Goal: Task Accomplishment & Management: Use online tool/utility

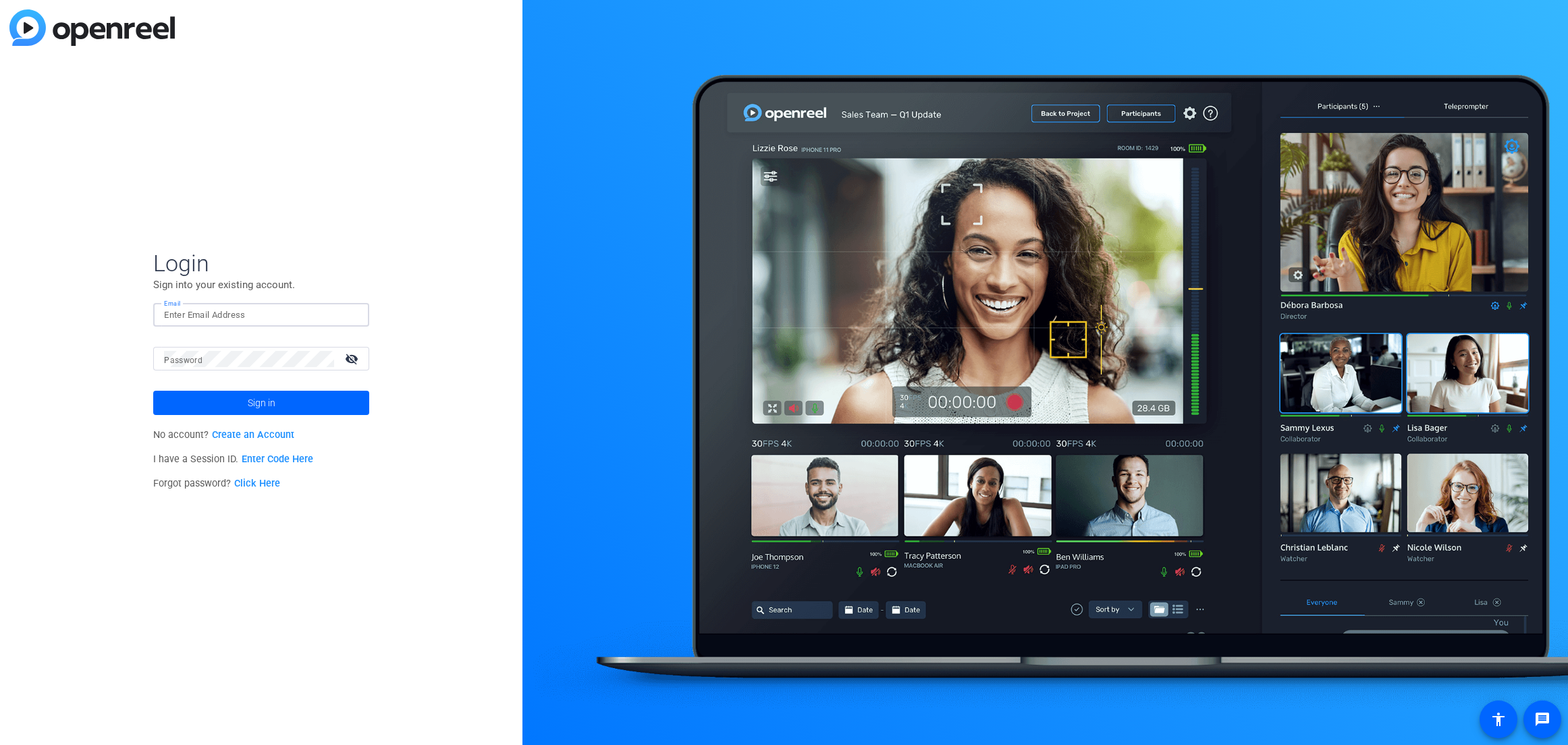
click at [206, 307] on input "Email" at bounding box center [261, 315] width 194 height 16
type input "[EMAIL_ADDRESS][DOMAIN_NAME]"
click at [153, 391] on button "Sign in" at bounding box center [260, 403] width 216 height 24
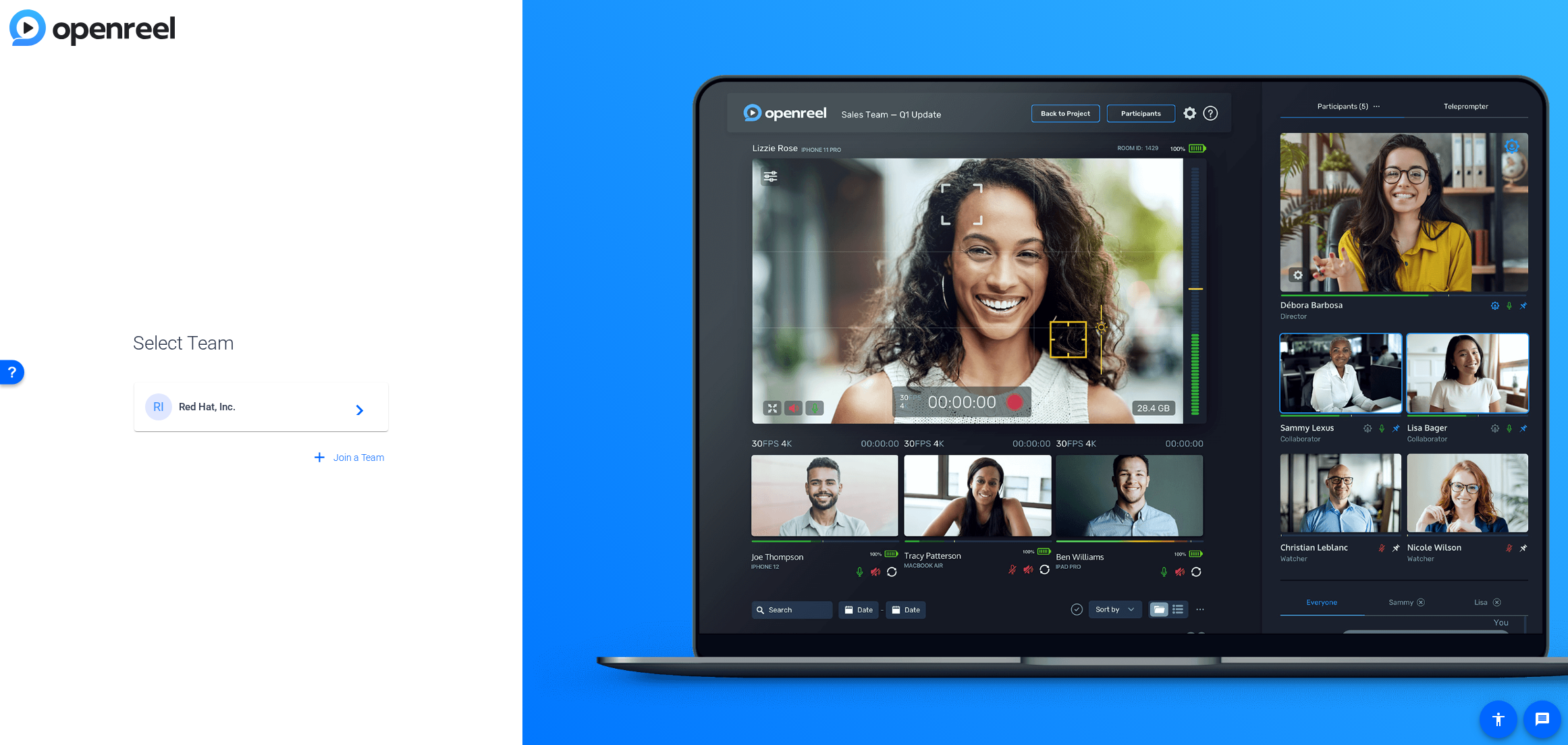
click at [229, 396] on div "RI Red Hat, Inc. navigate_next" at bounding box center [260, 406] width 232 height 27
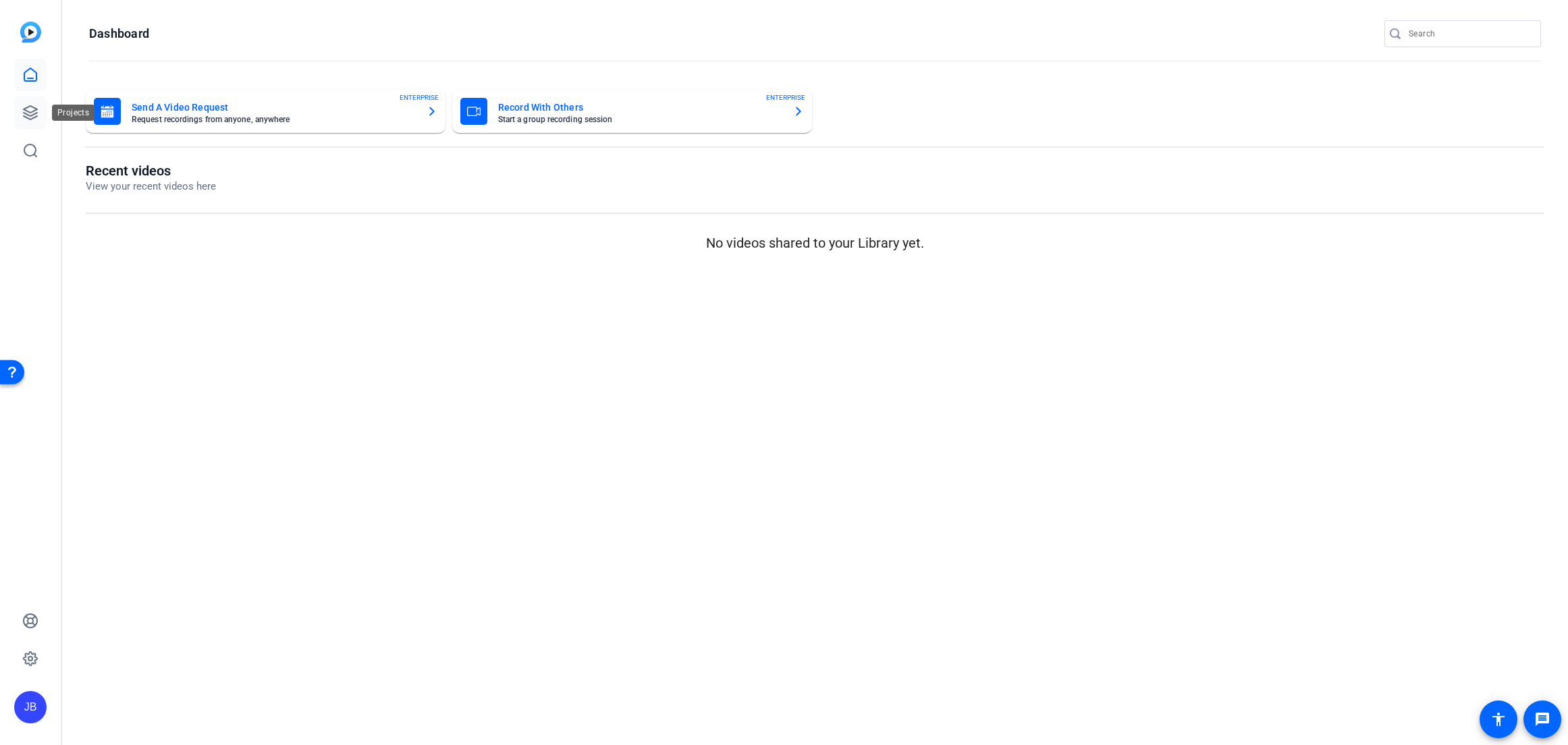
click at [35, 120] on icon at bounding box center [30, 112] width 16 height 16
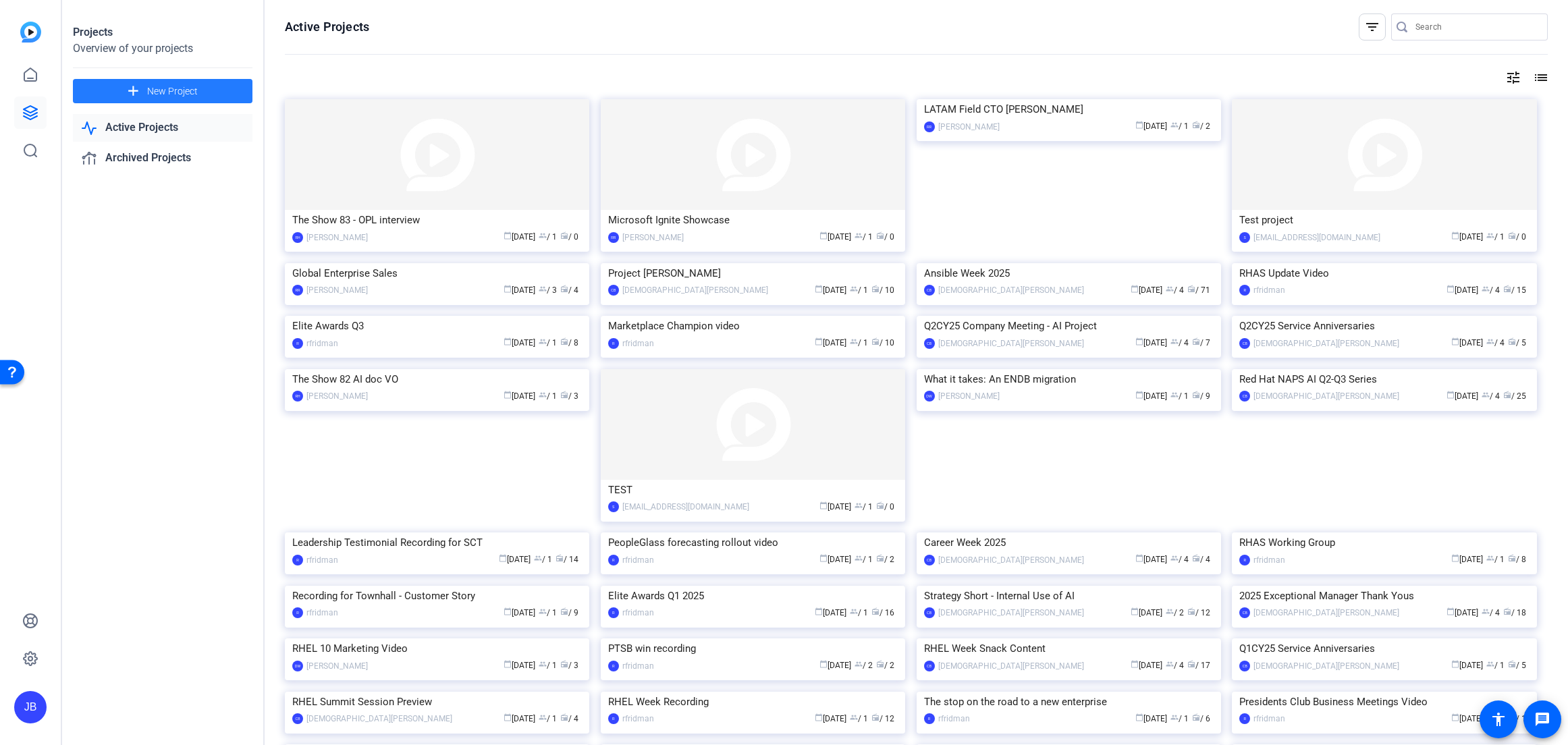
click at [181, 92] on span "New Project" at bounding box center [172, 91] width 50 height 14
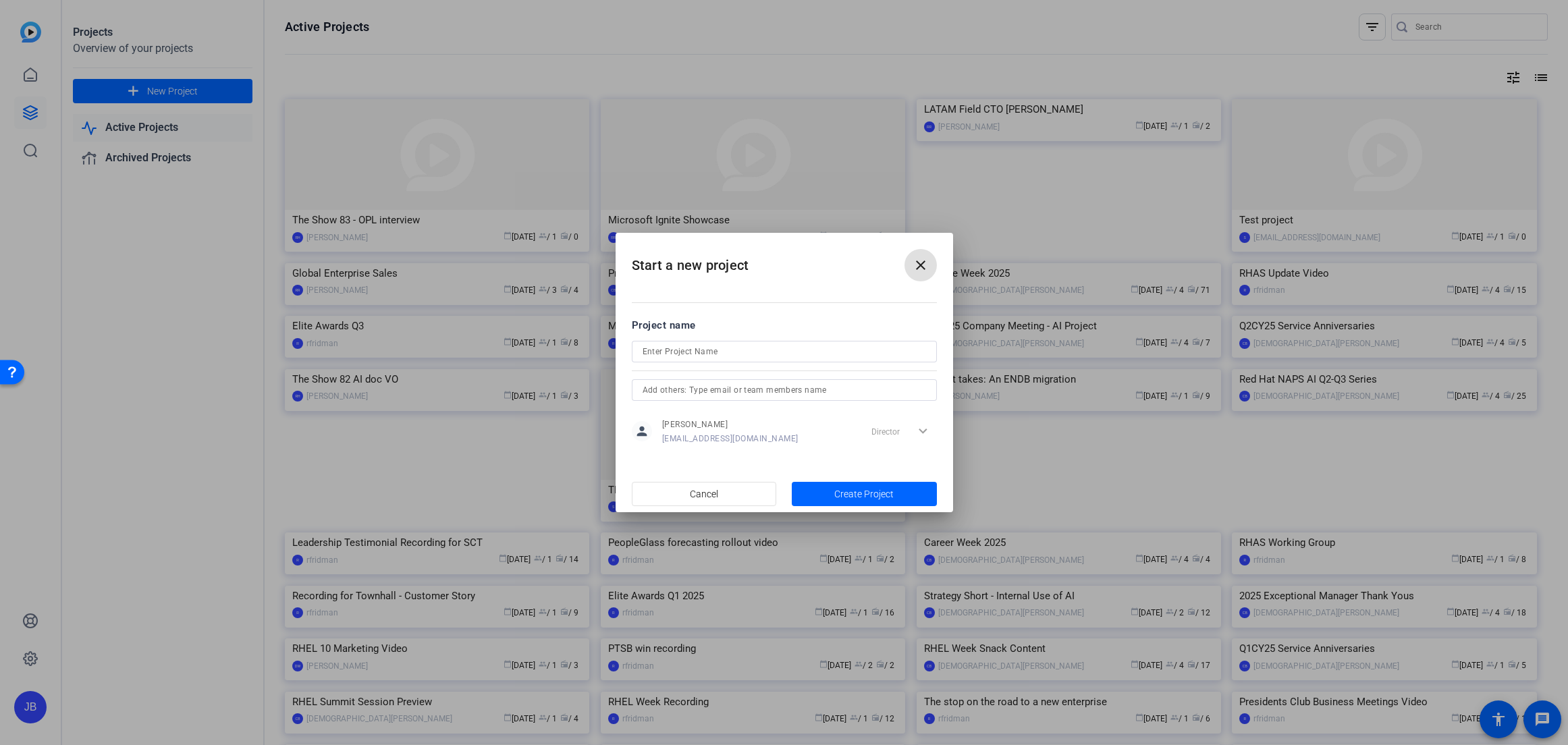
click at [722, 347] on input at bounding box center [784, 352] width 283 height 16
type input "Red Hat AI 3 Keynote"
click at [876, 498] on span "Create Project" at bounding box center [864, 494] width 59 height 14
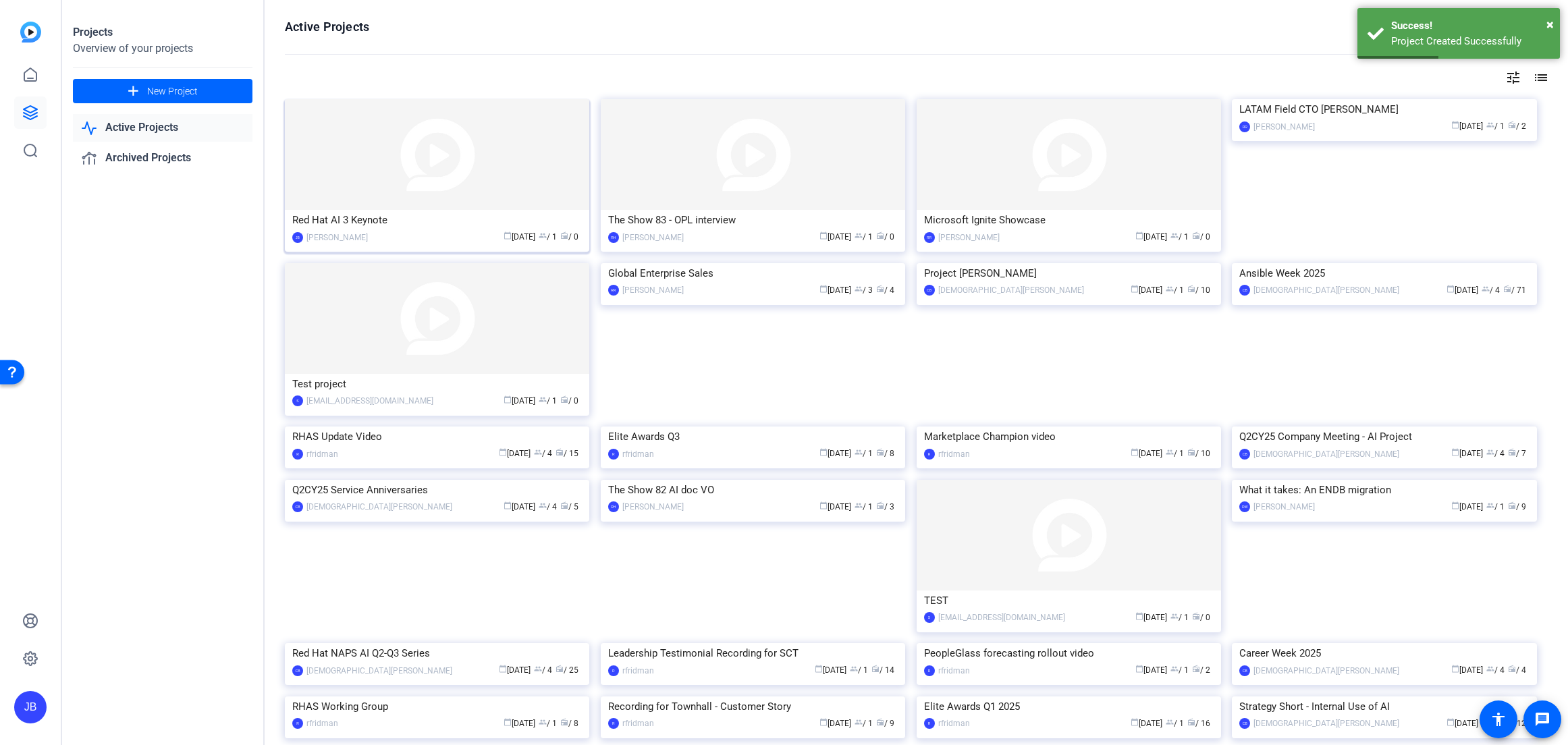
click at [517, 164] on img at bounding box center [437, 154] width 305 height 110
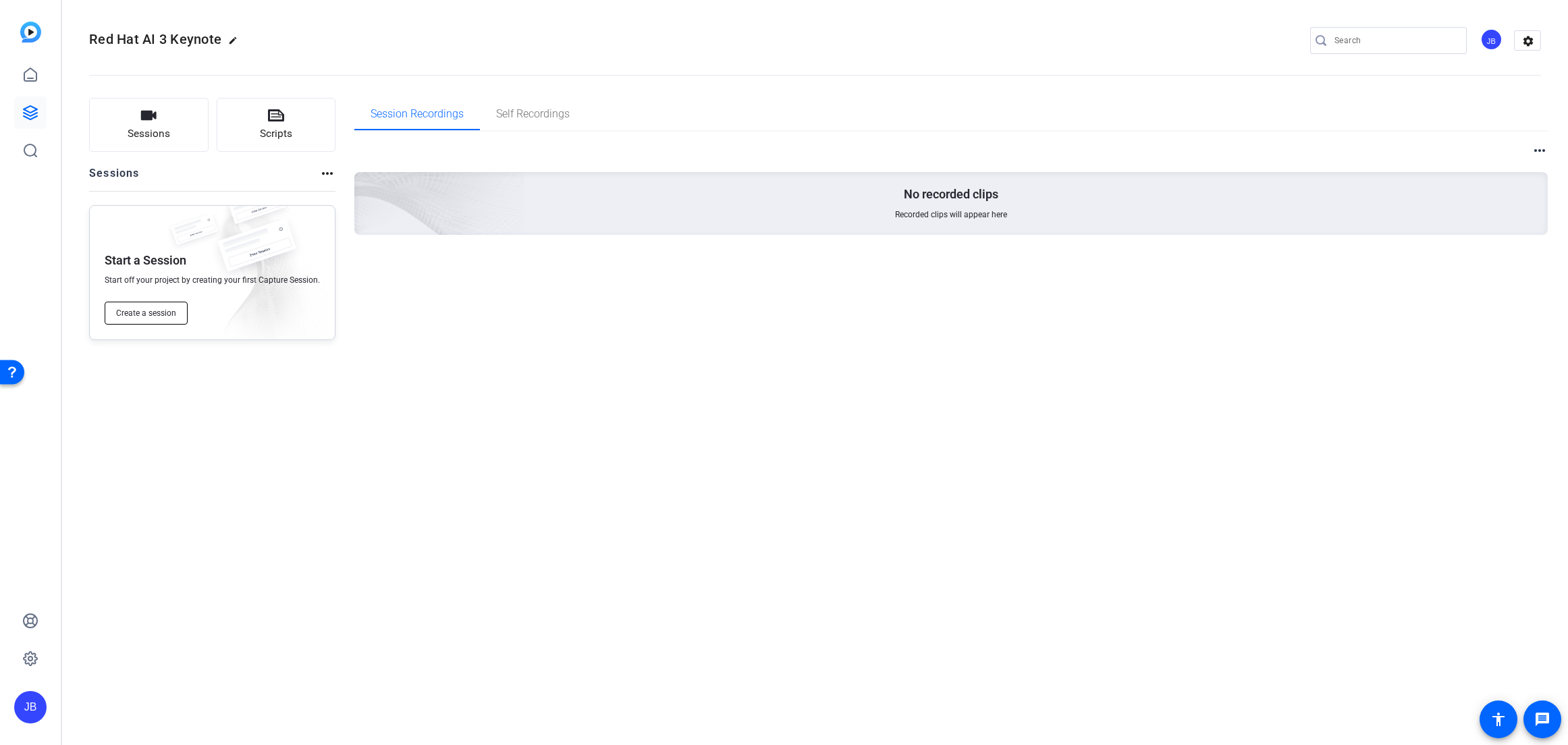
click at [150, 320] on button "Create a session" at bounding box center [146, 313] width 83 height 23
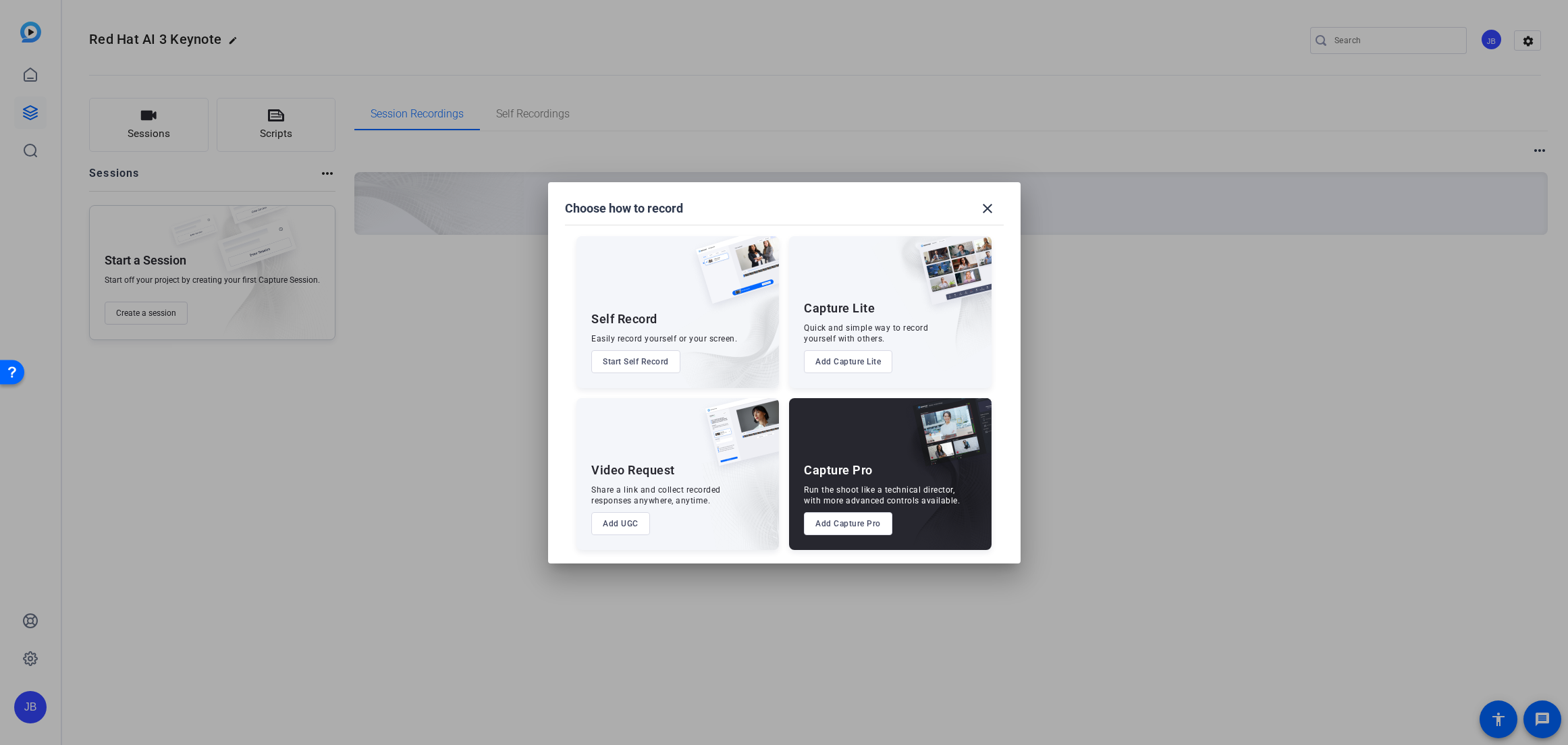
click at [860, 531] on button "Add Capture Pro" at bounding box center [848, 524] width 89 height 23
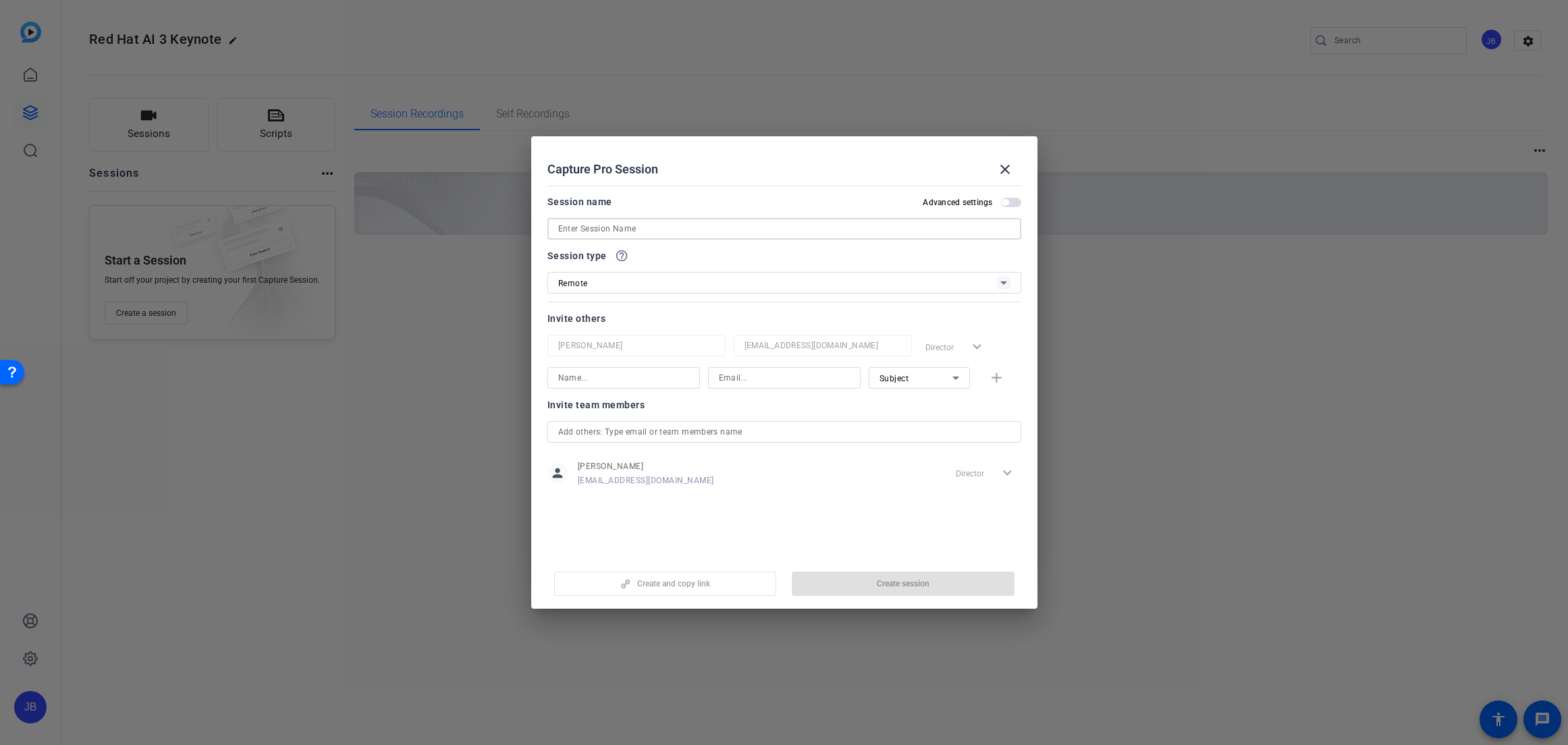
click at [975, 227] on input at bounding box center [784, 228] width 452 height 16
click at [1008, 201] on span "button" at bounding box center [1011, 202] width 20 height 10
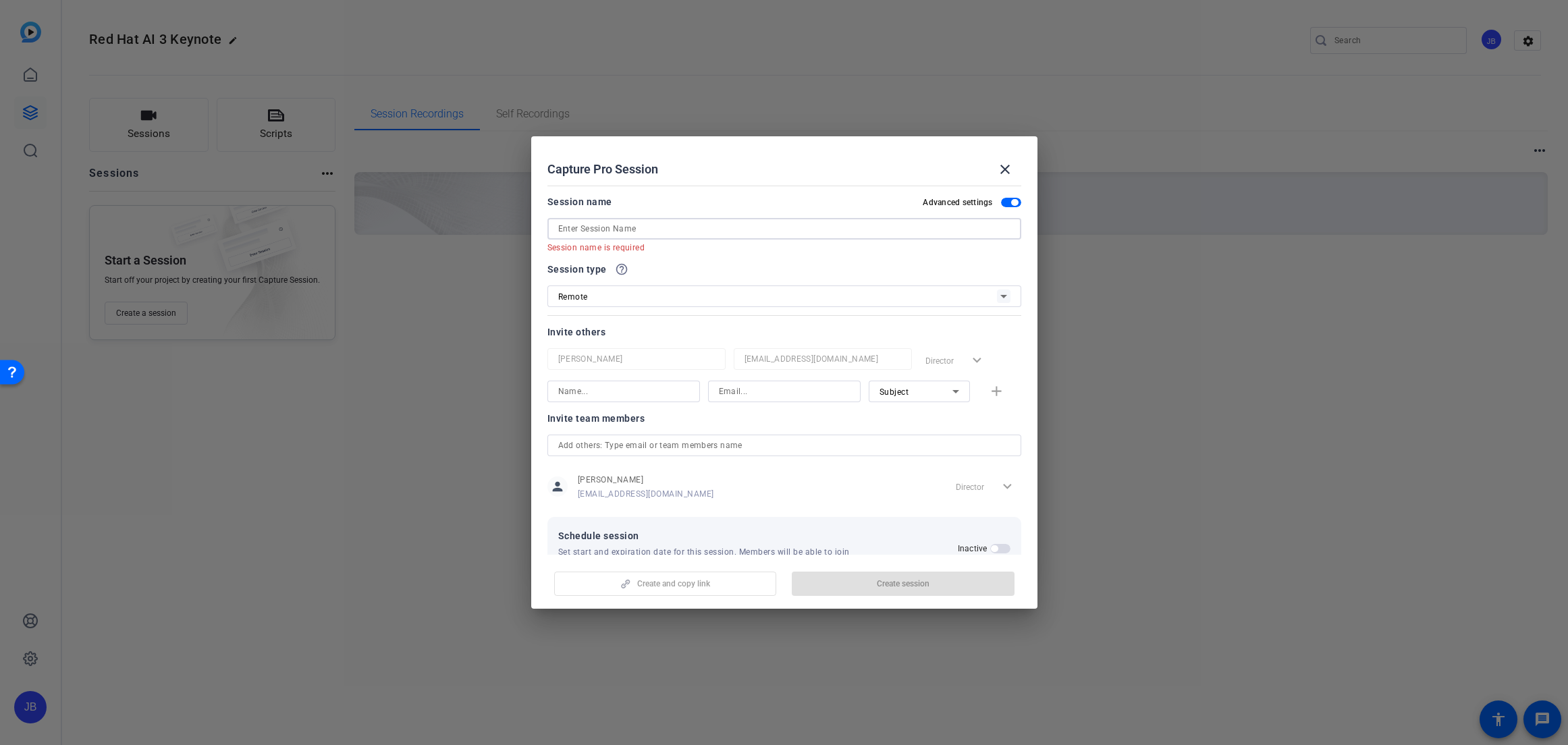
click at [913, 226] on input at bounding box center [784, 228] width 452 height 16
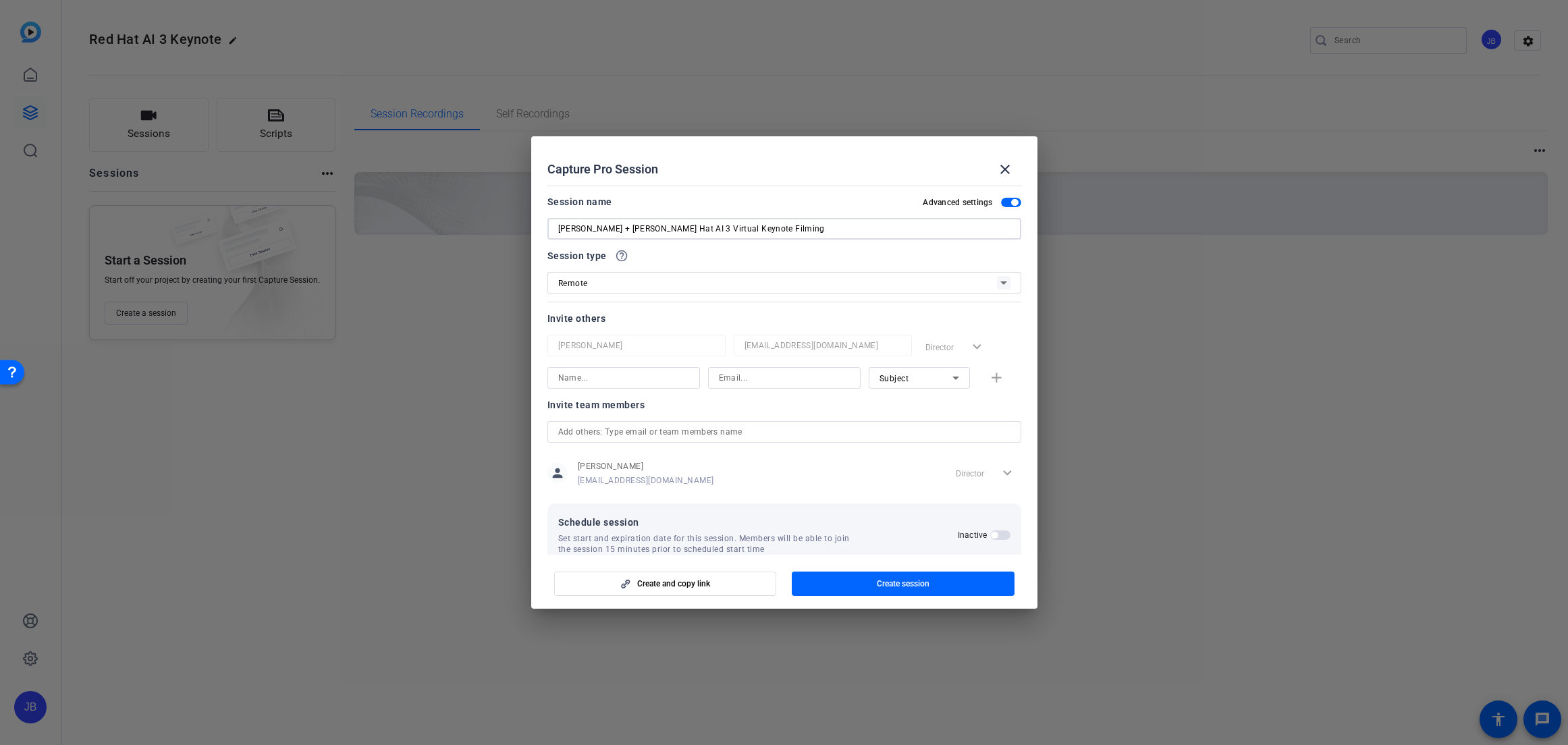
type input "[PERSON_NAME] + [PERSON_NAME] Hat AI 3 Virtual Keynote Filming"
click at [812, 275] on div "Remote" at bounding box center [777, 282] width 438 height 16
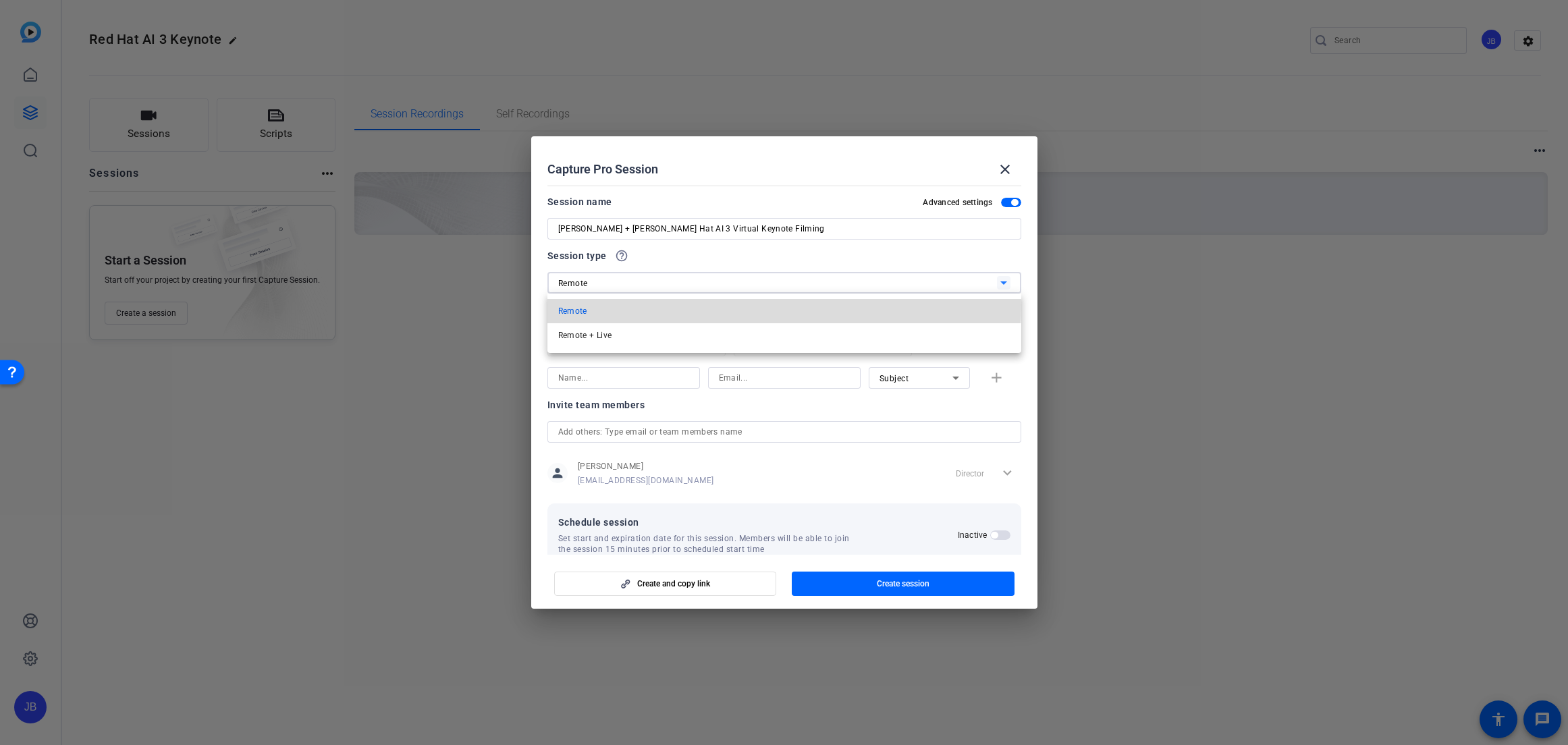
click at [766, 305] on mat-option "Remote" at bounding box center [784, 311] width 474 height 24
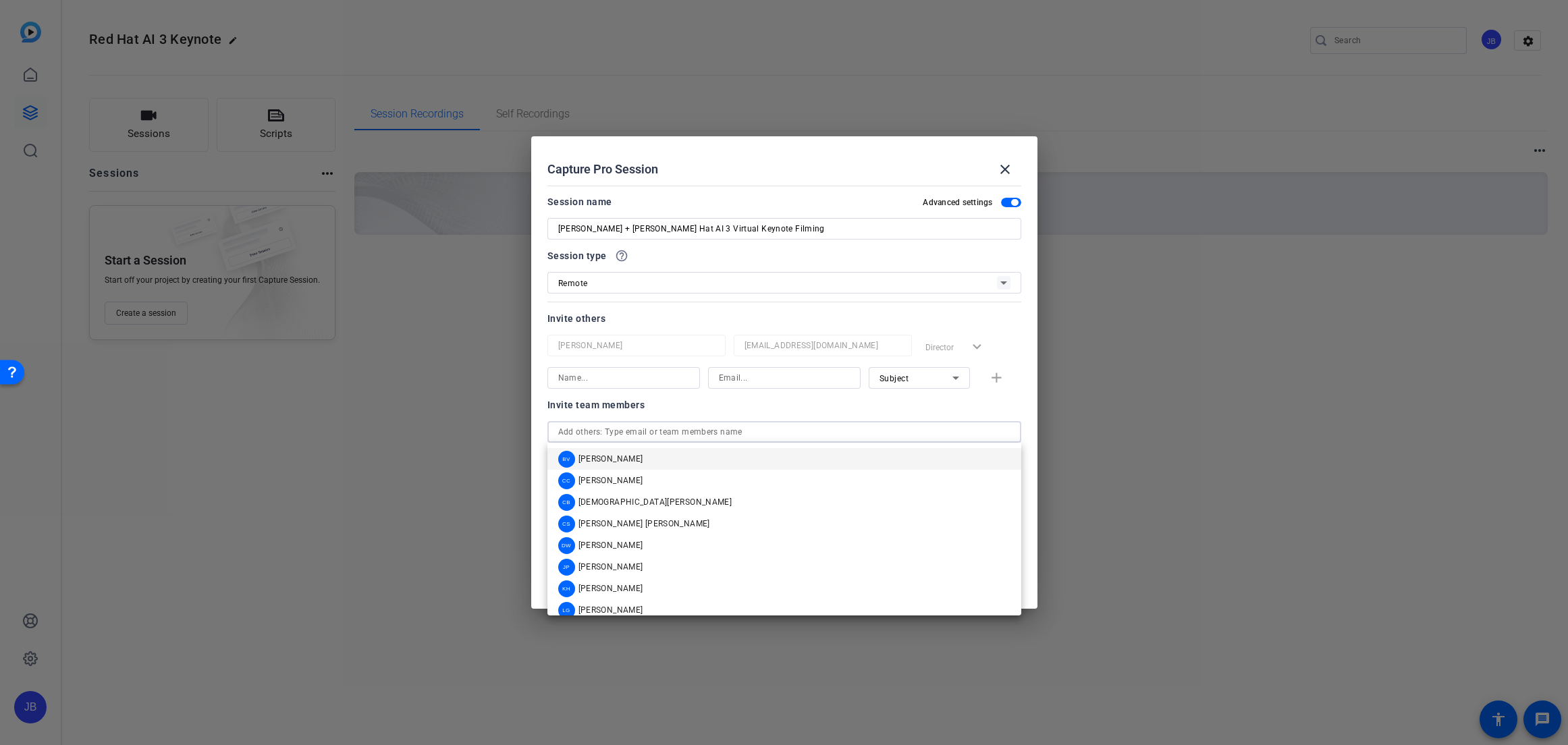
click at [640, 432] on input "text" at bounding box center [784, 432] width 452 height 16
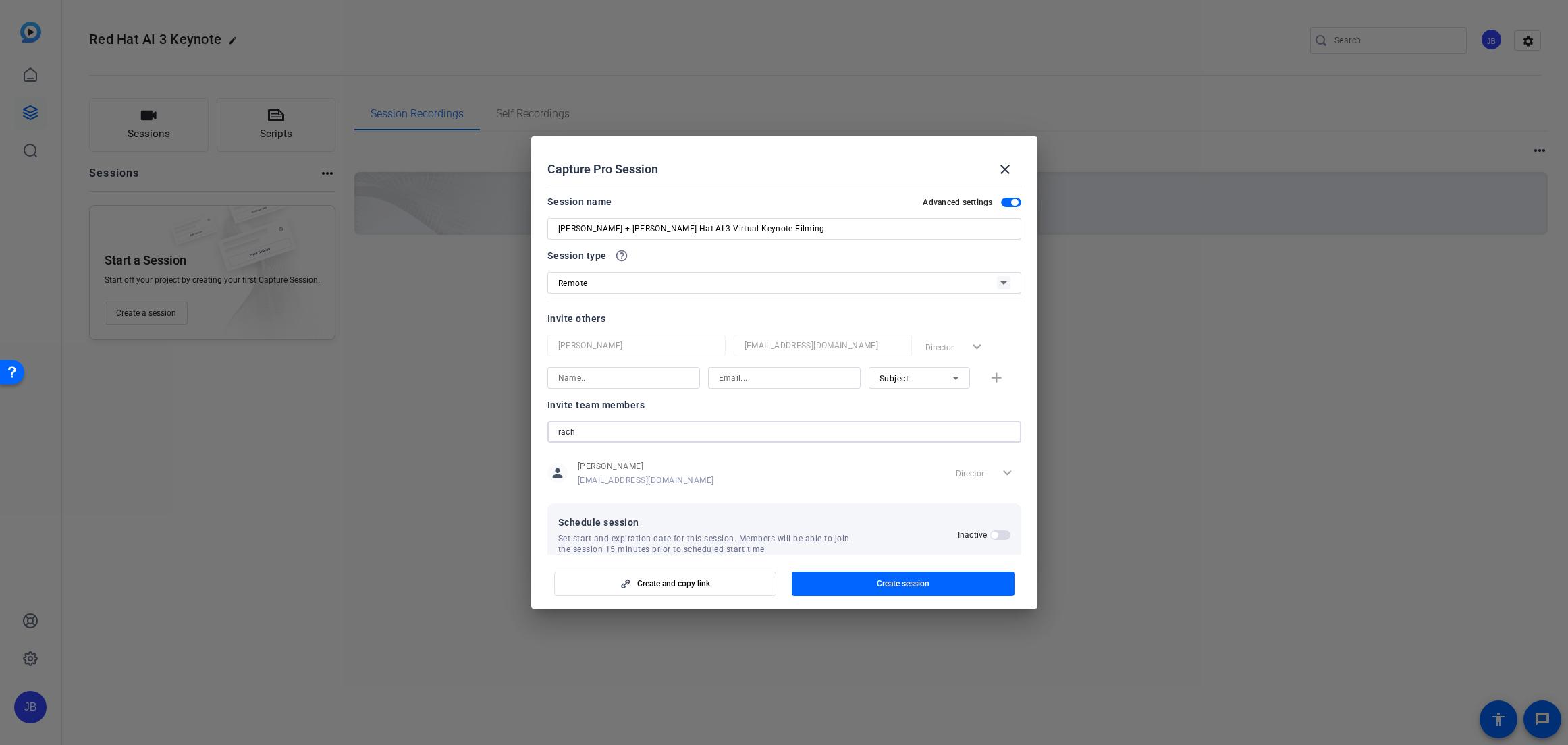
click at [625, 433] on input "rach" at bounding box center [784, 432] width 452 height 16
type input "="
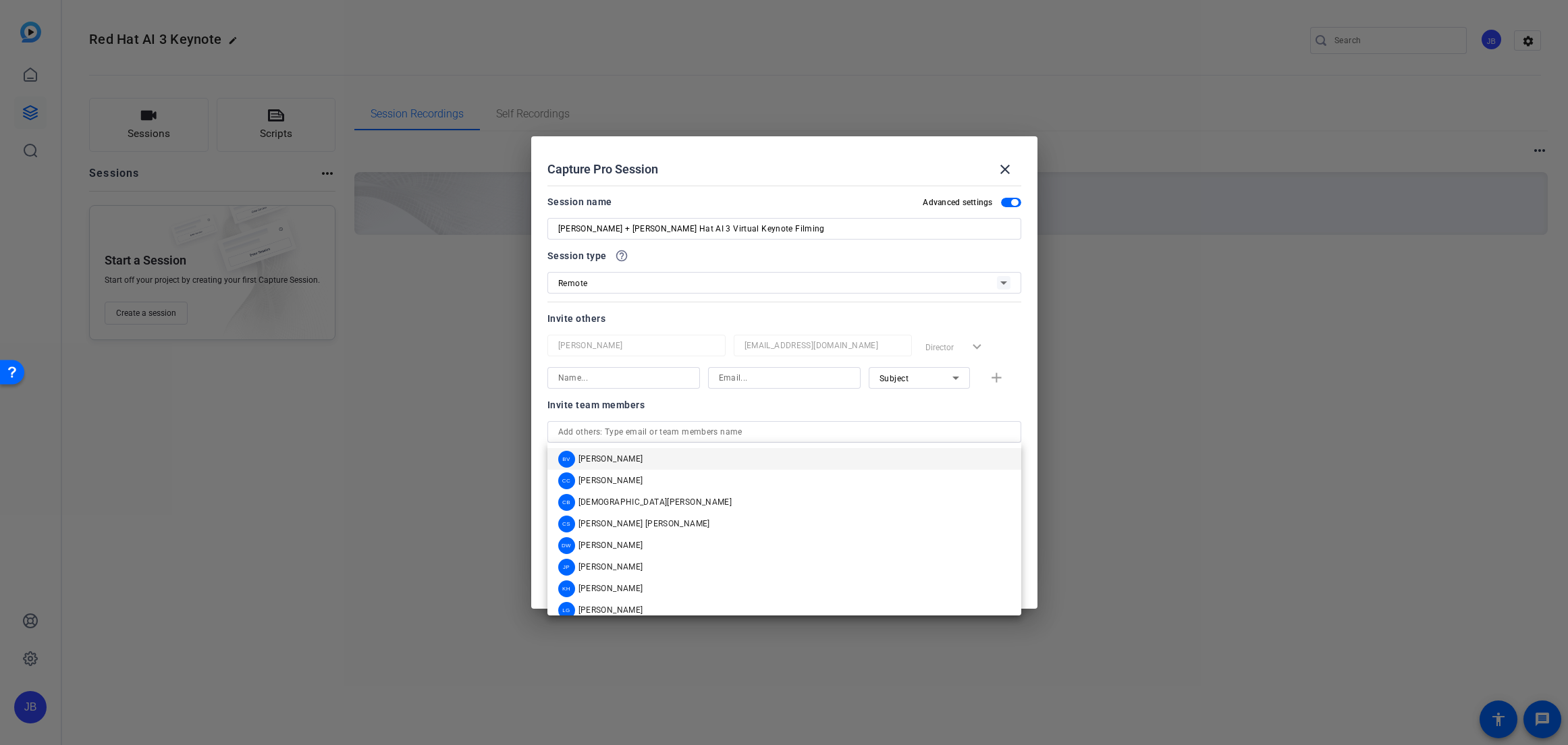
click at [696, 417] on div "Invite team members person [PERSON_NAME] [EMAIL_ADDRESS][DOMAIN_NAME] Director …" at bounding box center [784, 450] width 474 height 107
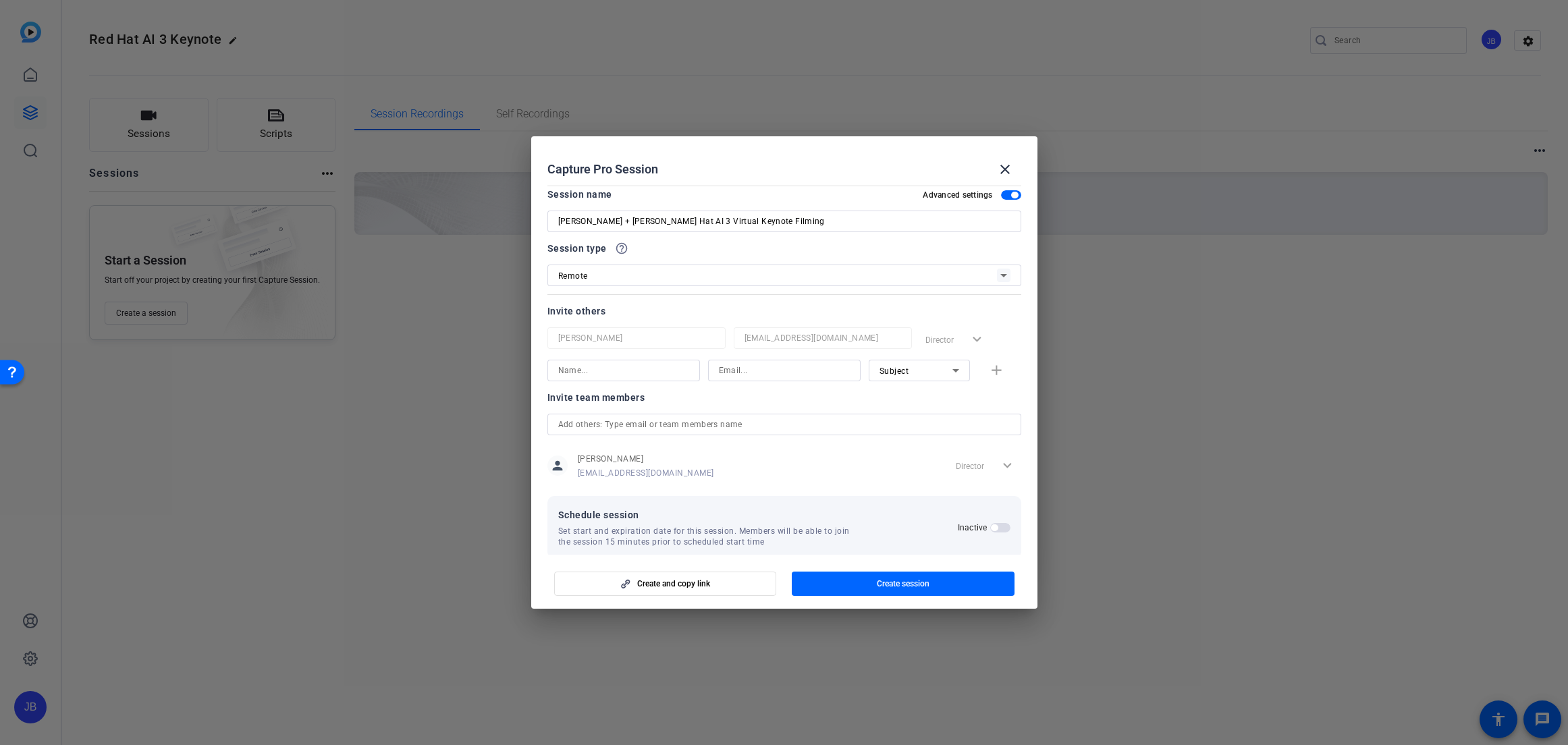
scroll to position [26, 0]
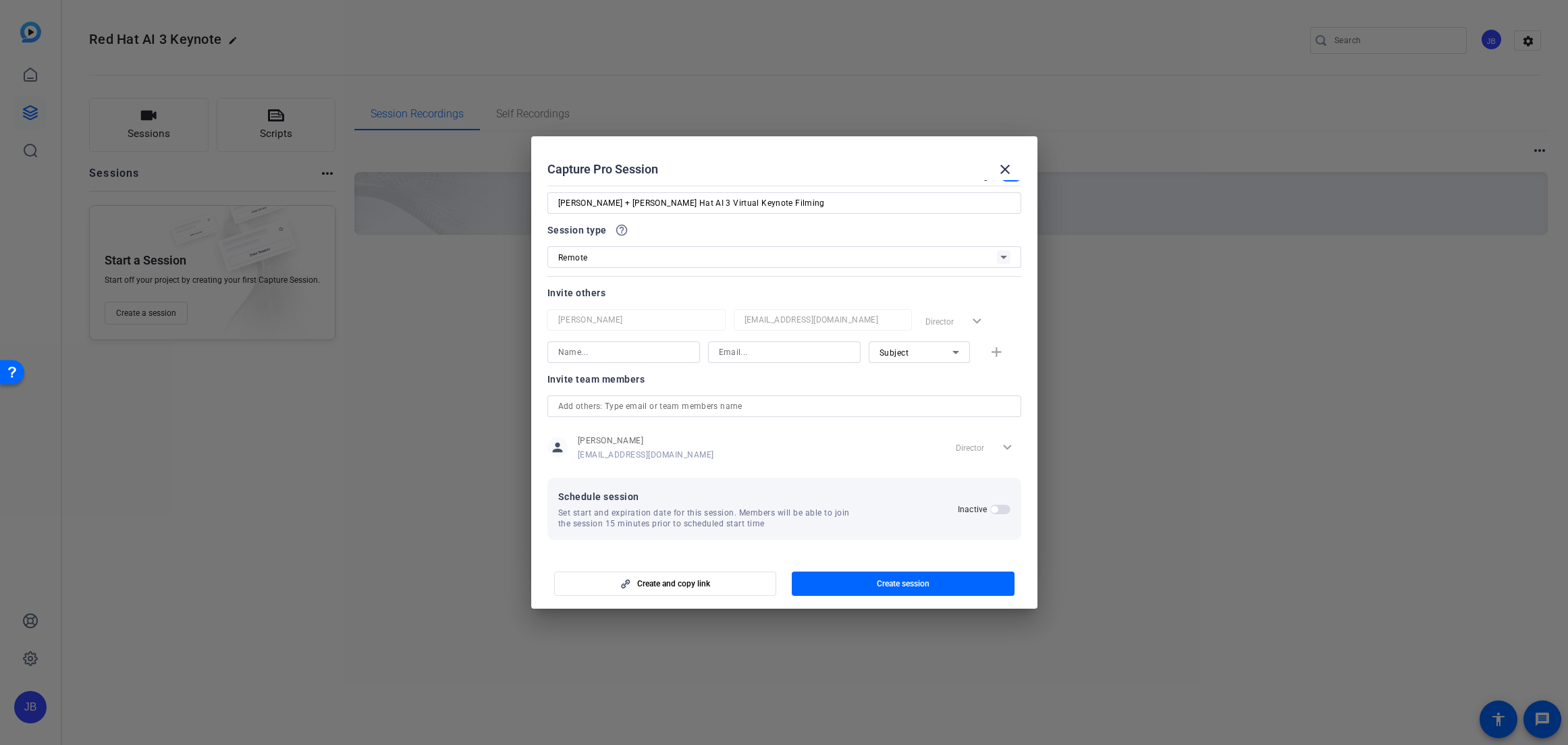
click at [991, 511] on span "button" at bounding box center [994, 510] width 7 height 7
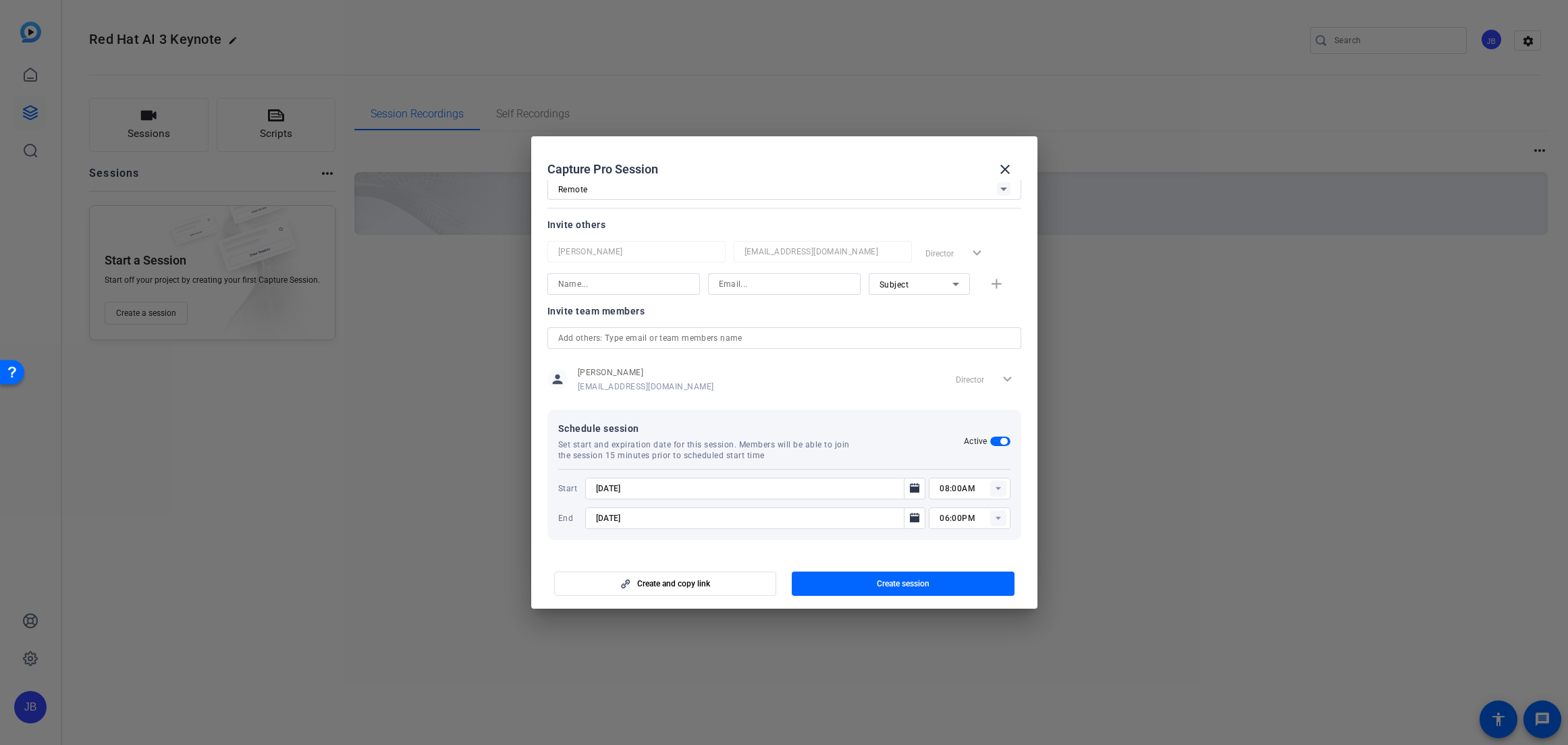
scroll to position [76, 0]
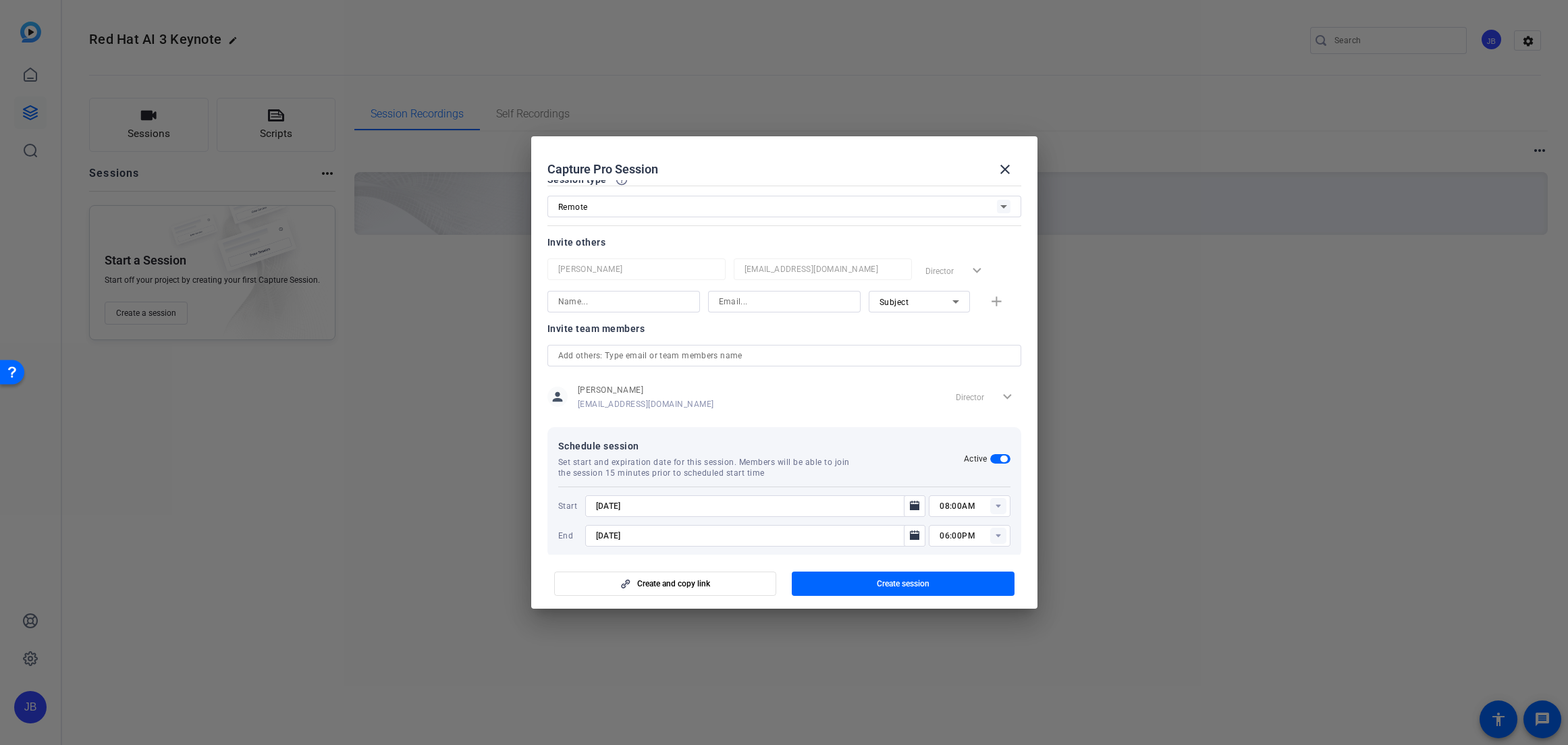
click at [999, 462] on span "button" at bounding box center [999, 458] width 20 height 10
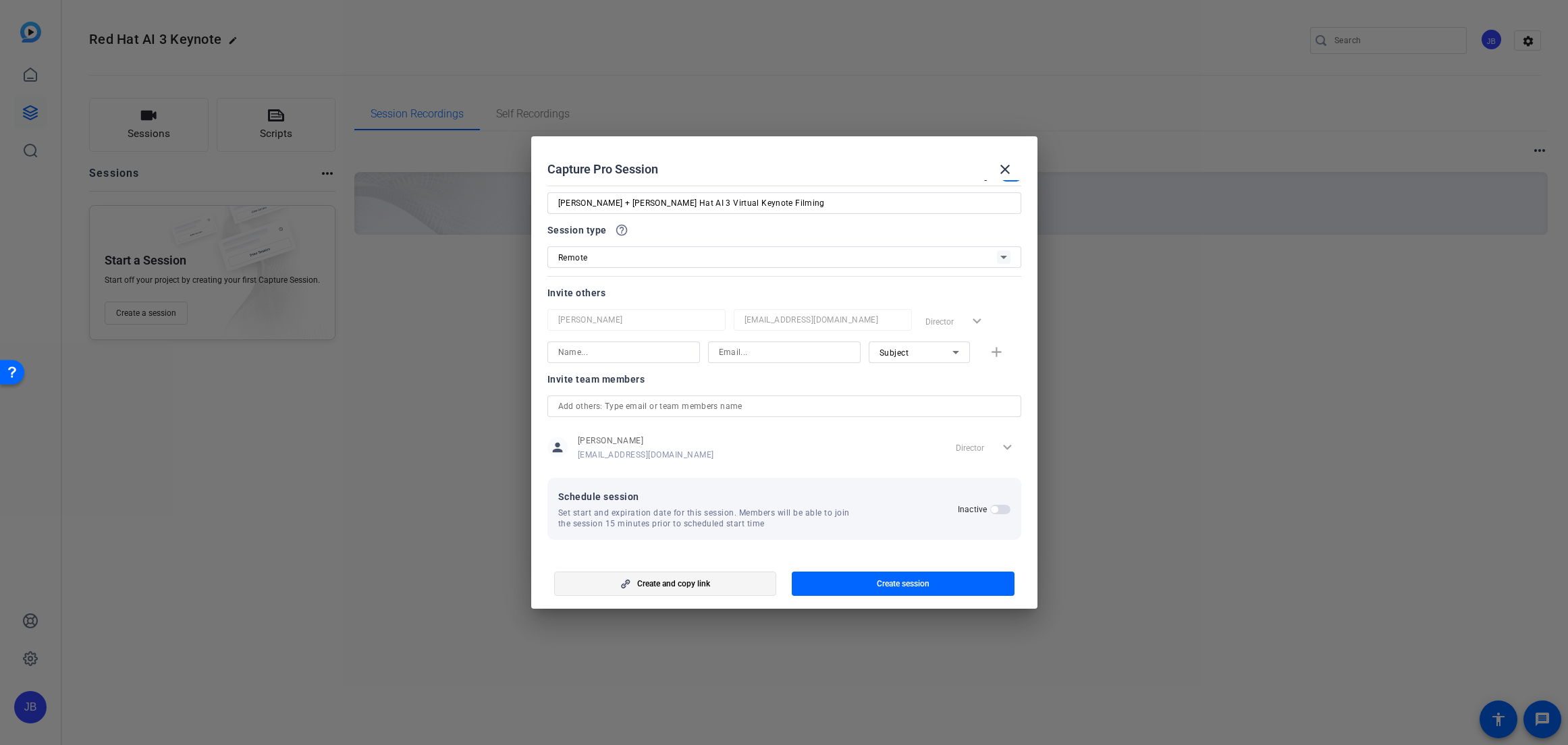
scroll to position [26, 0]
click at [722, 579] on span "button" at bounding box center [665, 583] width 221 height 32
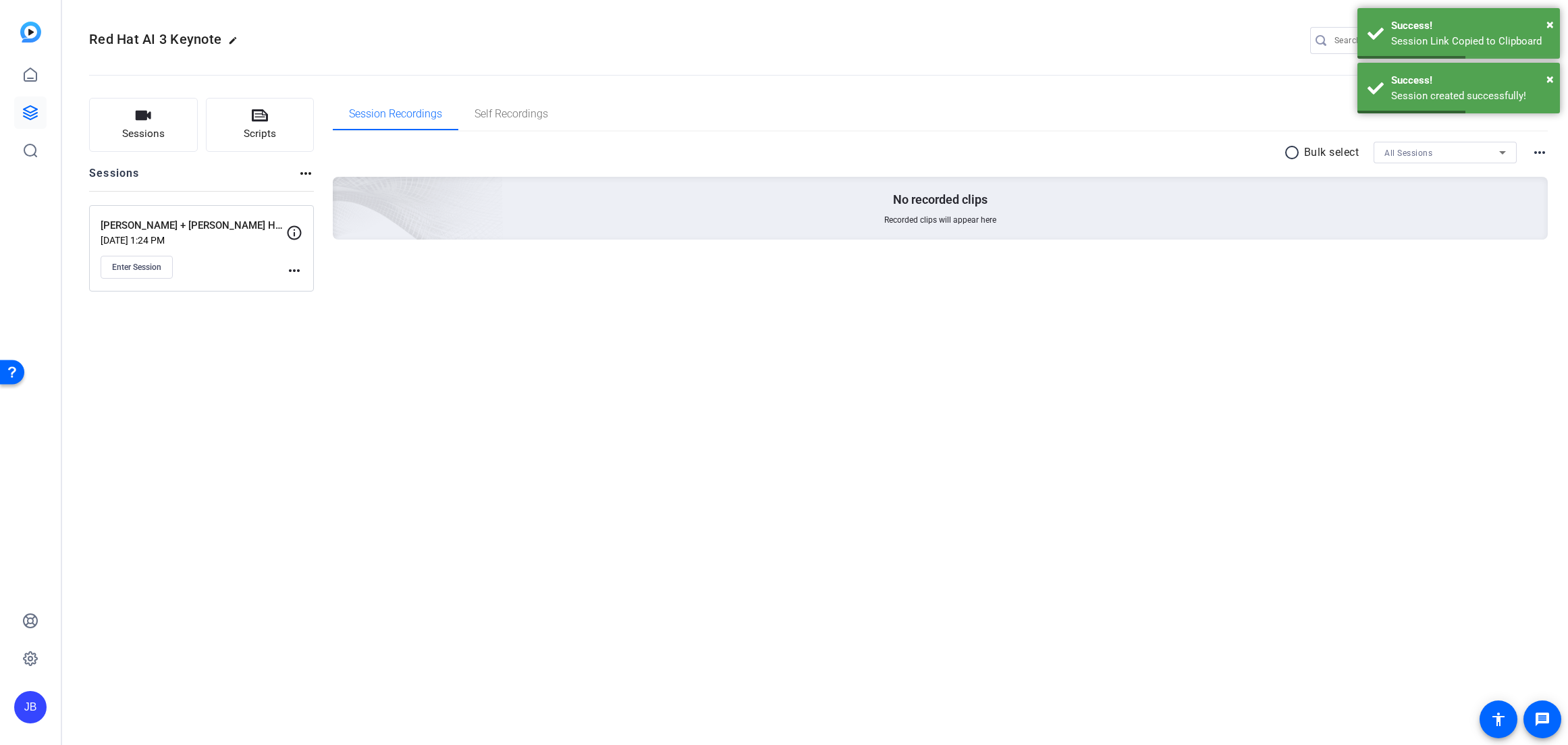
click at [218, 263] on div "Enter Session" at bounding box center [194, 267] width 186 height 23
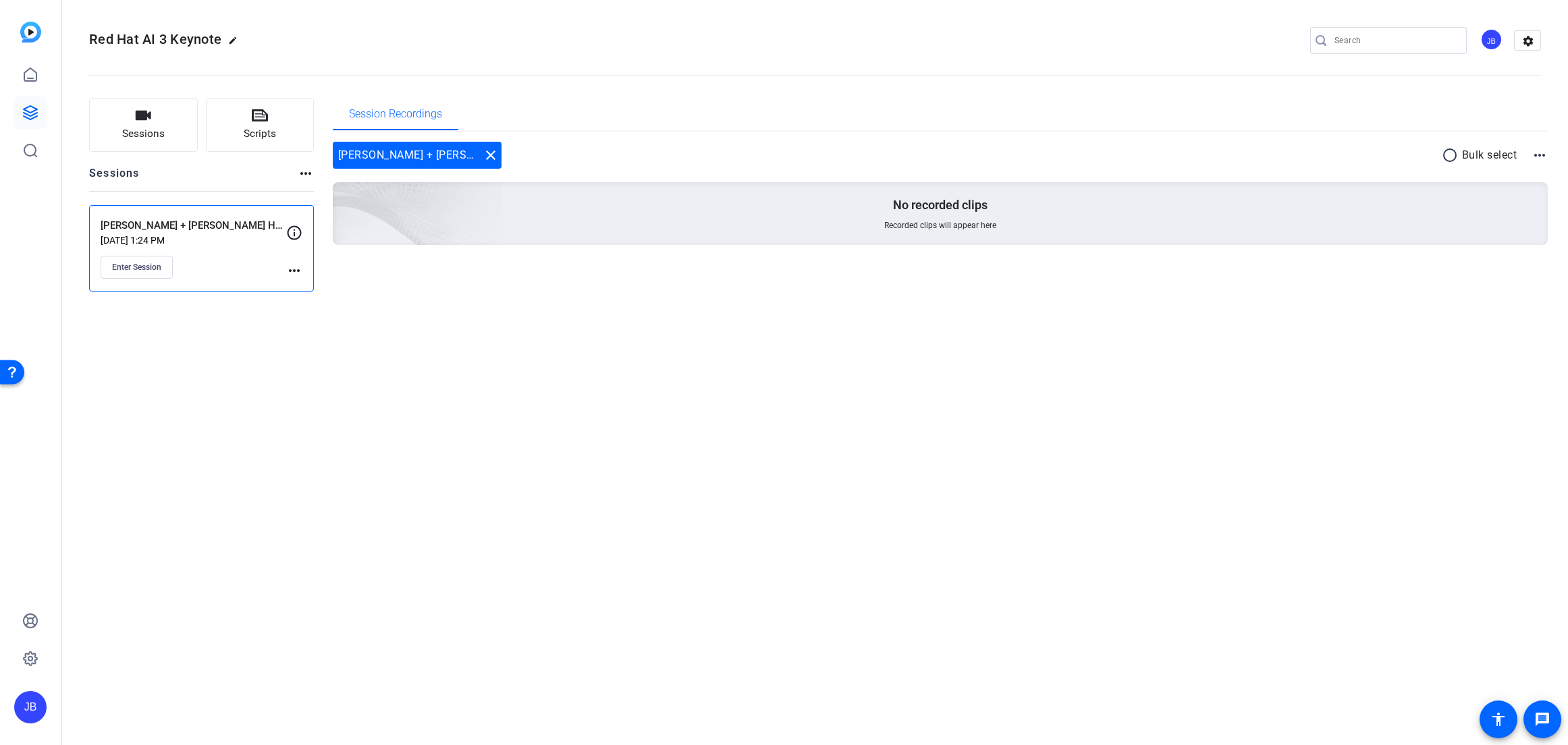
click at [291, 229] on icon at bounding box center [294, 233] width 16 height 16
click at [289, 232] on icon at bounding box center [294, 233] width 16 height 16
click at [300, 274] on mat-icon "more_horiz" at bounding box center [294, 270] width 16 height 16
click at [390, 274] on div at bounding box center [784, 372] width 1568 height 745
click at [451, 368] on div "Red Hat AI 3 Keynote edit JB settings Sessions Scripts Sessions more_horiz [PER…" at bounding box center [815, 372] width 1505 height 745
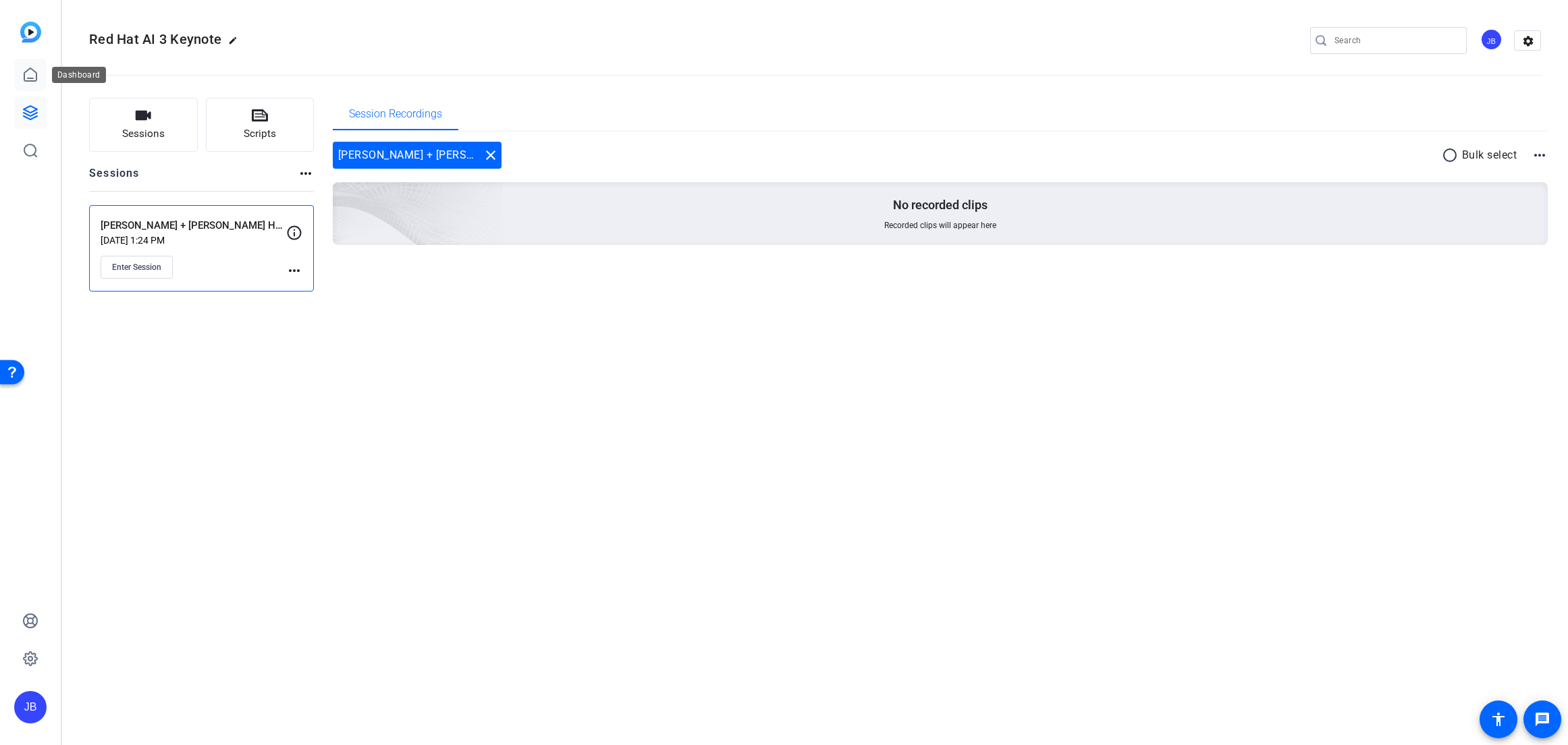
click at [23, 76] on icon at bounding box center [30, 75] width 16 height 16
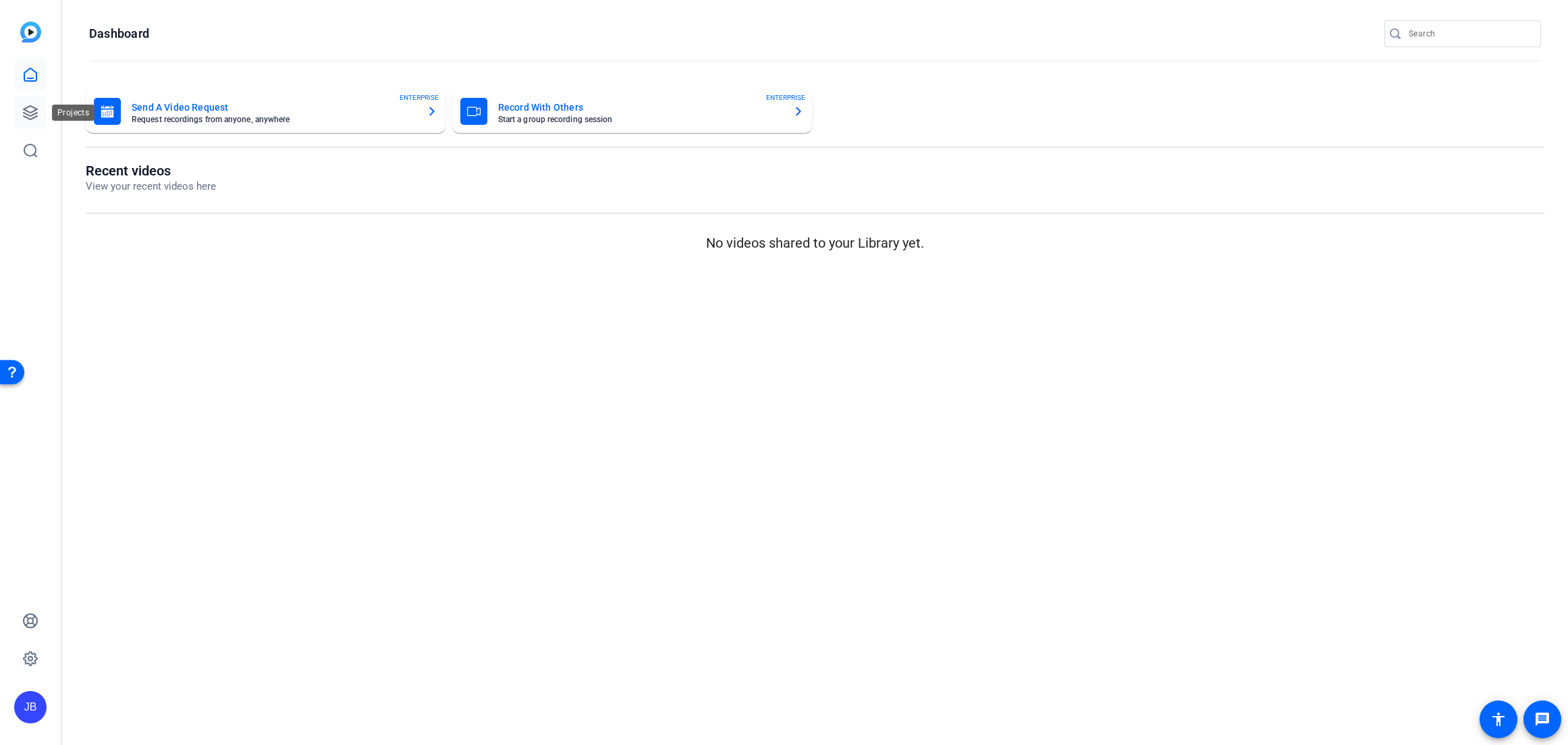
click at [34, 118] on icon at bounding box center [30, 112] width 16 height 16
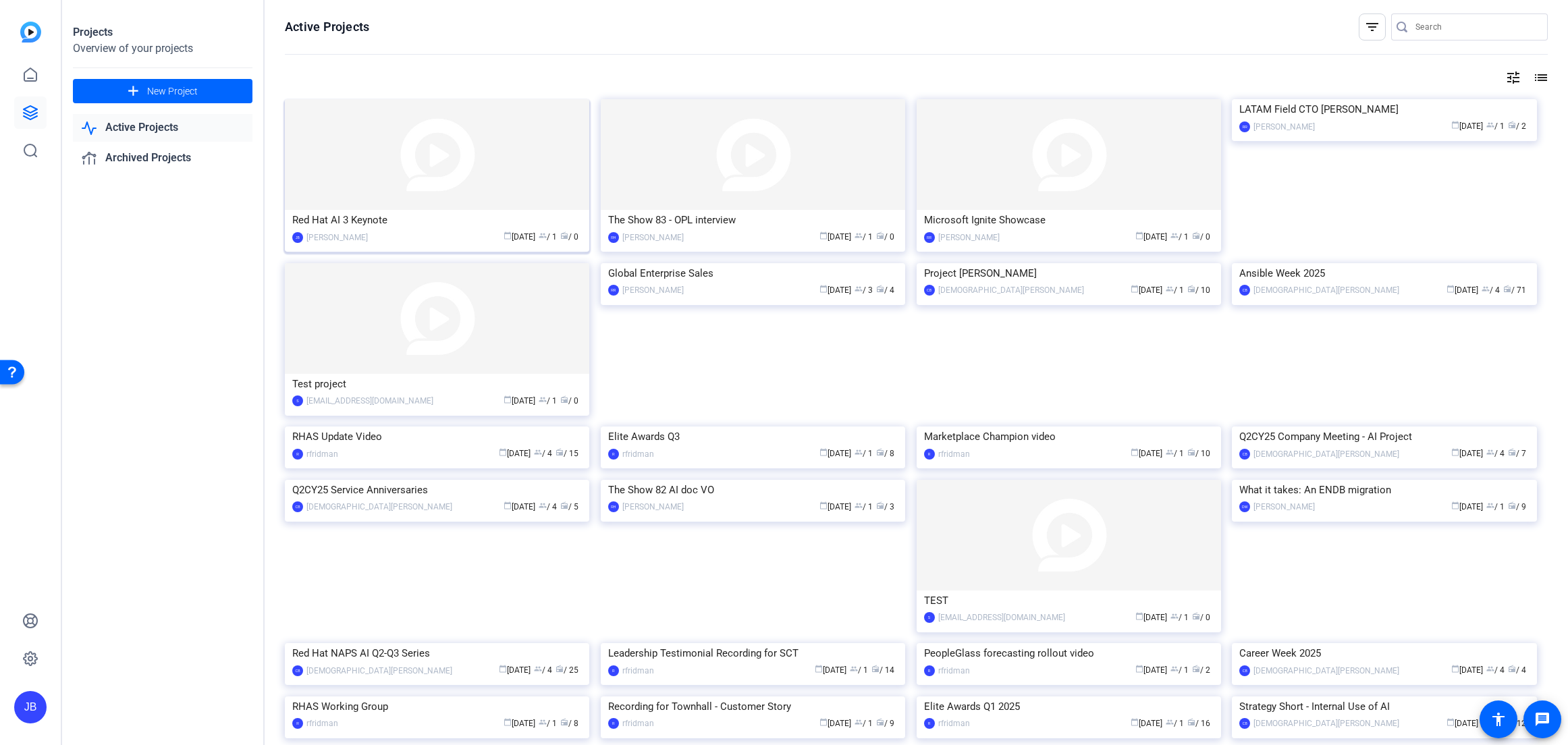
click at [452, 175] on img at bounding box center [437, 154] width 305 height 110
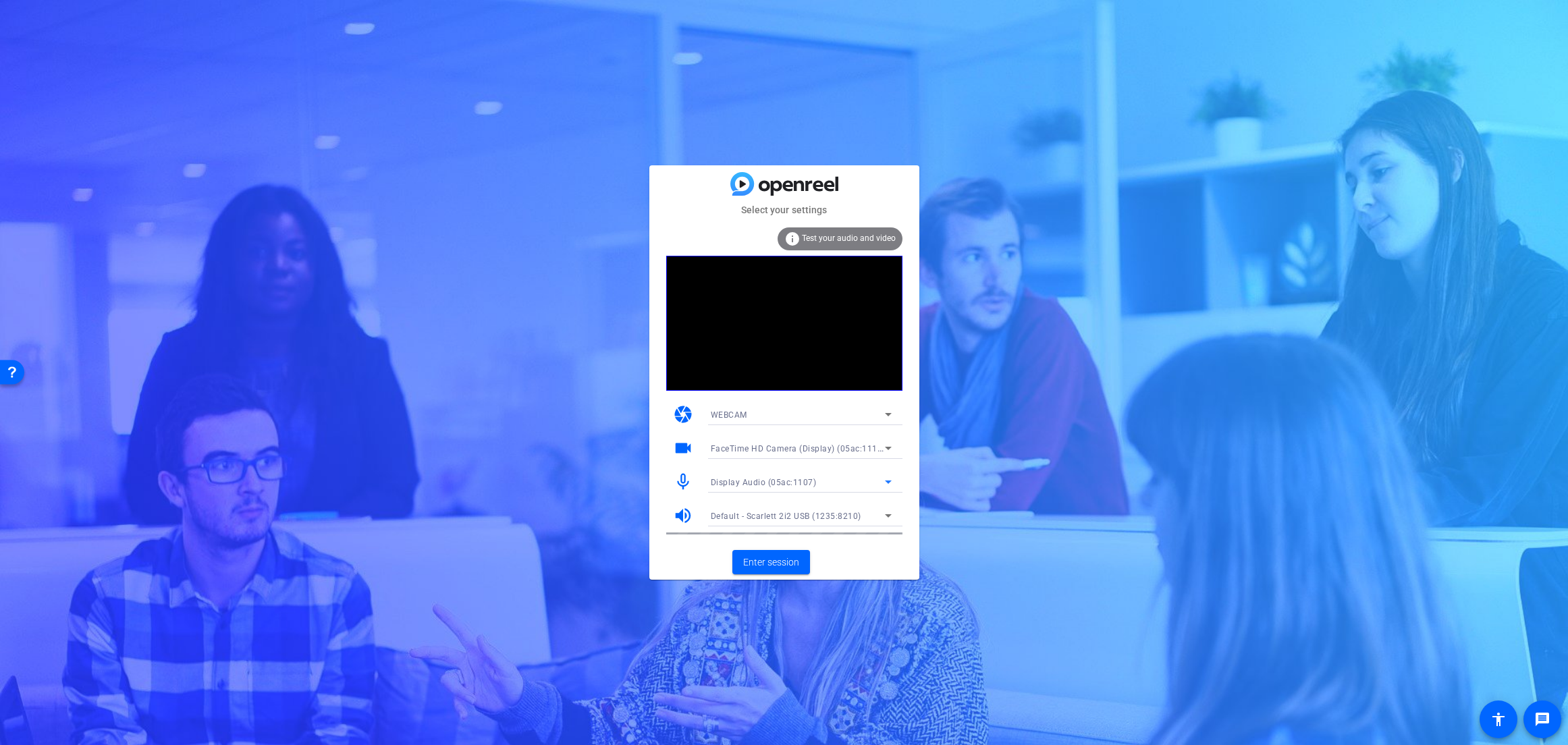
click at [793, 486] on span "Display Audio (05ac:1107)" at bounding box center [763, 482] width 106 height 10
click at [784, 528] on span "Scarlett 2i2 USB (1235:8210)" at bounding box center [767, 531] width 113 height 16
click at [764, 518] on span "Default - Scarlett 2i2 USB (1235:8210)" at bounding box center [785, 516] width 150 height 10
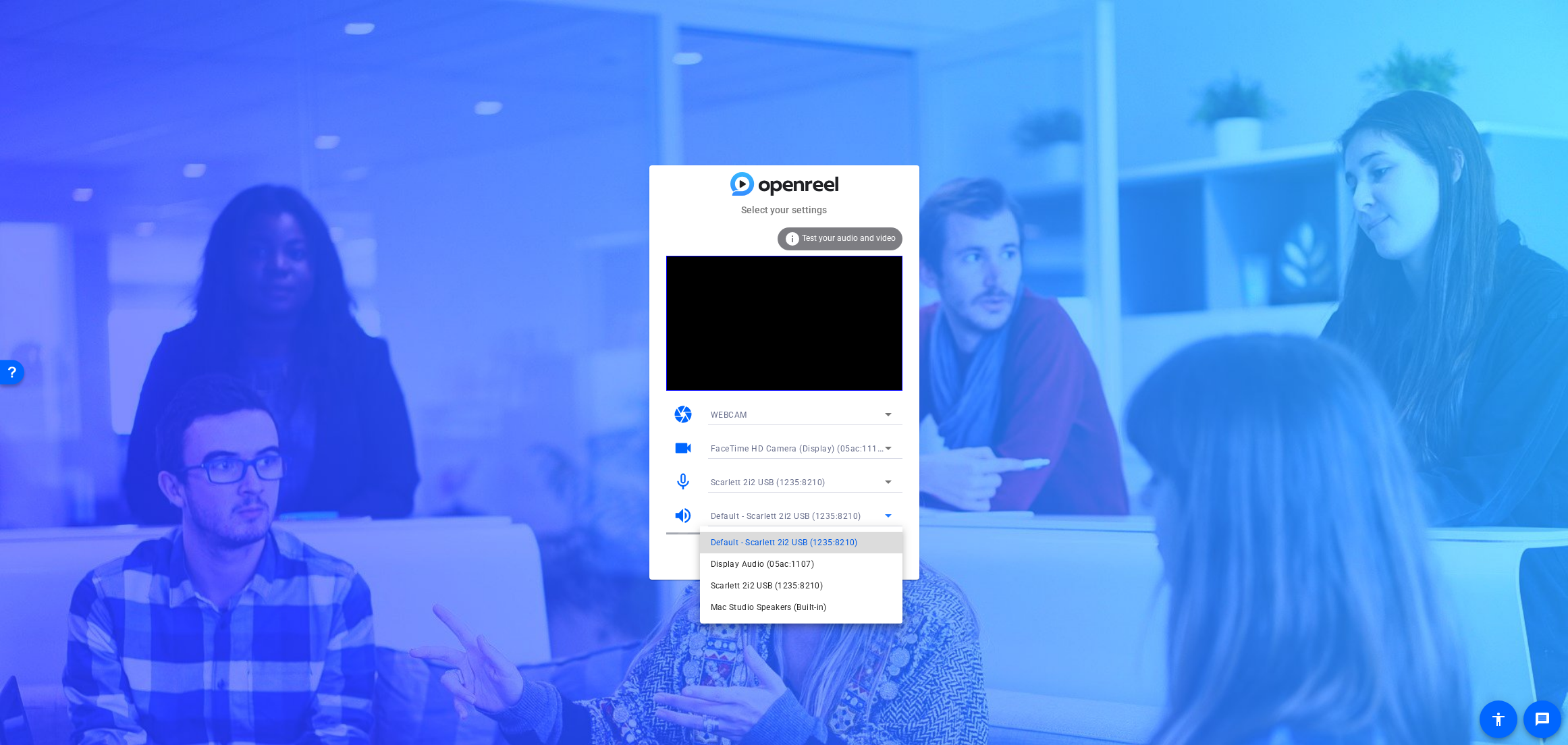
click at [807, 547] on span "Default - Scarlett 2i2 USB (1235:8210)" at bounding box center [783, 543] width 147 height 16
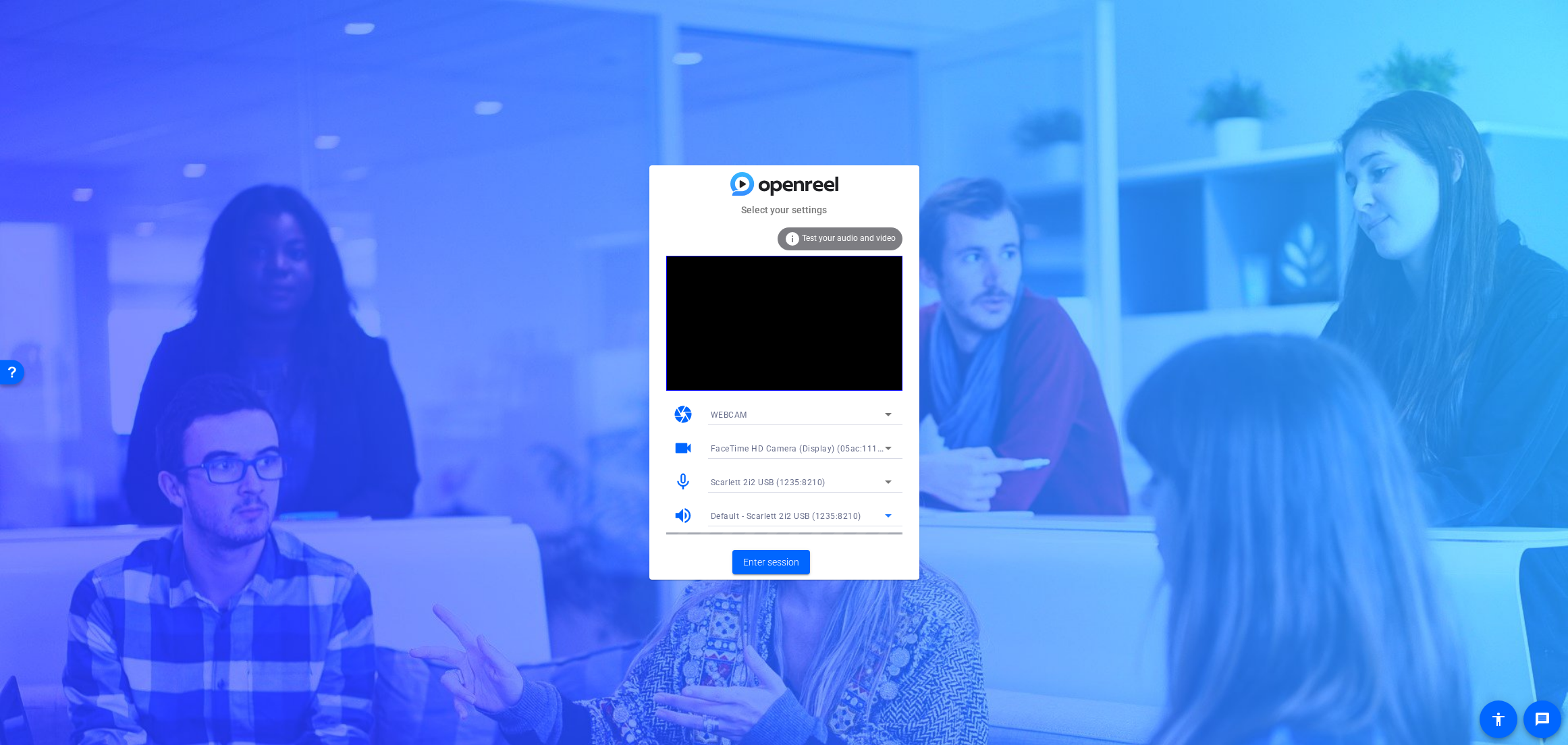
click at [789, 523] on div "Default - Scarlett 2i2 USB (1235:8210)" at bounding box center [797, 515] width 175 height 16
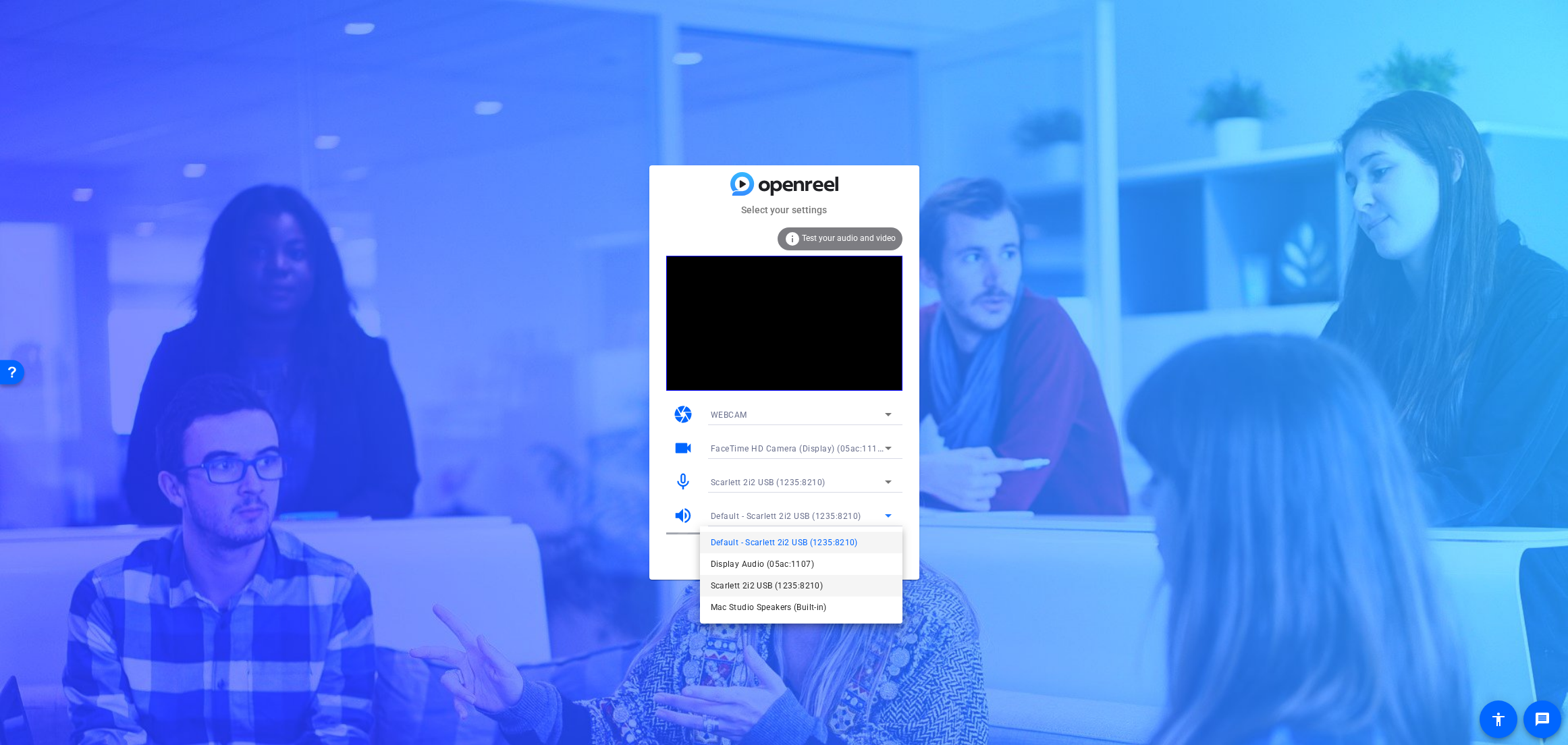
click at [794, 588] on span "Scarlett 2i2 USB (1235:8210)" at bounding box center [767, 585] width 113 height 16
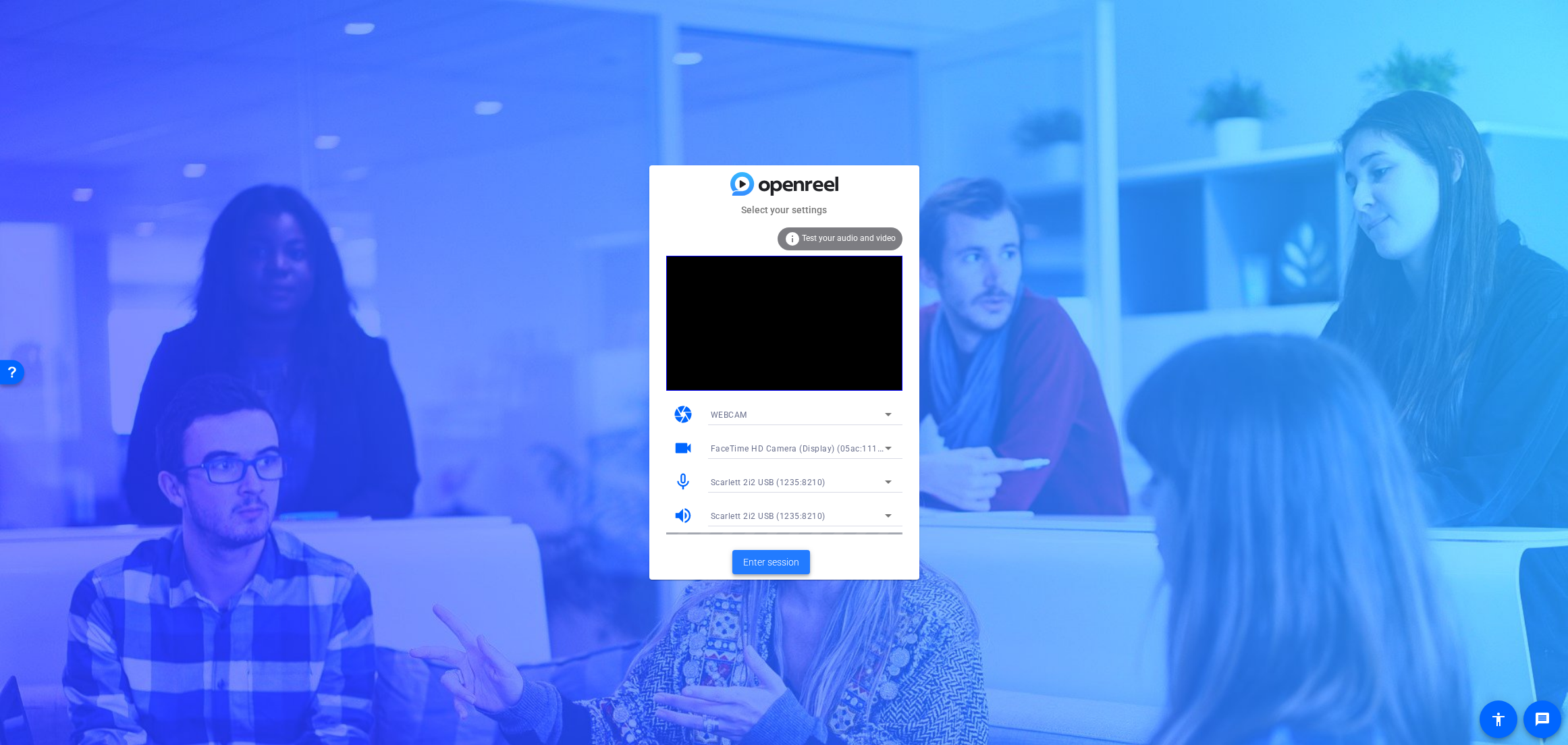
click at [770, 563] on span "Enter session" at bounding box center [771, 563] width 56 height 14
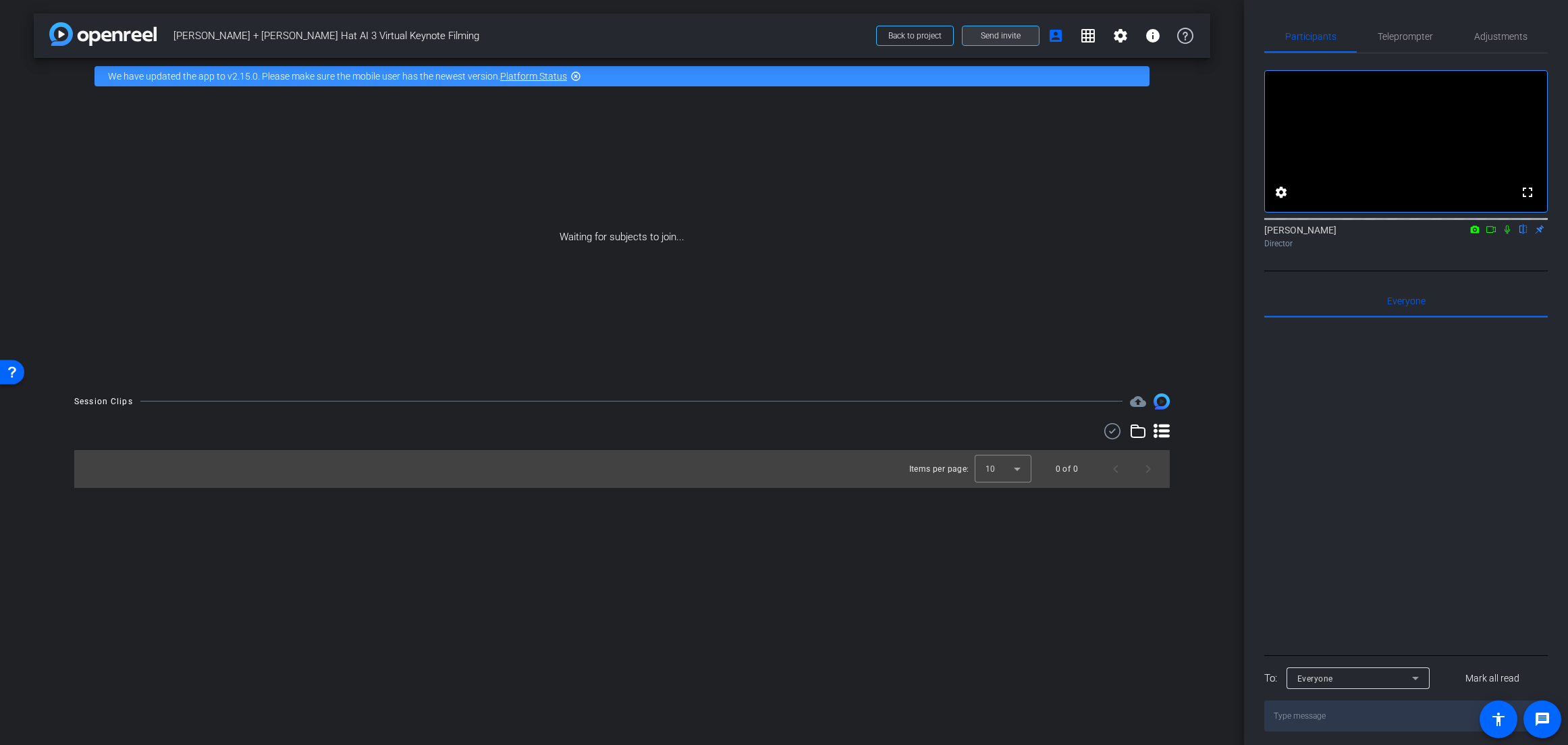
click at [998, 33] on span "Send invite" at bounding box center [1000, 36] width 40 height 10
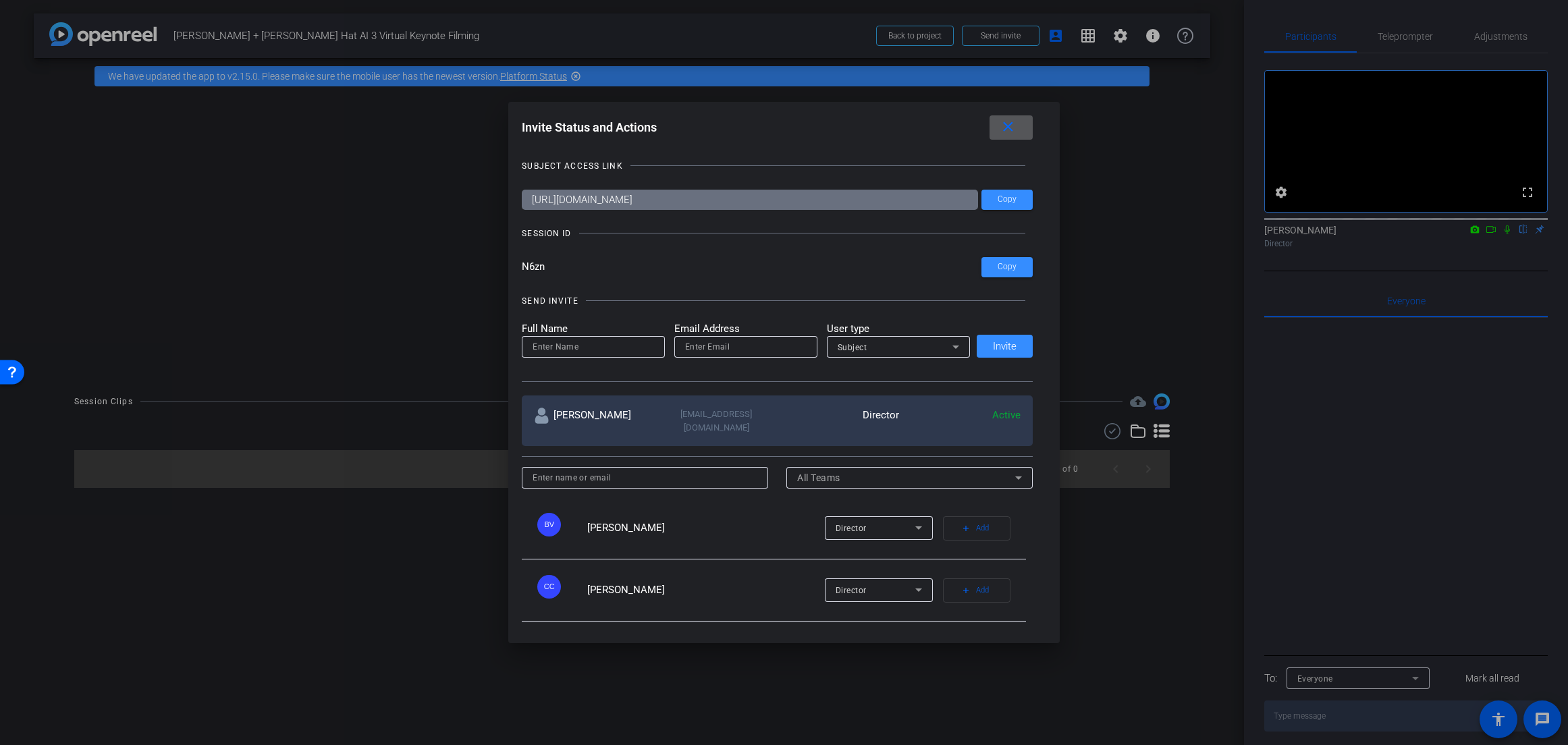
click at [723, 205] on input "https://capture.openreel.com/subject/MODE_OTP?otp=N6zn" at bounding box center [749, 199] width 456 height 20
click at [728, 205] on input "https://capture.openreel.com/subject/MODE_OTP?otp=N6zn" at bounding box center [749, 199] width 456 height 20
click at [858, 204] on input "https://capture.openreel.com/subject/MODE_OTP?otp=N6zn" at bounding box center [749, 199] width 456 height 20
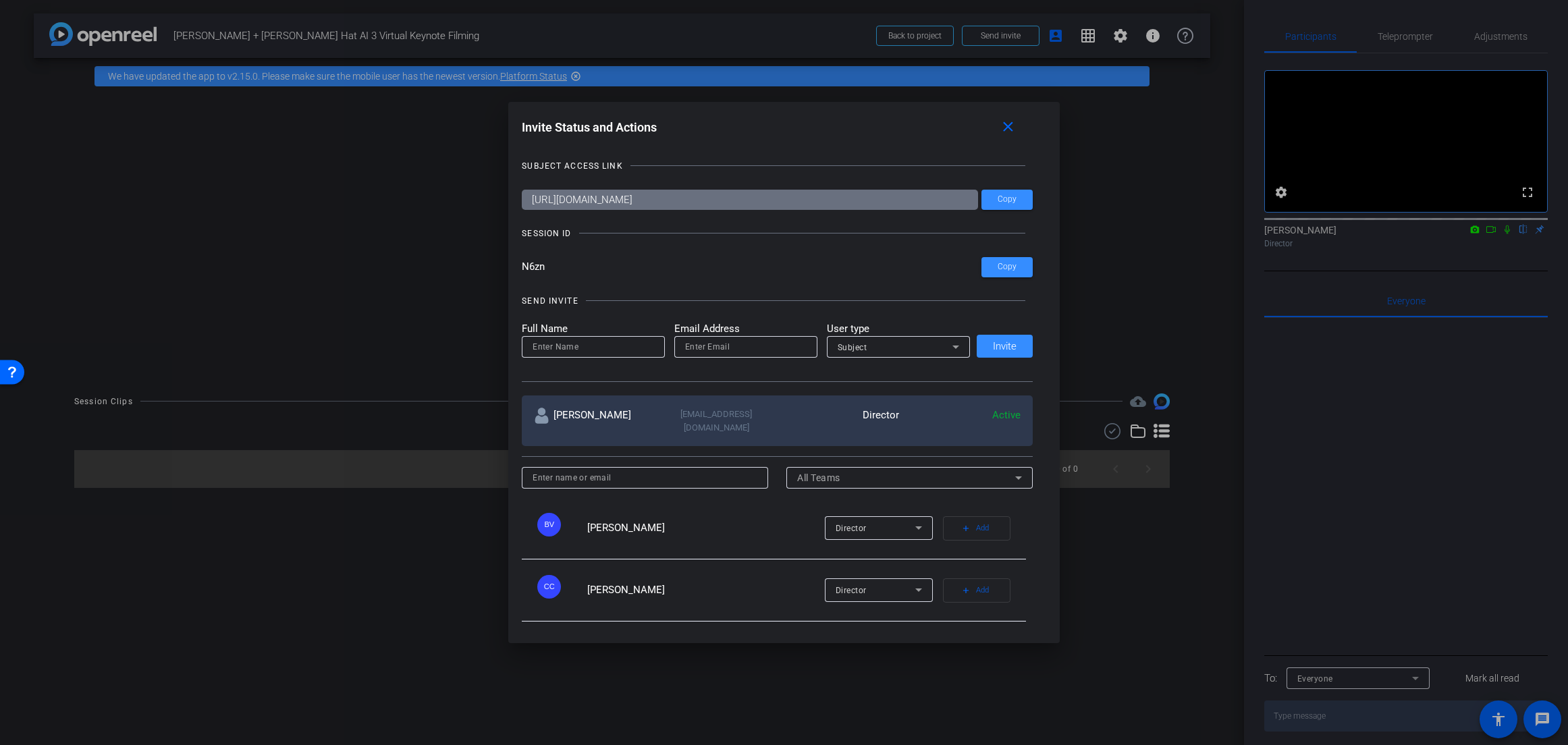
click at [860, 205] on input "https://capture.openreel.com/subject/MODE_OTP?otp=N6zn" at bounding box center [749, 199] width 456 height 20
click at [1011, 204] on span "Copy" at bounding box center [1007, 200] width 19 height 10
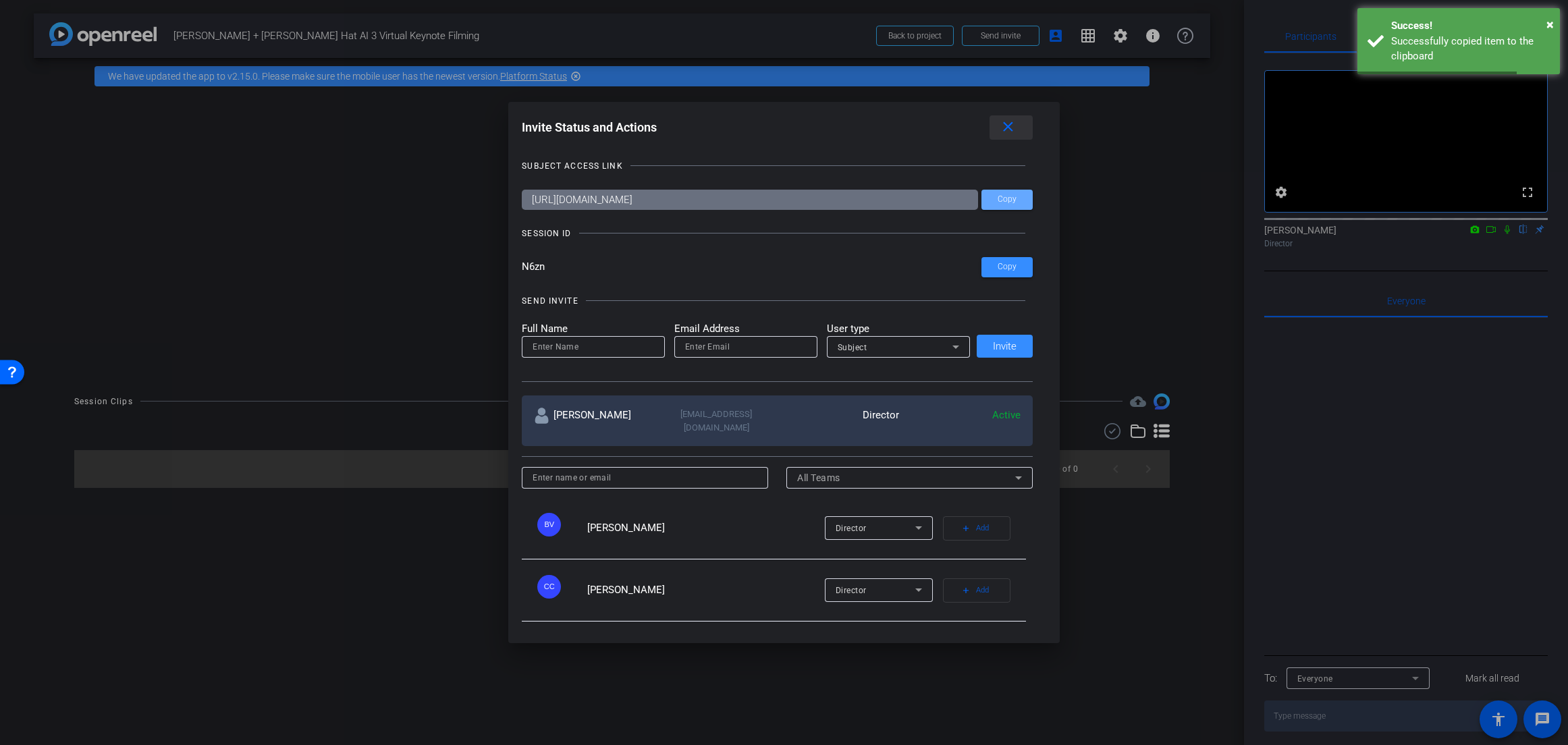
click at [1013, 132] on mat-icon "close" at bounding box center [1007, 127] width 16 height 16
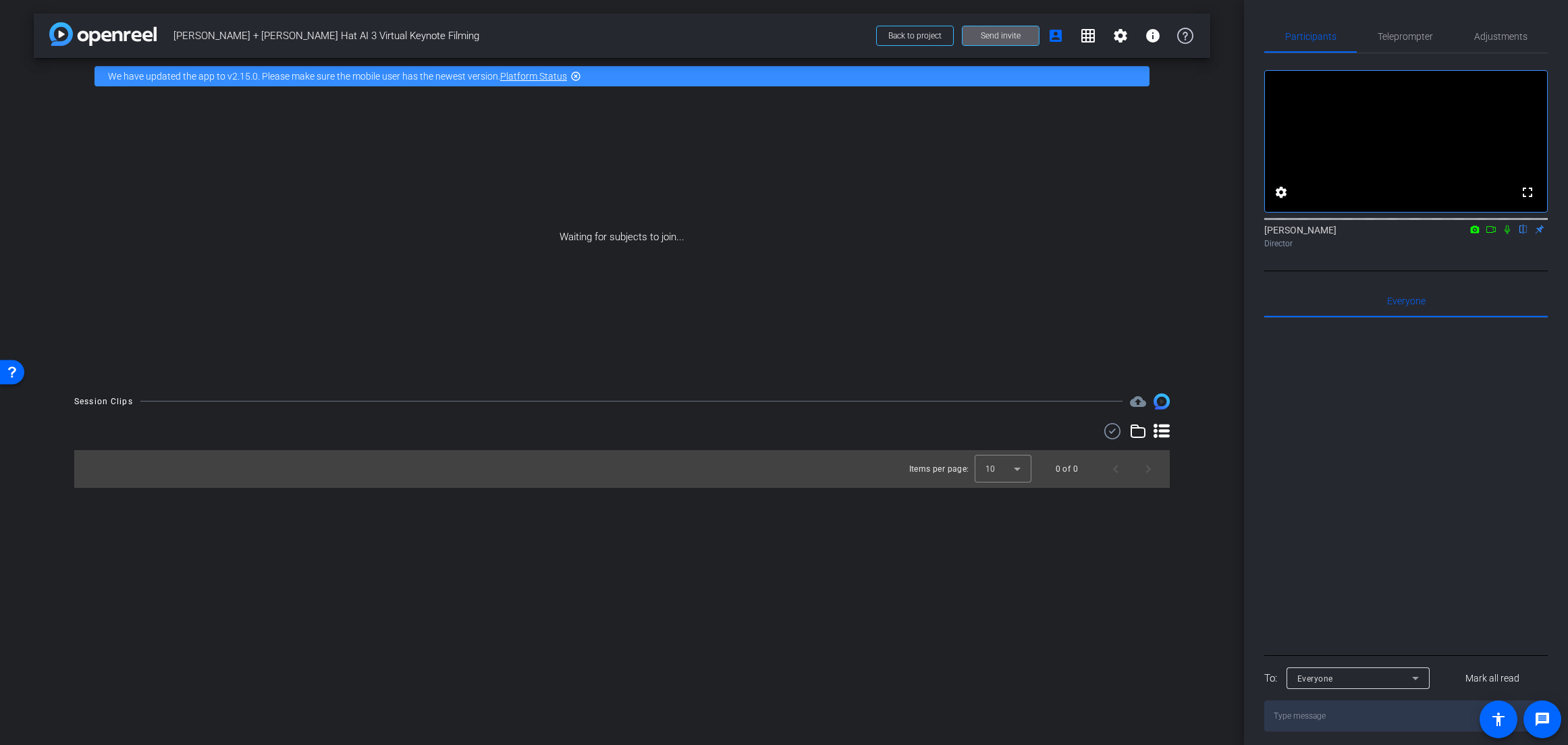
scroll to position [24, 0]
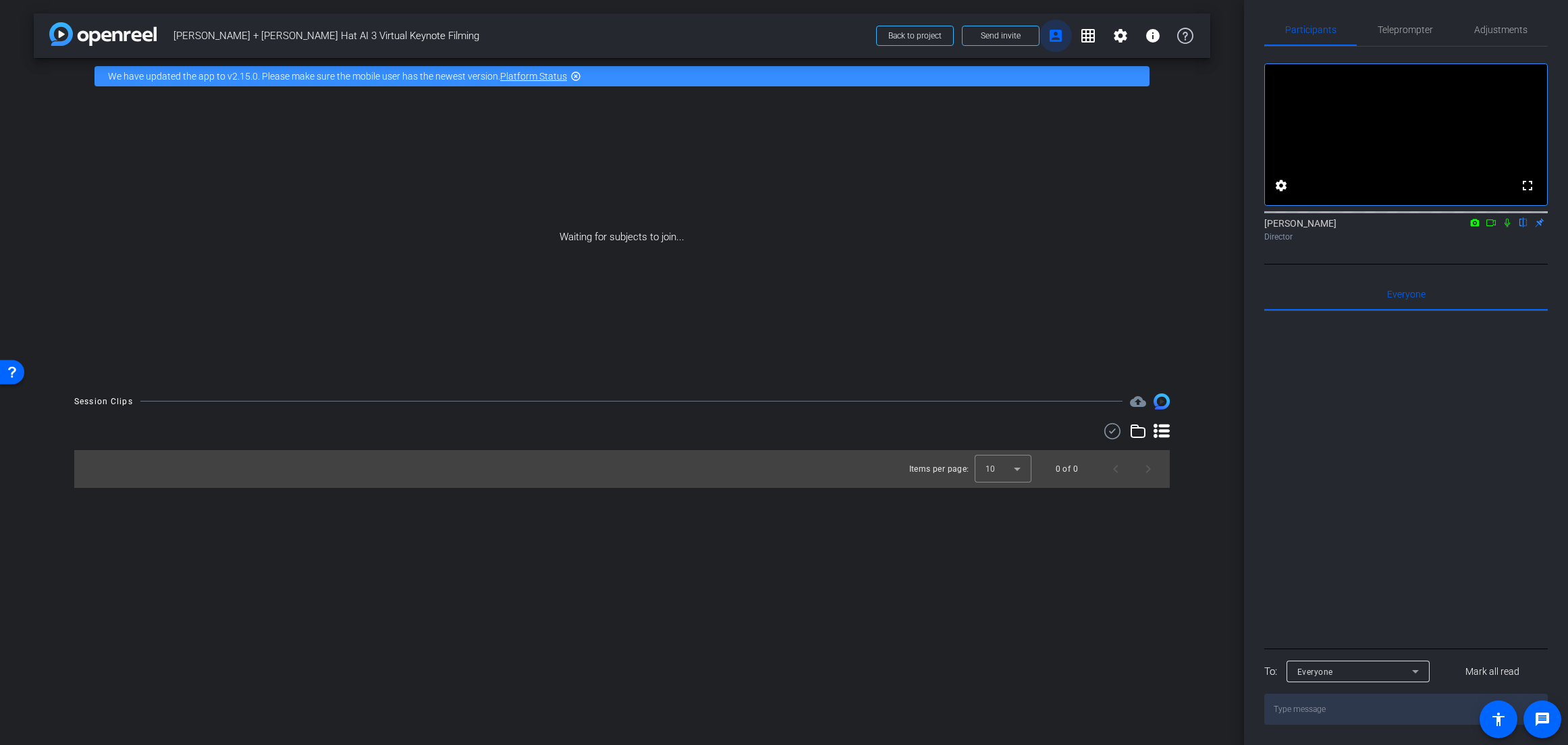
click at [1057, 35] on mat-icon "account_box" at bounding box center [1055, 36] width 16 height 16
click at [1084, 32] on mat-icon "grid_on" at bounding box center [1088, 36] width 16 height 16
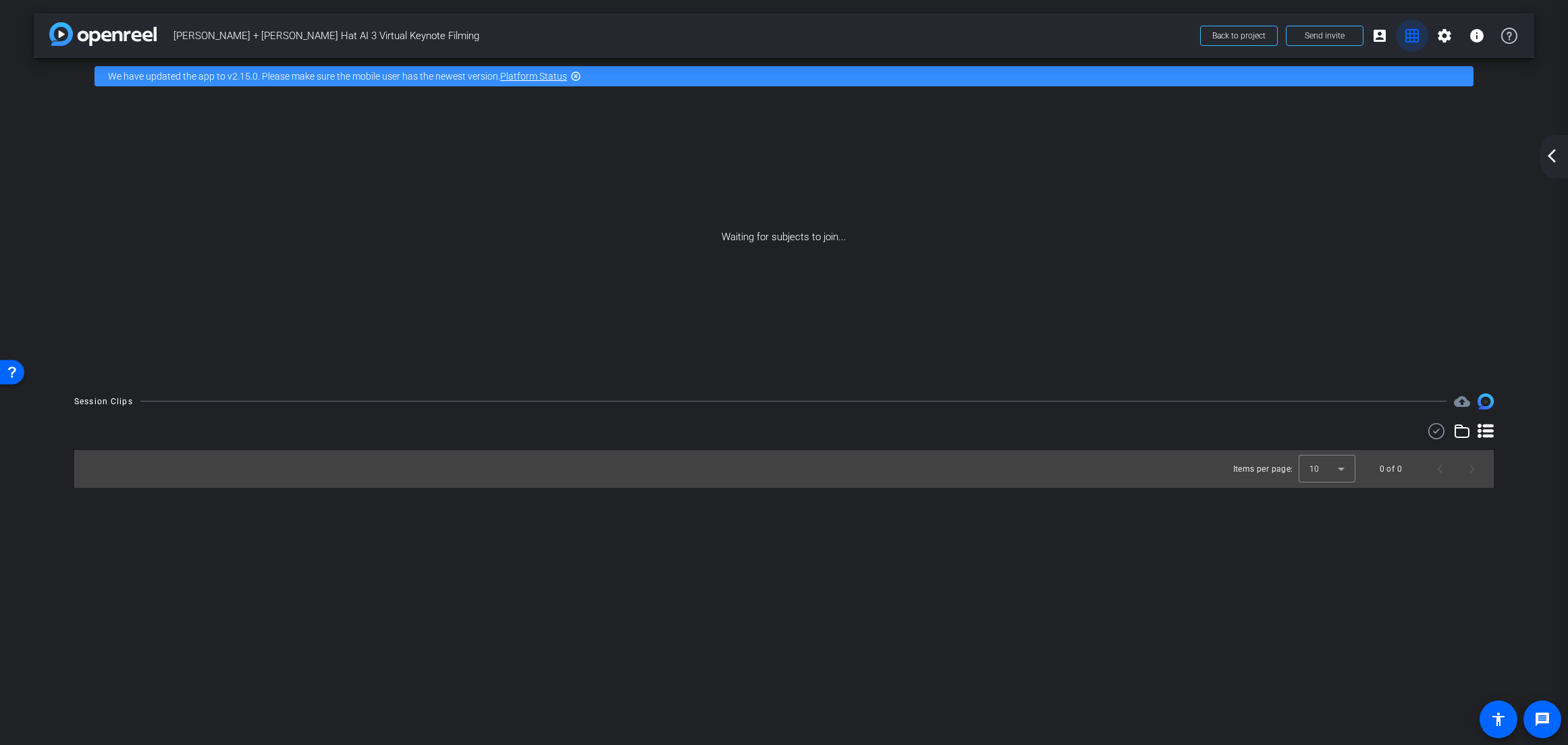
scroll to position [0, 0]
click at [1395, 35] on span at bounding box center [1411, 36] width 32 height 32
click at [1385, 34] on mat-icon "account_box" at bounding box center [1379, 36] width 16 height 16
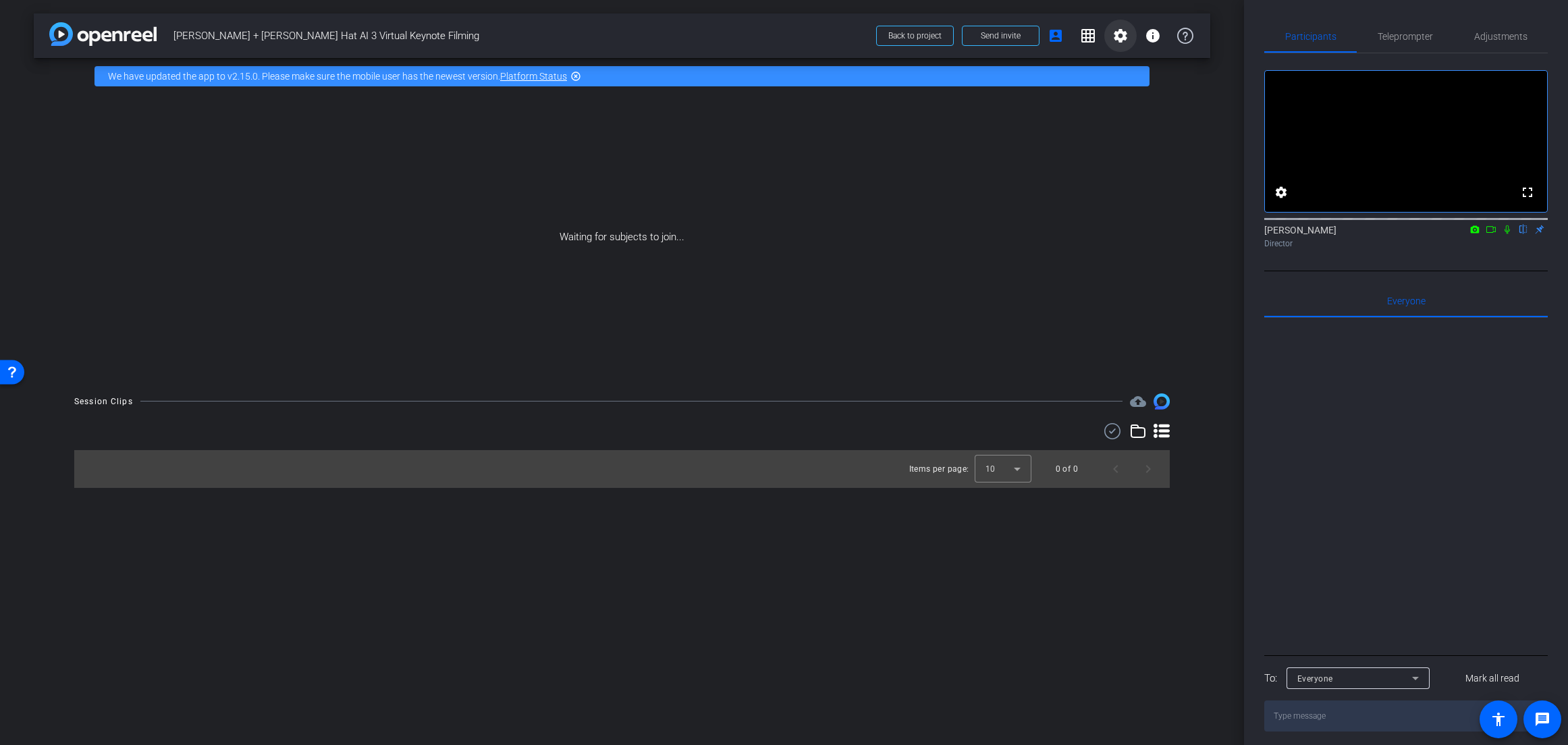
click at [1110, 36] on span at bounding box center [1120, 36] width 32 height 32
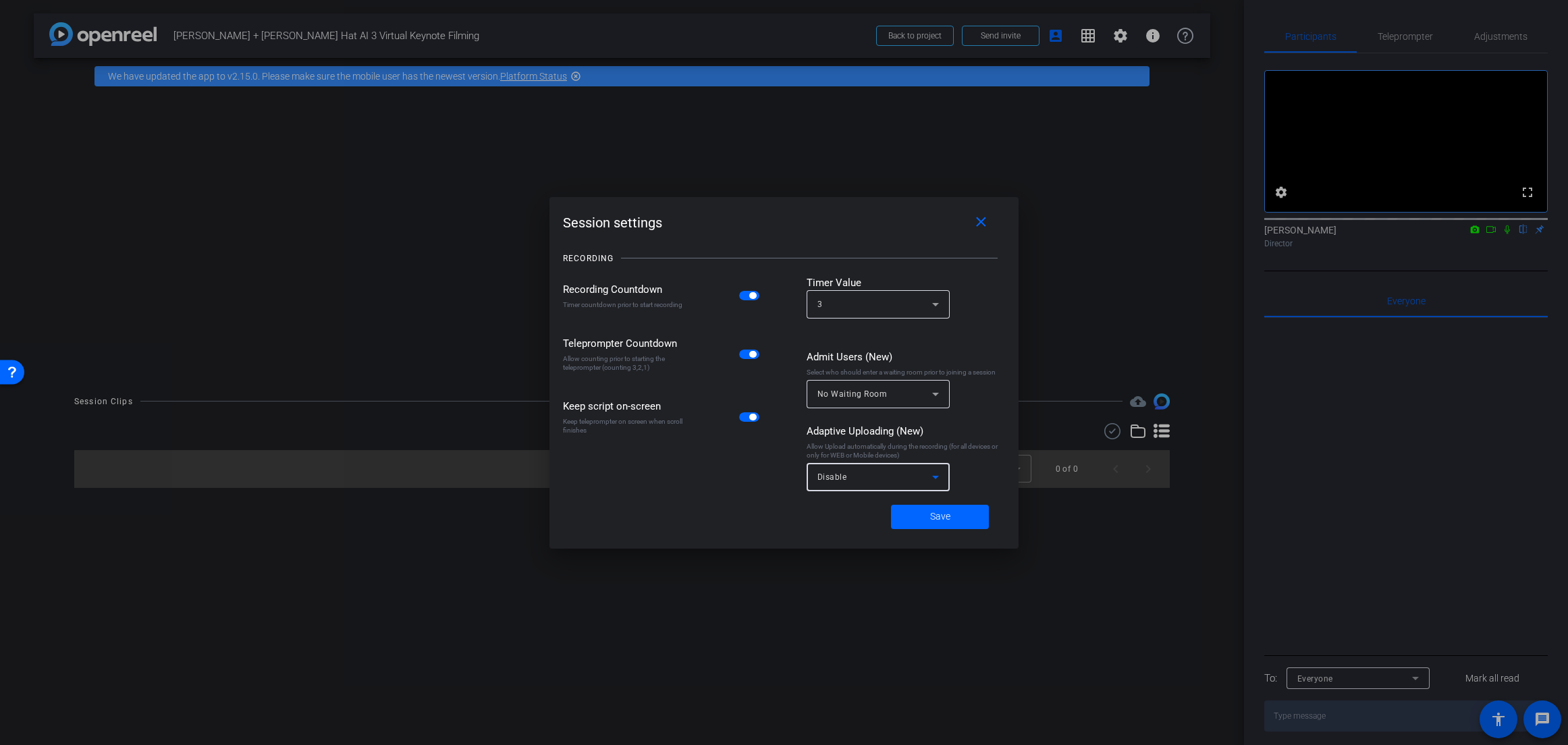
click at [937, 478] on icon at bounding box center [935, 477] width 16 height 16
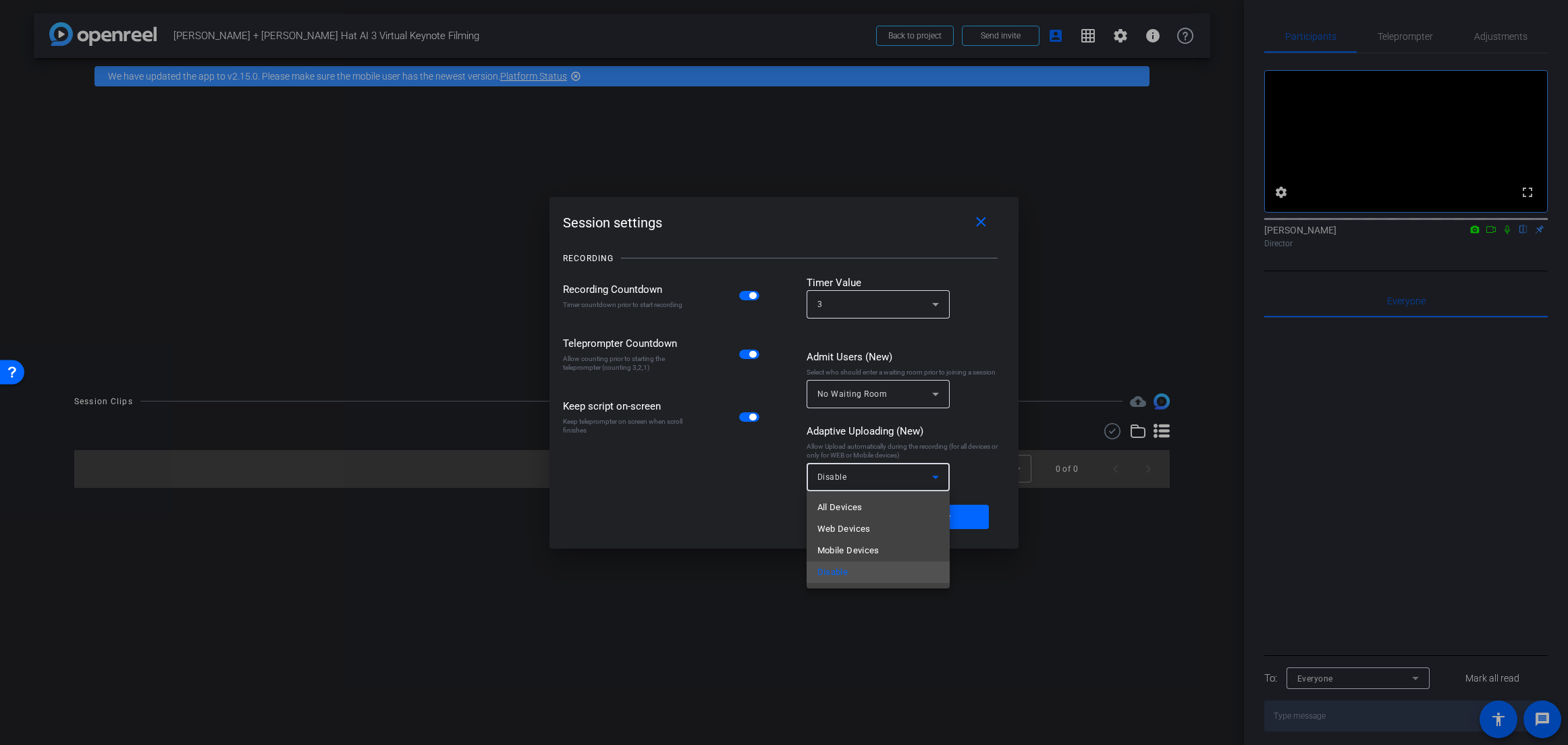
click at [967, 441] on div at bounding box center [784, 372] width 1568 height 745
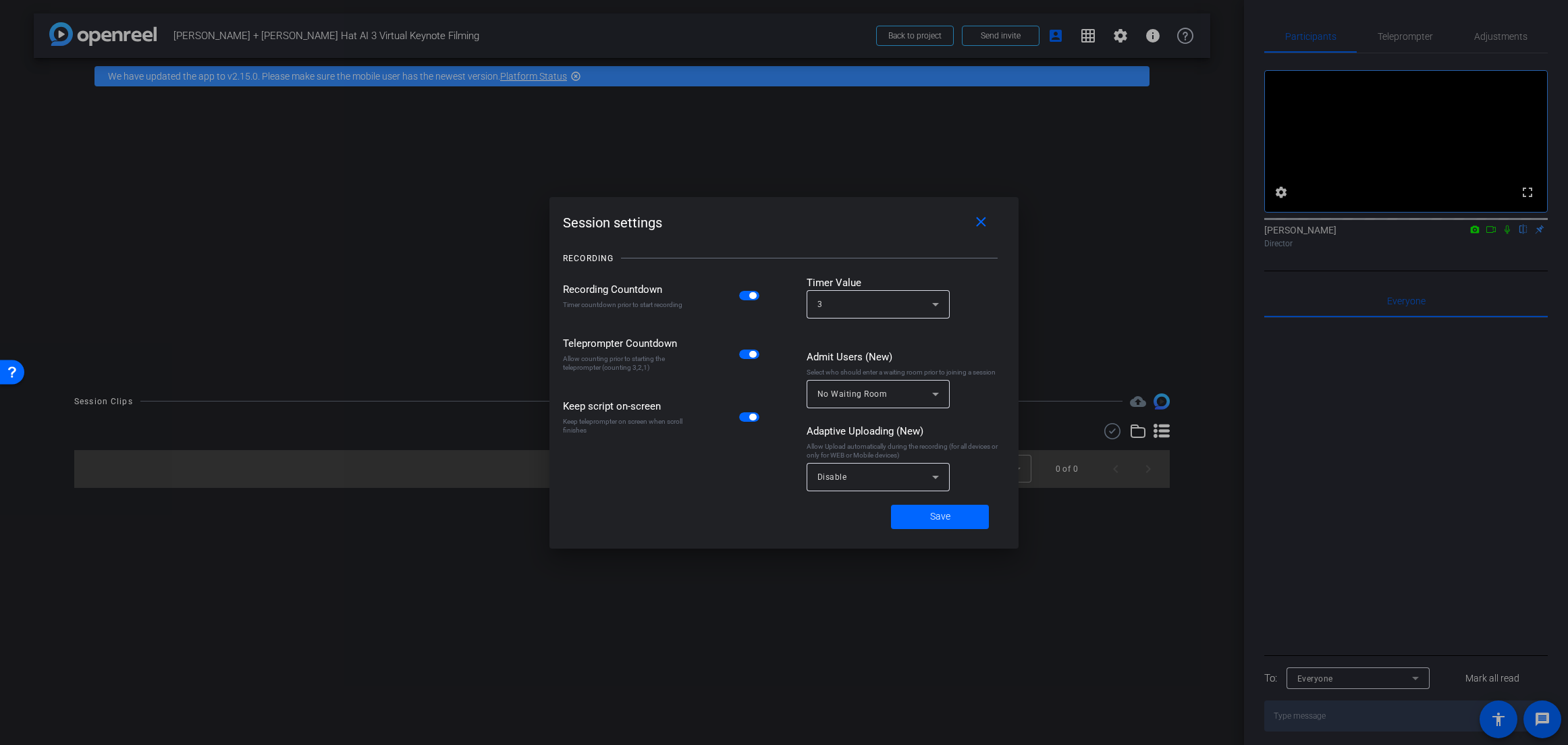
click at [932, 393] on icon at bounding box center [935, 394] width 16 height 16
click at [972, 390] on div at bounding box center [784, 372] width 1568 height 745
click at [983, 232] on span at bounding box center [984, 222] width 43 height 32
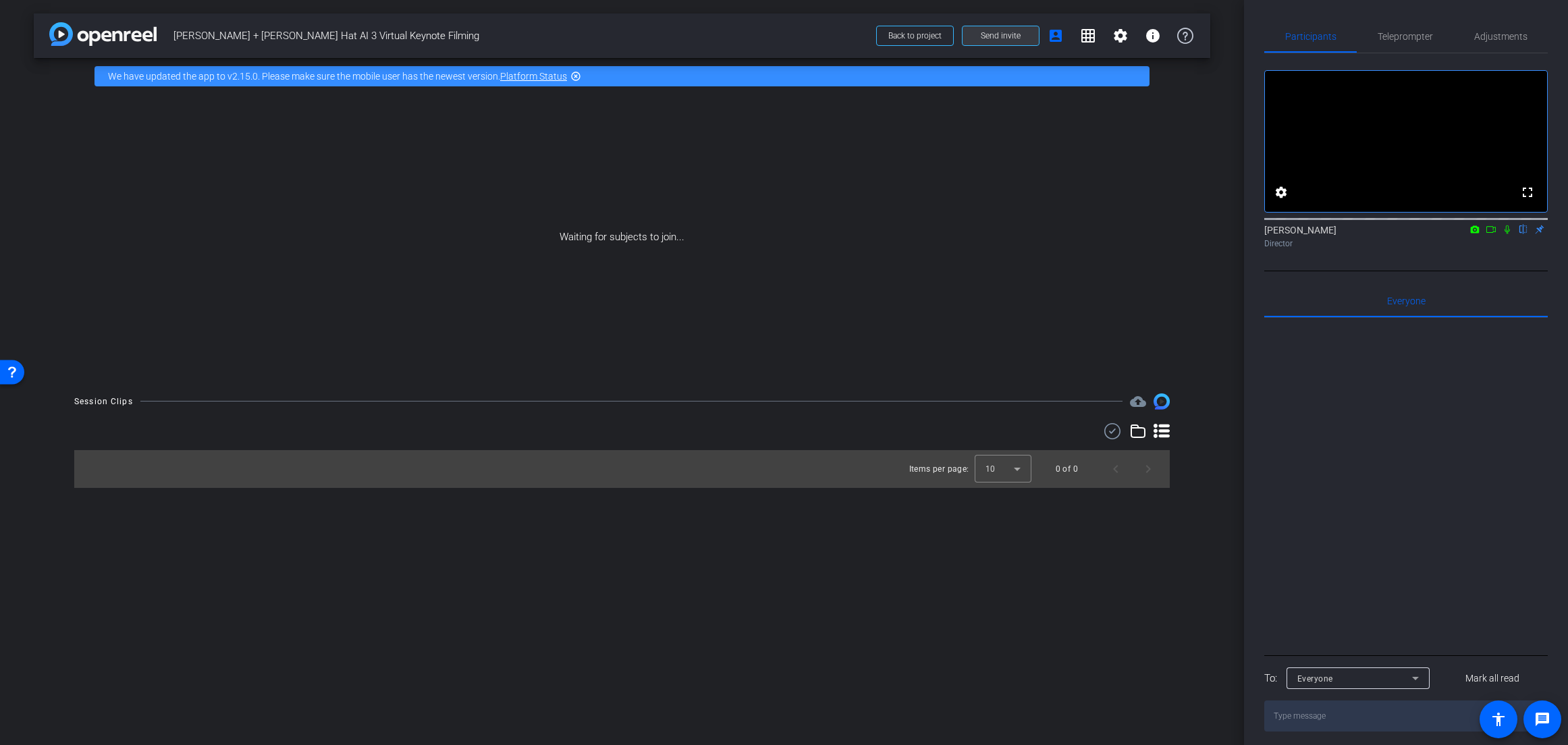
drag, startPoint x: 1053, startPoint y: 40, endPoint x: 992, endPoint y: 36, distance: 61.1
click at [1044, 64] on div "arrow_back Joe + Steven Red Hat AI 3 Virtual Keynote Filming Back to project Se…" at bounding box center [622, 372] width 1243 height 745
click at [993, 36] on span "Send invite" at bounding box center [1000, 36] width 40 height 10
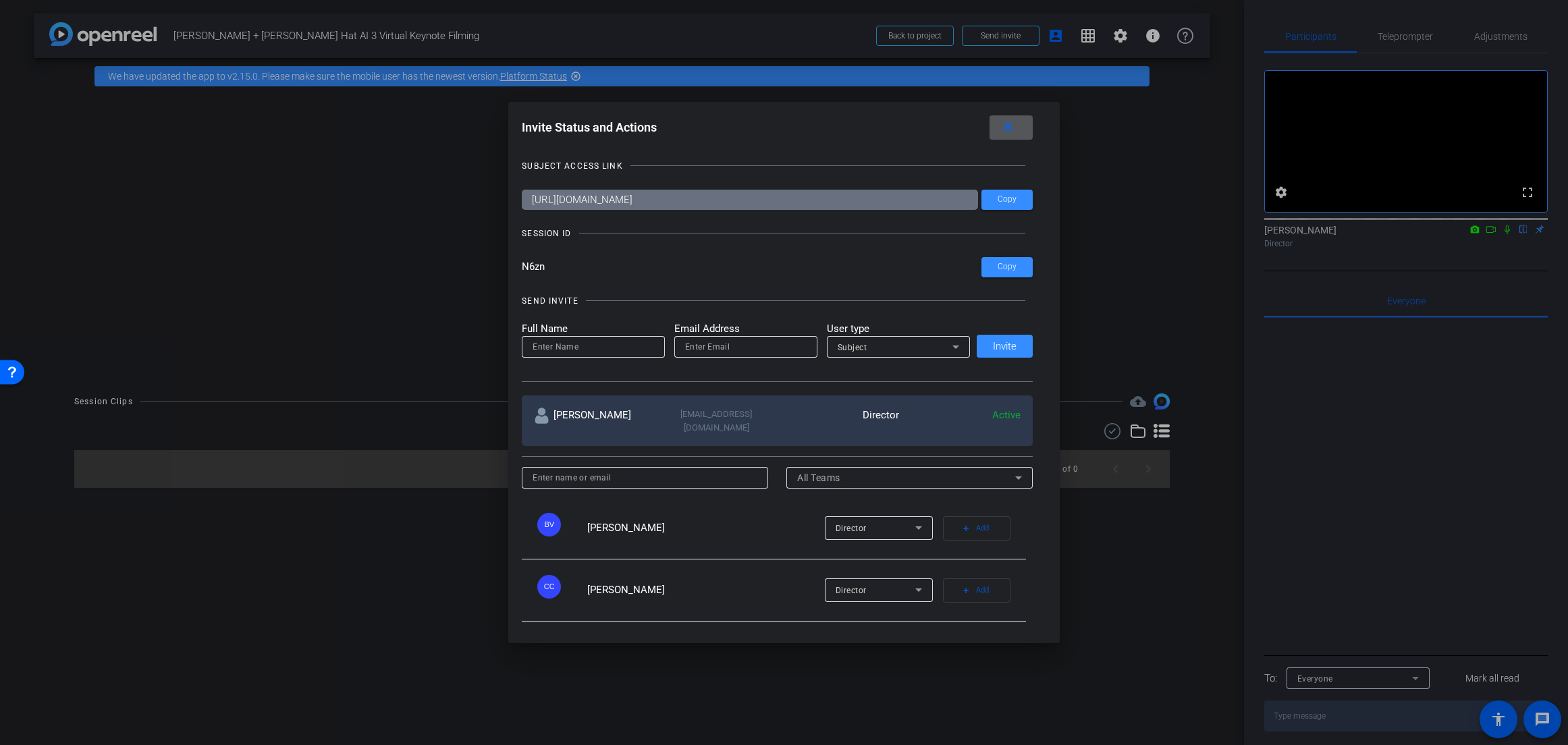
click at [656, 203] on input "https://capture.openreel.com/subject/MODE_OTP?otp=N6zn" at bounding box center [749, 199] width 456 height 20
click at [531, 266] on input "N6zn" at bounding box center [751, 267] width 459 height 20
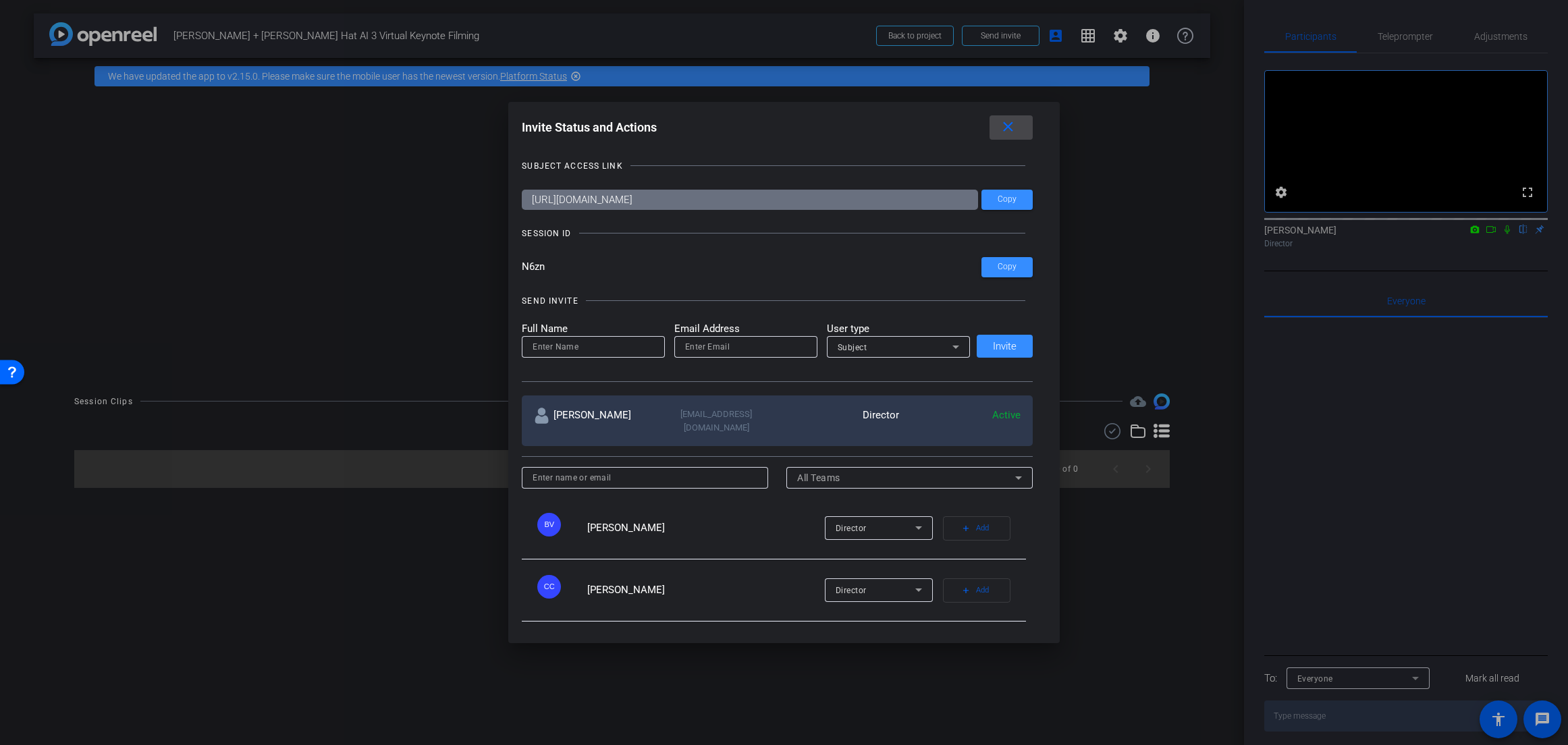
click at [1011, 126] on mat-icon "close" at bounding box center [1007, 127] width 16 height 16
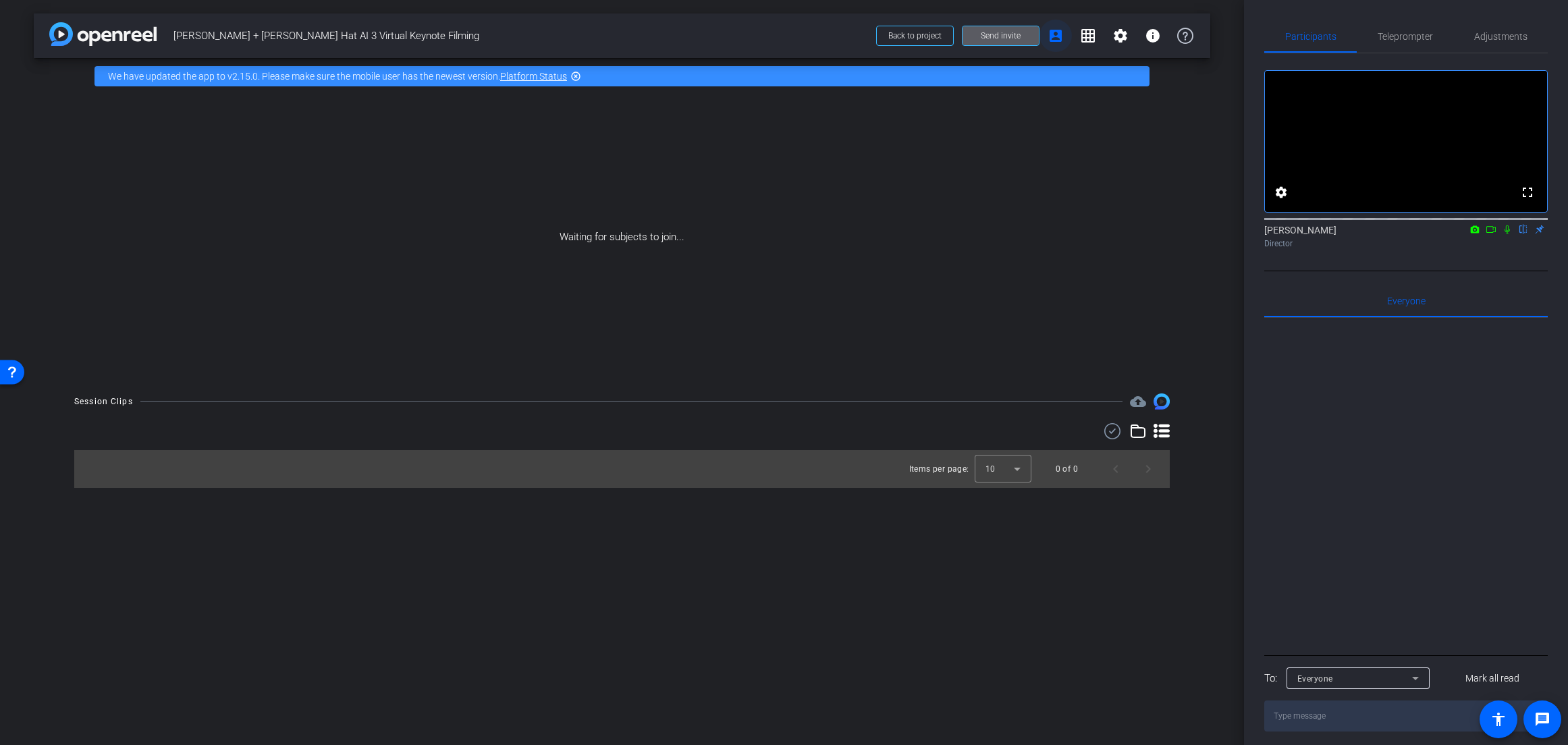
click at [1051, 36] on mat-icon "account_box" at bounding box center [1055, 36] width 16 height 16
click at [1084, 39] on mat-icon "grid_on" at bounding box center [1088, 36] width 16 height 16
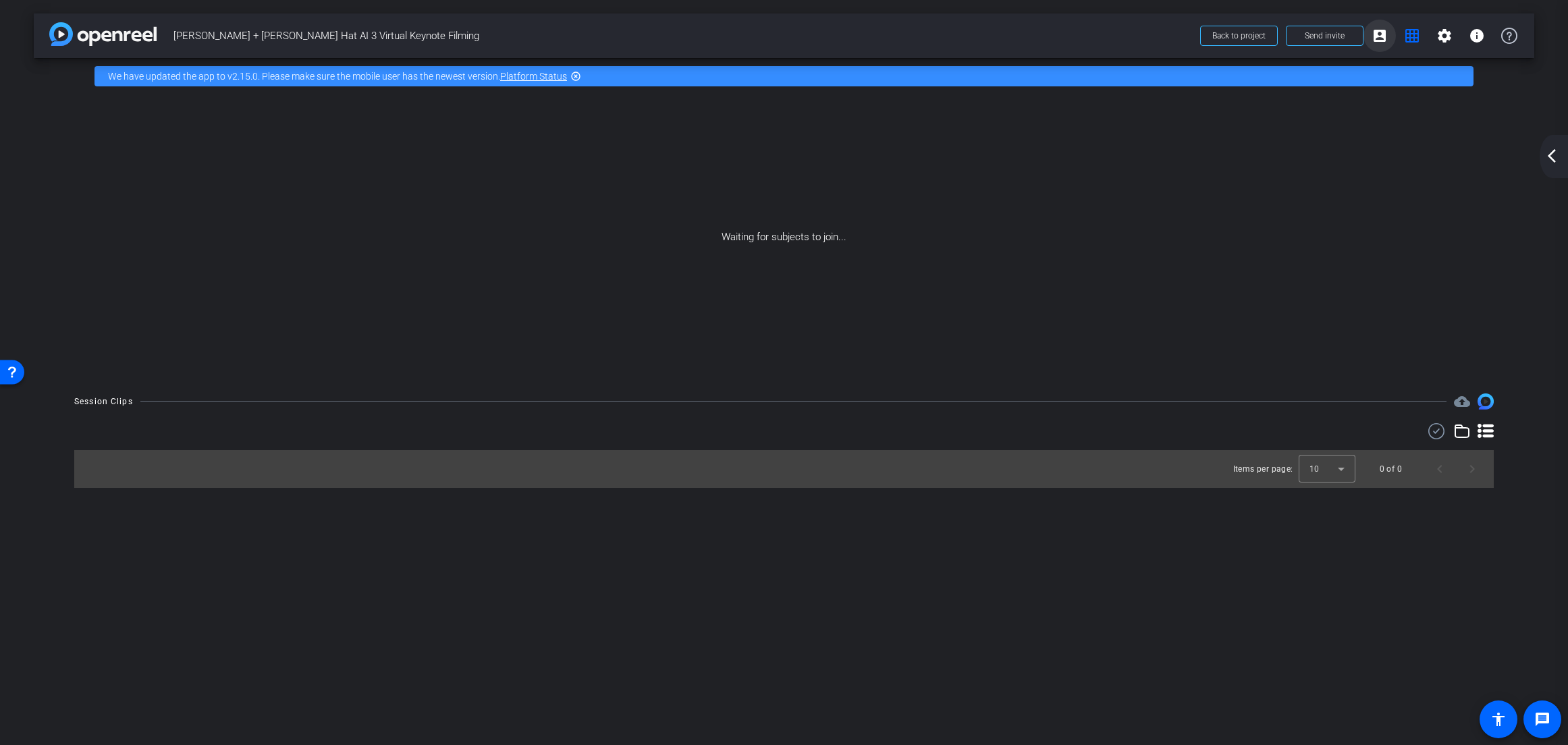
click at [1382, 41] on mat-icon "account_box" at bounding box center [1379, 36] width 16 height 16
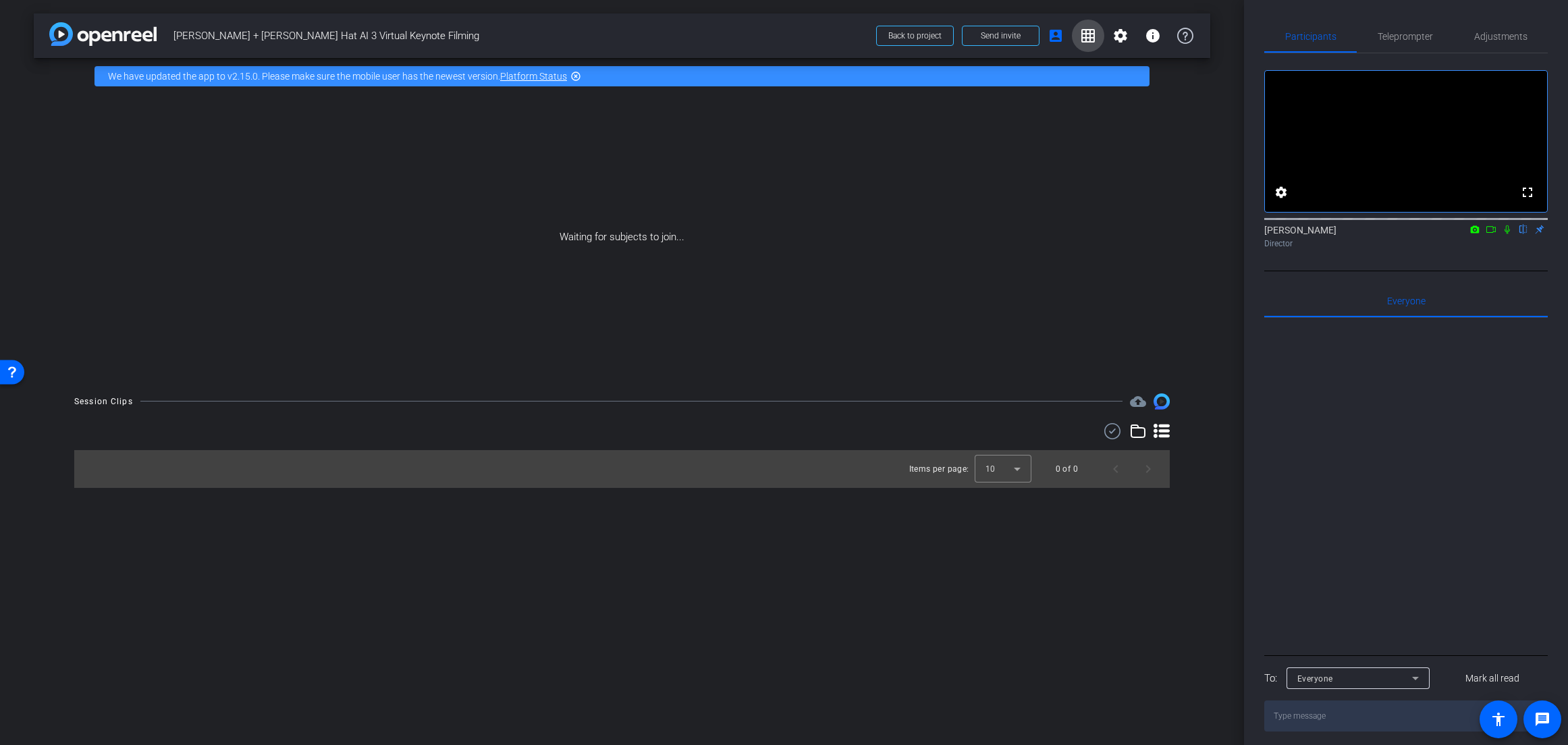
click at [1089, 44] on span at bounding box center [1087, 36] width 32 height 32
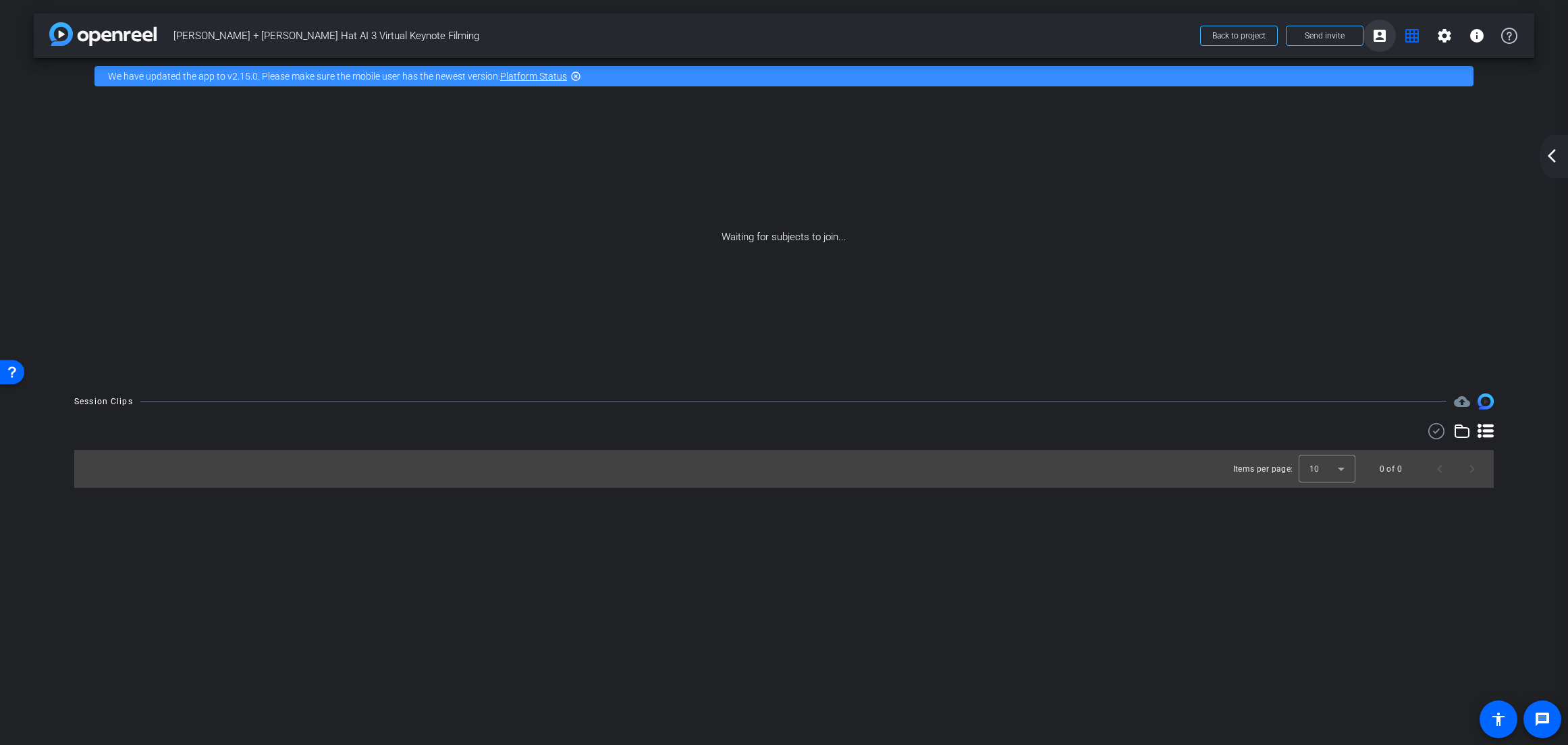
click at [1384, 41] on mat-icon "account_box" at bounding box center [1379, 36] width 16 height 16
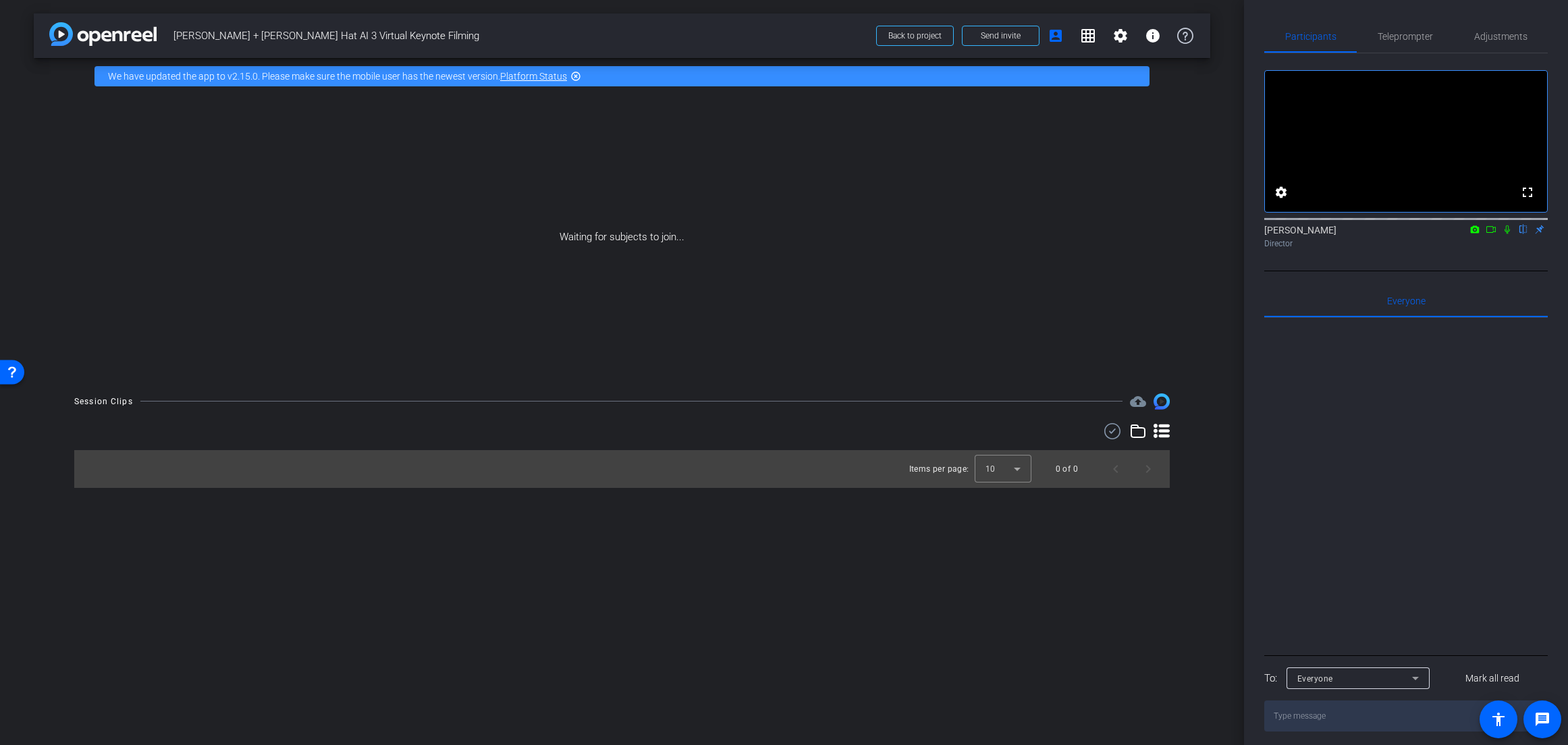
click at [1523, 234] on mat-icon "flip" at bounding box center [1523, 228] width 16 height 12
drag, startPoint x: 1521, startPoint y: 211, endPoint x: 1093, endPoint y: 219, distance: 428.1
click at [1093, 219] on div "arrow_back Joe + Steven Red Hat AI 3 Virtual Keynote Filming Back to project Se…" at bounding box center [784, 372] width 1568 height 745
click at [1057, 37] on mat-icon "account_box" at bounding box center [1055, 36] width 16 height 16
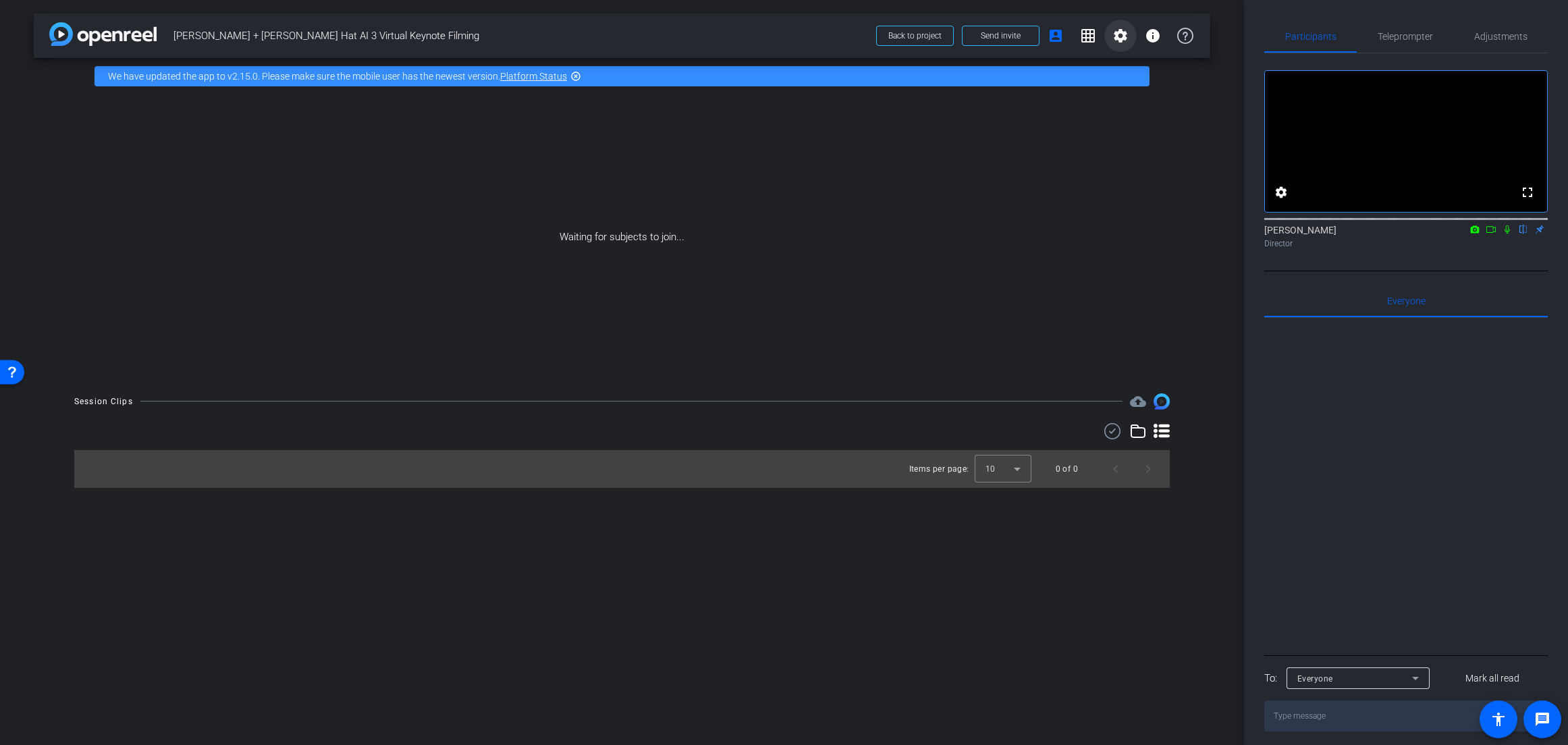
click at [1123, 40] on mat-icon "settings" at bounding box center [1120, 36] width 16 height 16
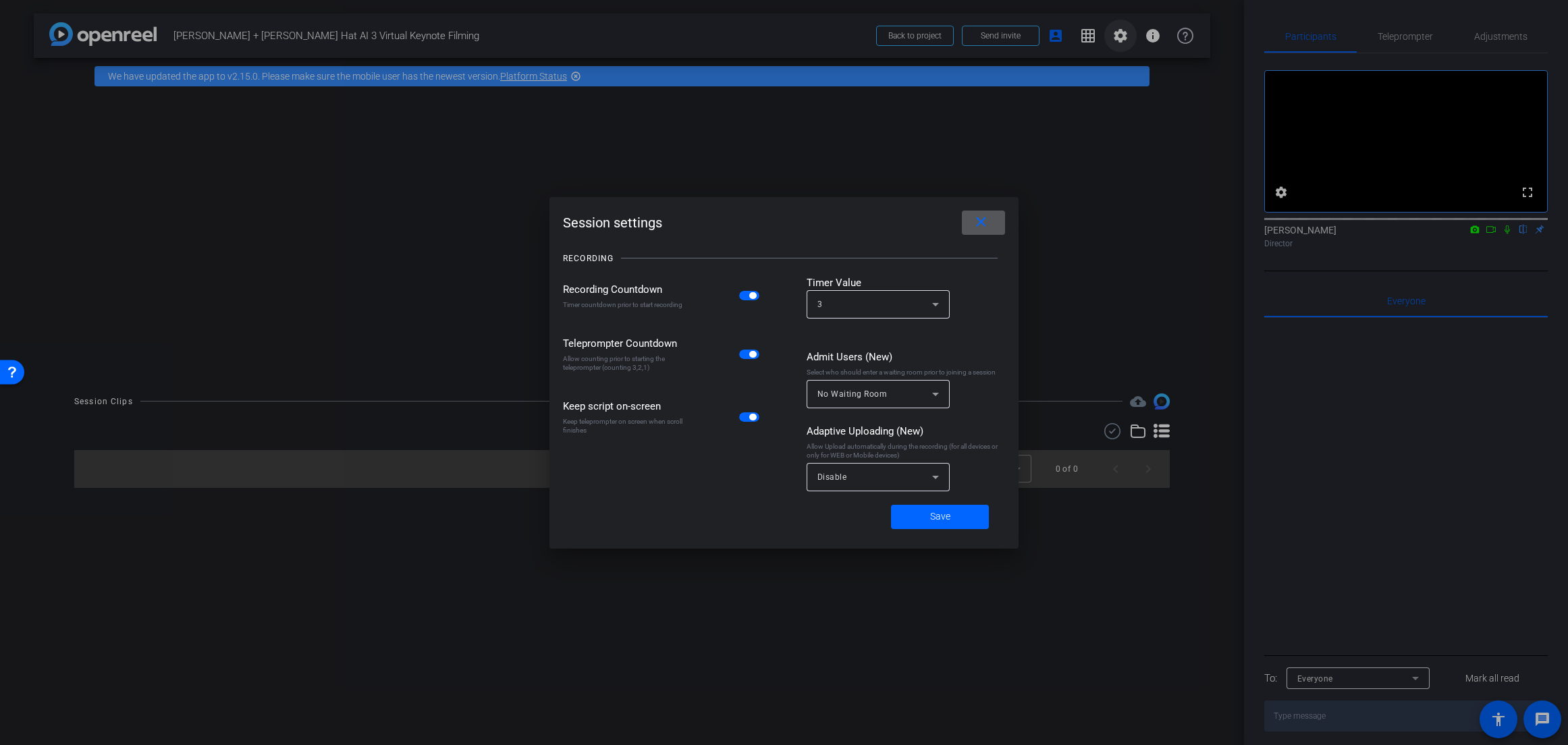
click at [1123, 40] on div at bounding box center [784, 372] width 1568 height 745
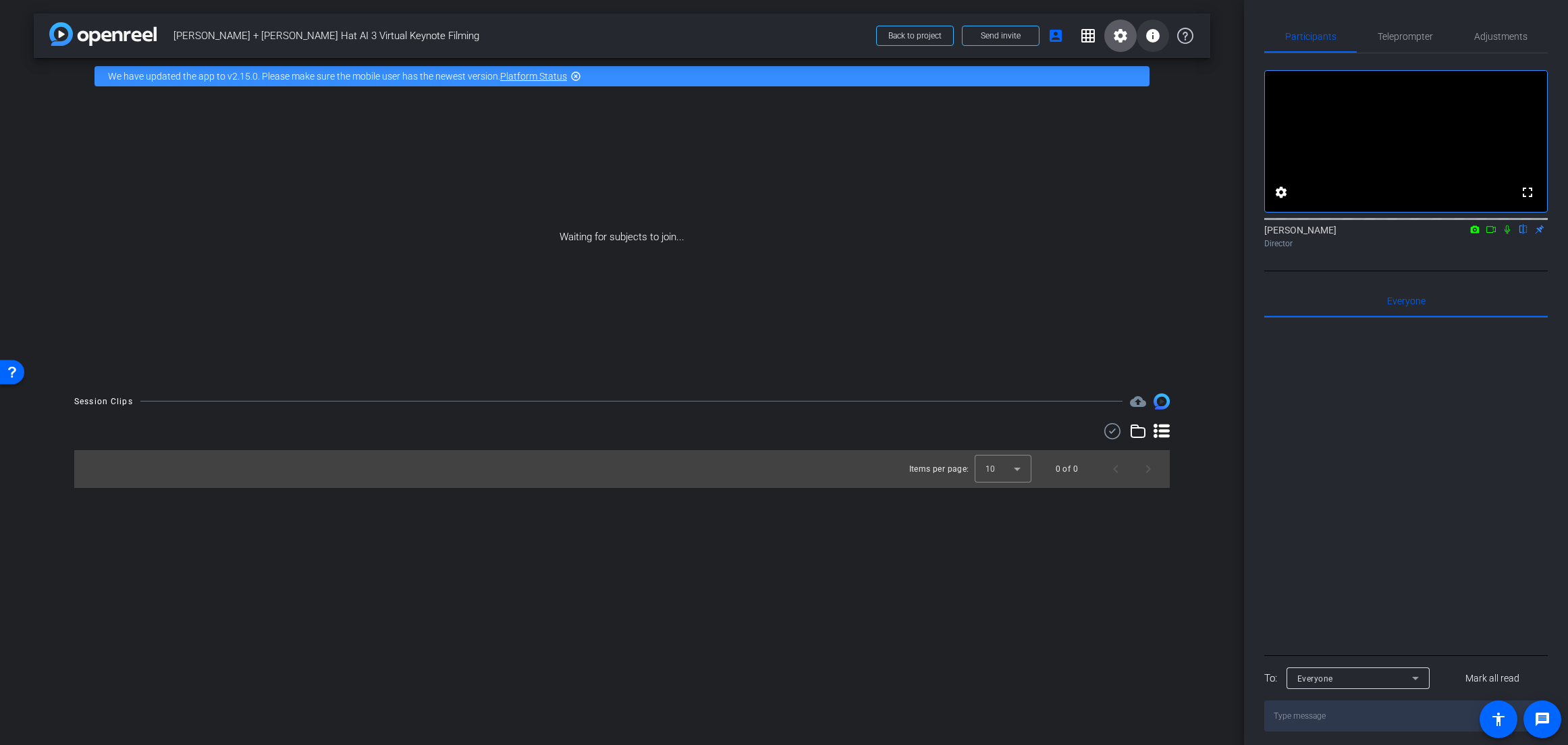
click at [1156, 39] on mat-icon "info" at bounding box center [1152, 36] width 16 height 16
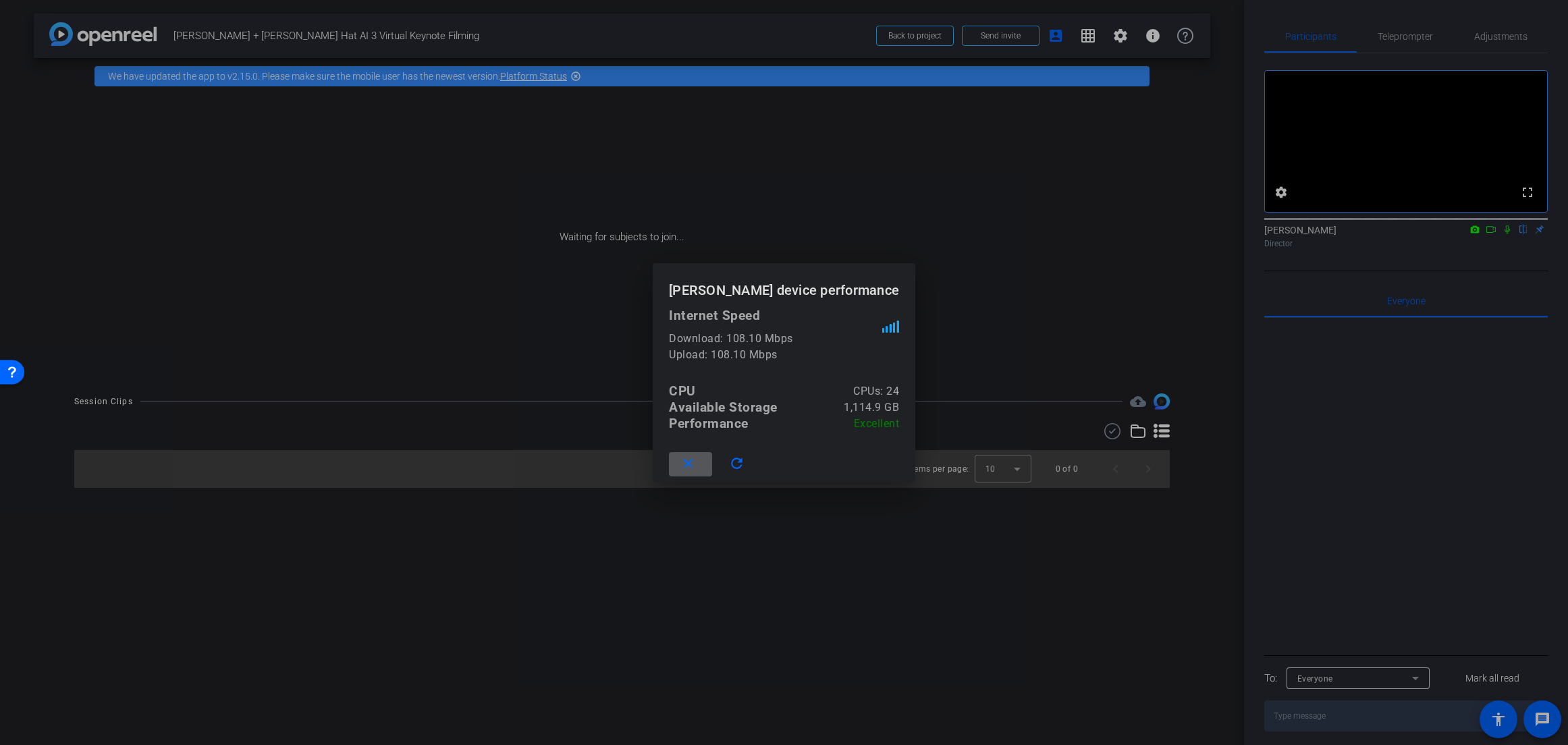
click at [1041, 217] on div at bounding box center [784, 372] width 1568 height 745
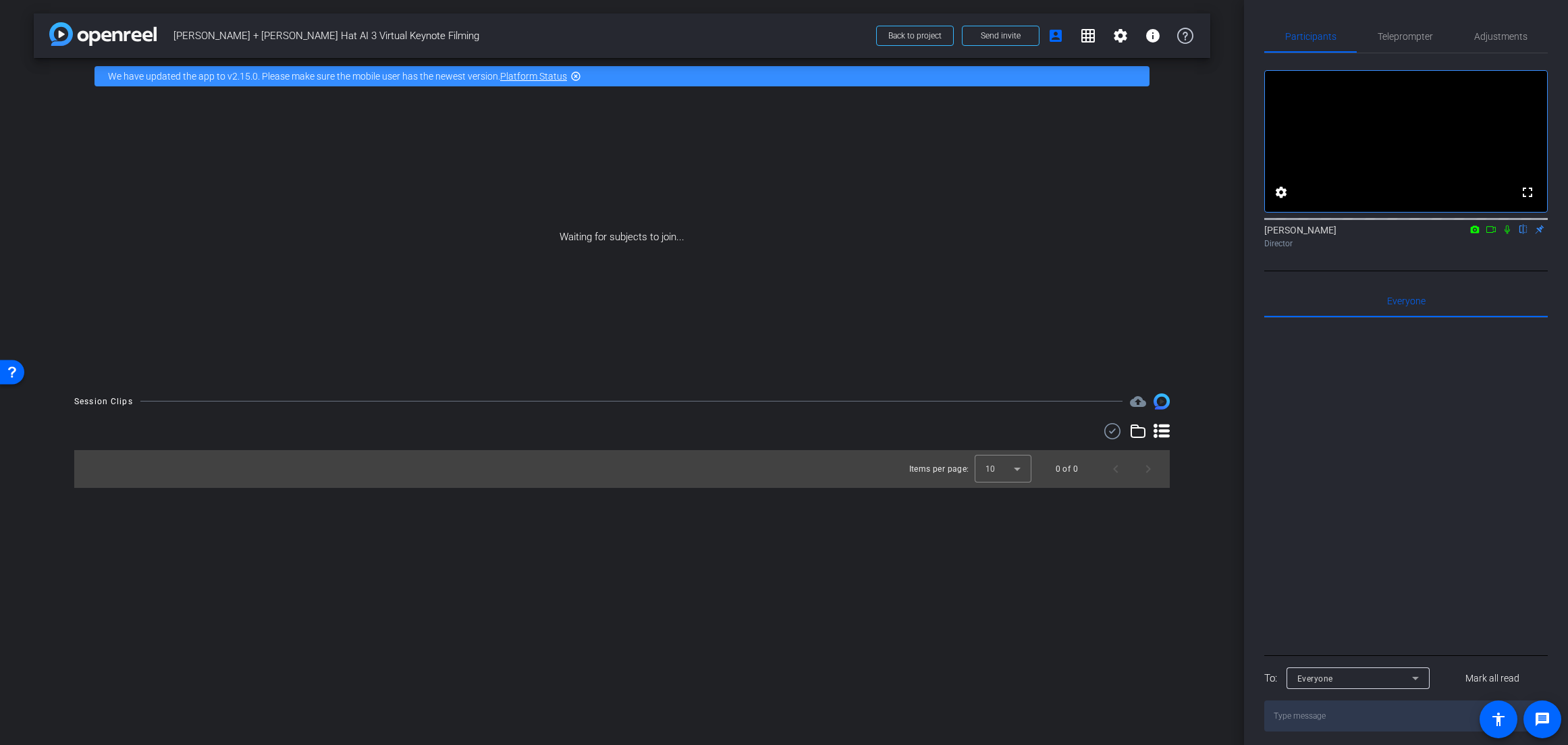
drag, startPoint x: 1104, startPoint y: 433, endPoint x: 1035, endPoint y: 432, distance: 69.0
click at [1035, 432] on div at bounding box center [621, 431] width 1095 height 16
click at [1151, 38] on mat-icon "info" at bounding box center [1152, 36] width 16 height 16
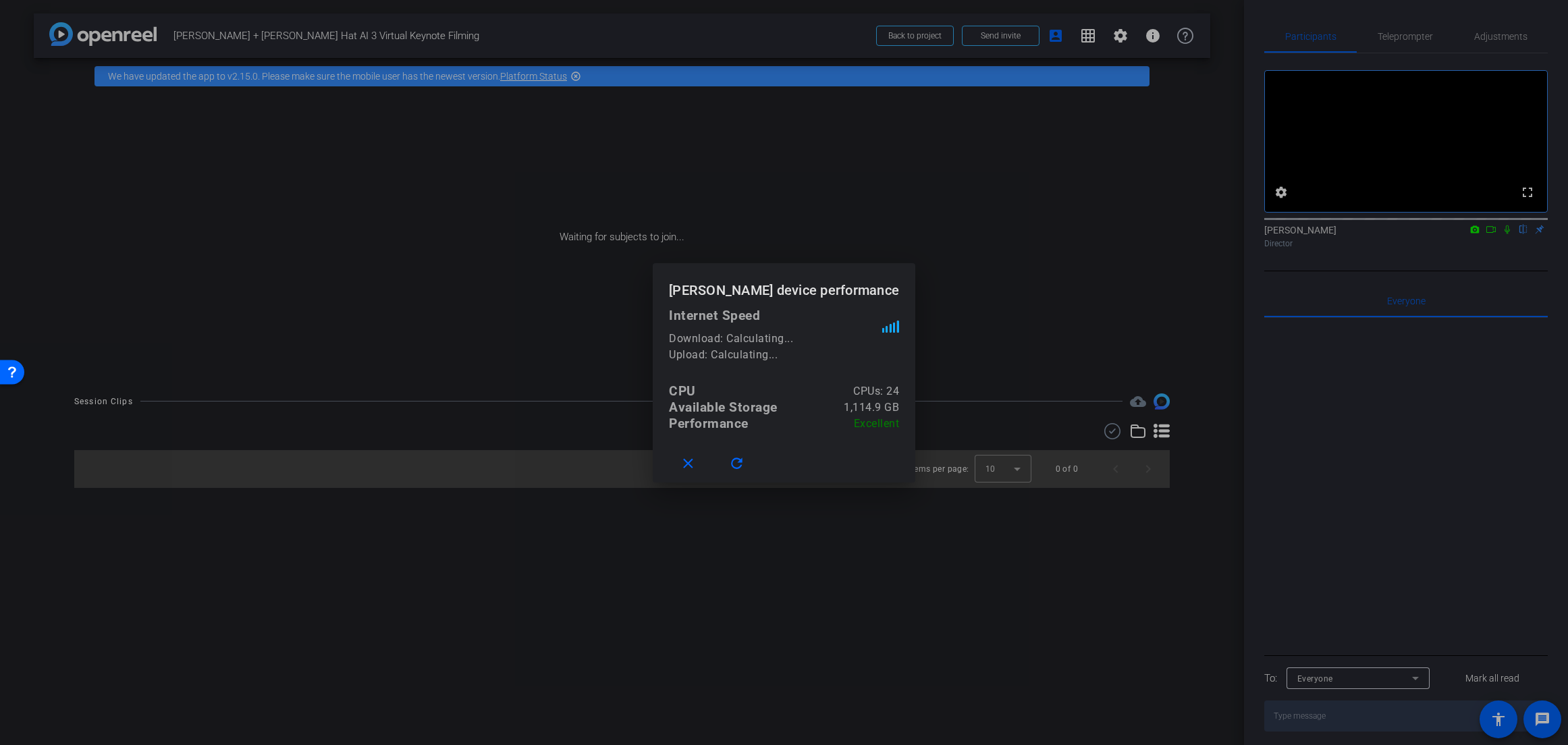
drag, startPoint x: 878, startPoint y: 221, endPoint x: 885, endPoint y: 215, distance: 9.2
click at [881, 218] on div at bounding box center [784, 372] width 1568 height 745
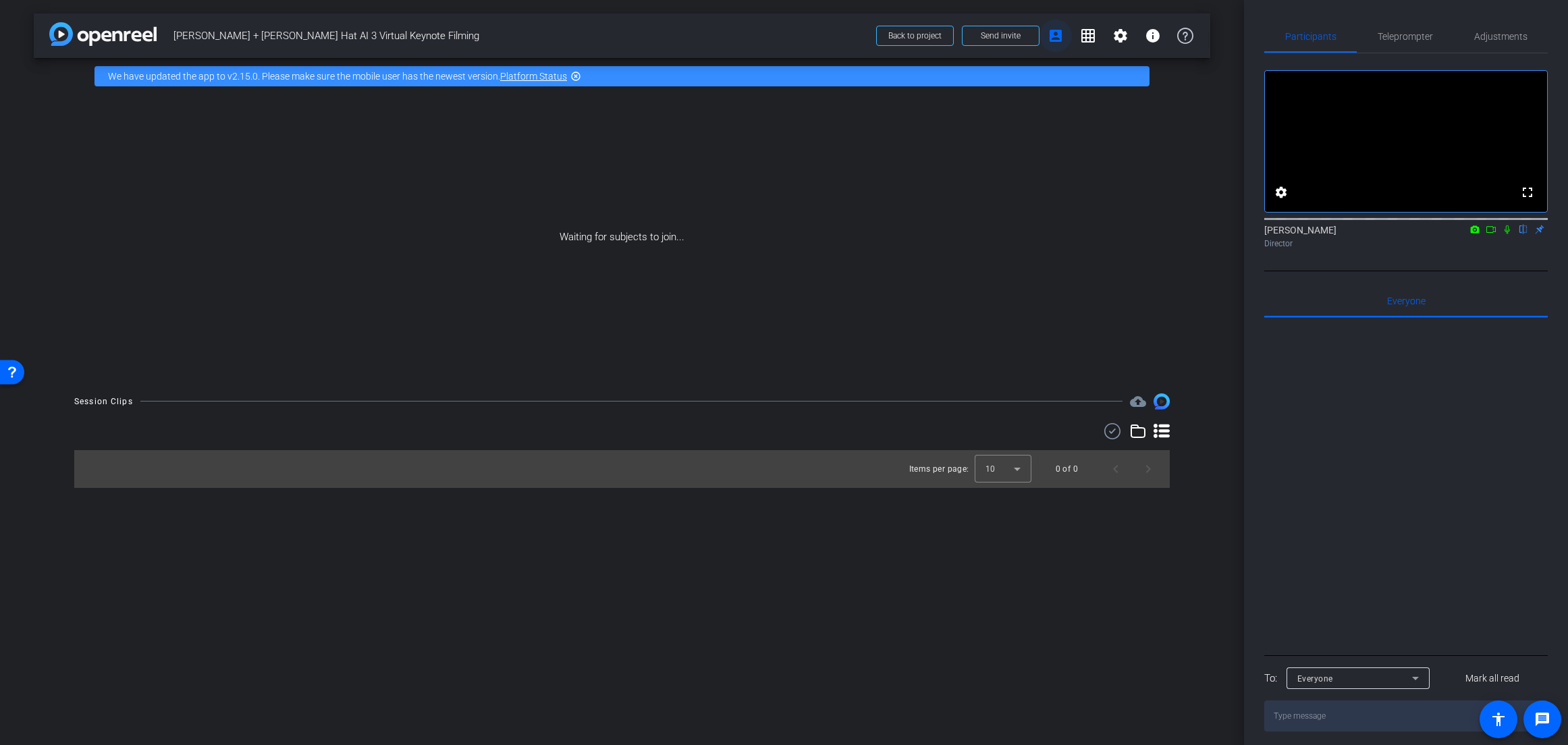
click at [1050, 38] on mat-icon "account_box" at bounding box center [1055, 36] width 16 height 16
click at [1119, 37] on mat-icon "settings" at bounding box center [1120, 36] width 16 height 16
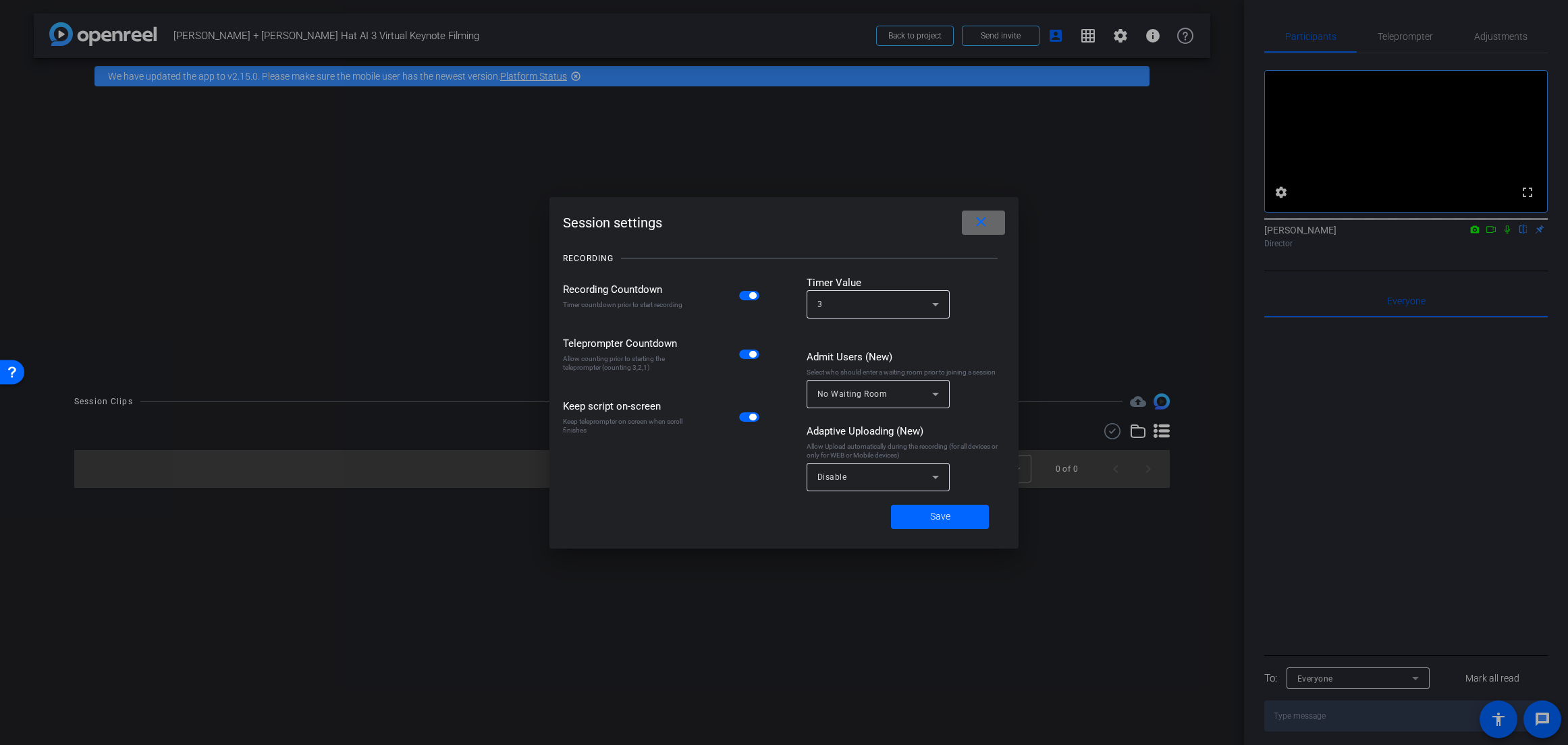
click at [980, 217] on mat-icon "close" at bounding box center [980, 221] width 16 height 16
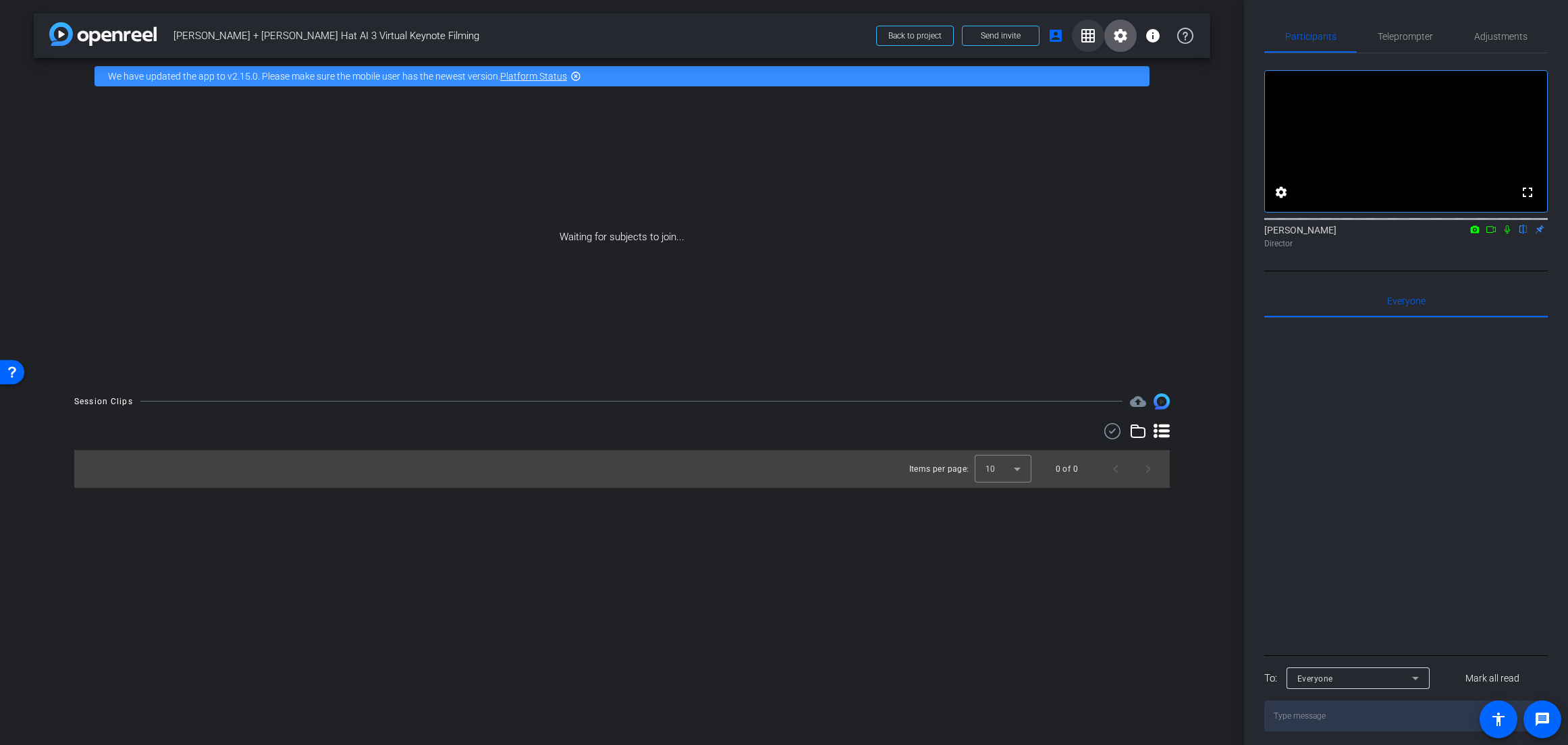
click at [1099, 37] on span at bounding box center [1087, 36] width 32 height 32
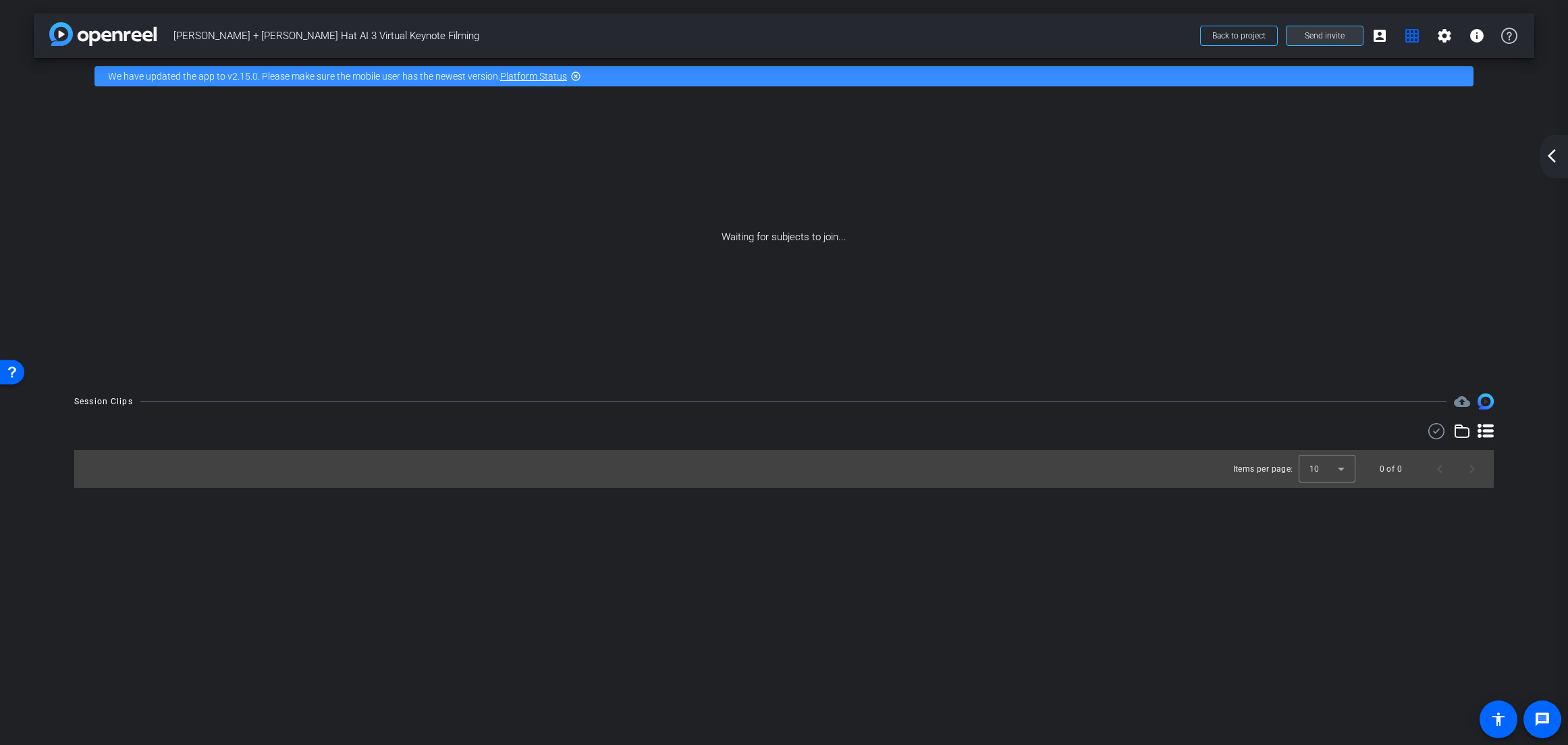
click at [1320, 38] on span "Send invite" at bounding box center [1324, 36] width 40 height 10
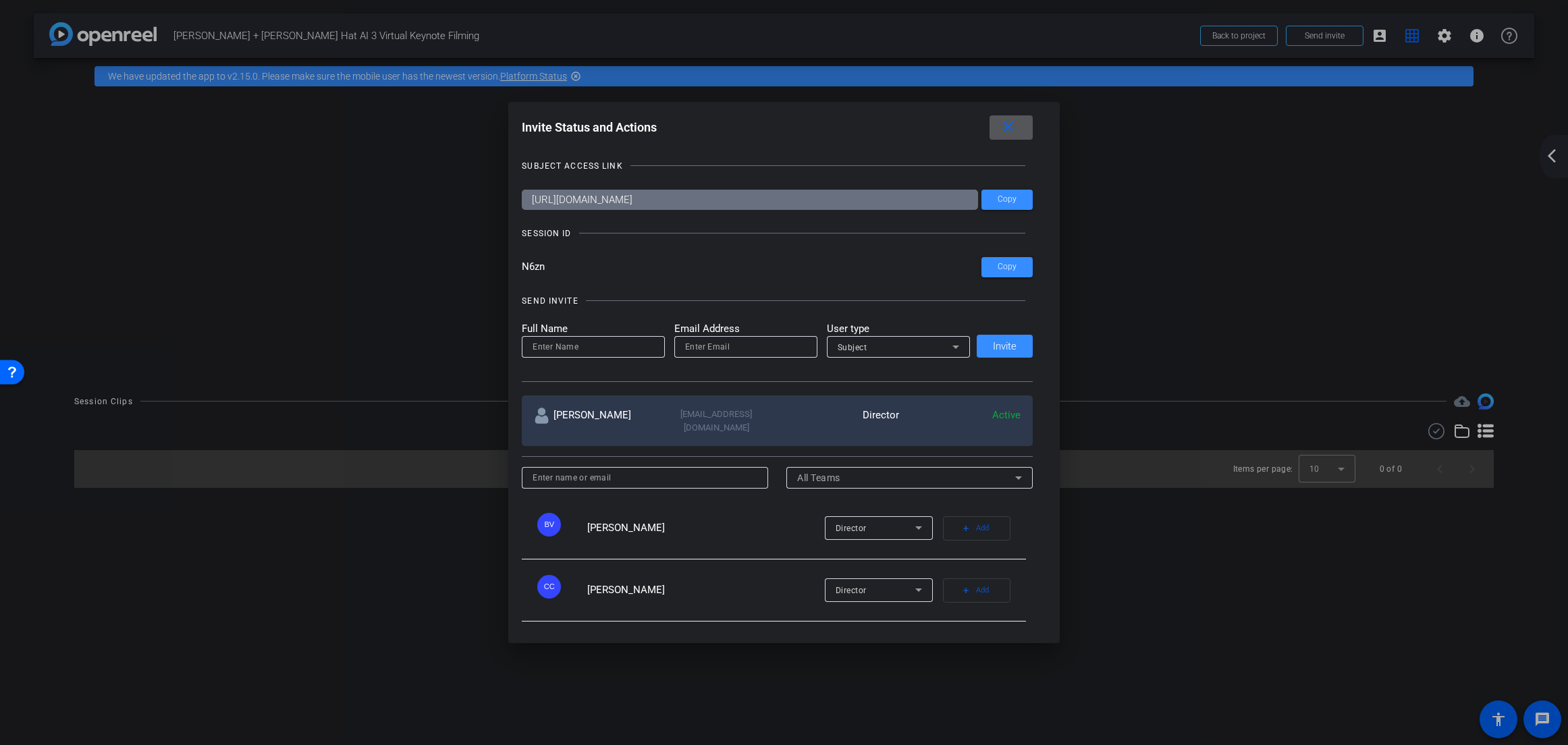
click at [1011, 133] on mat-icon "close" at bounding box center [1007, 127] width 16 height 16
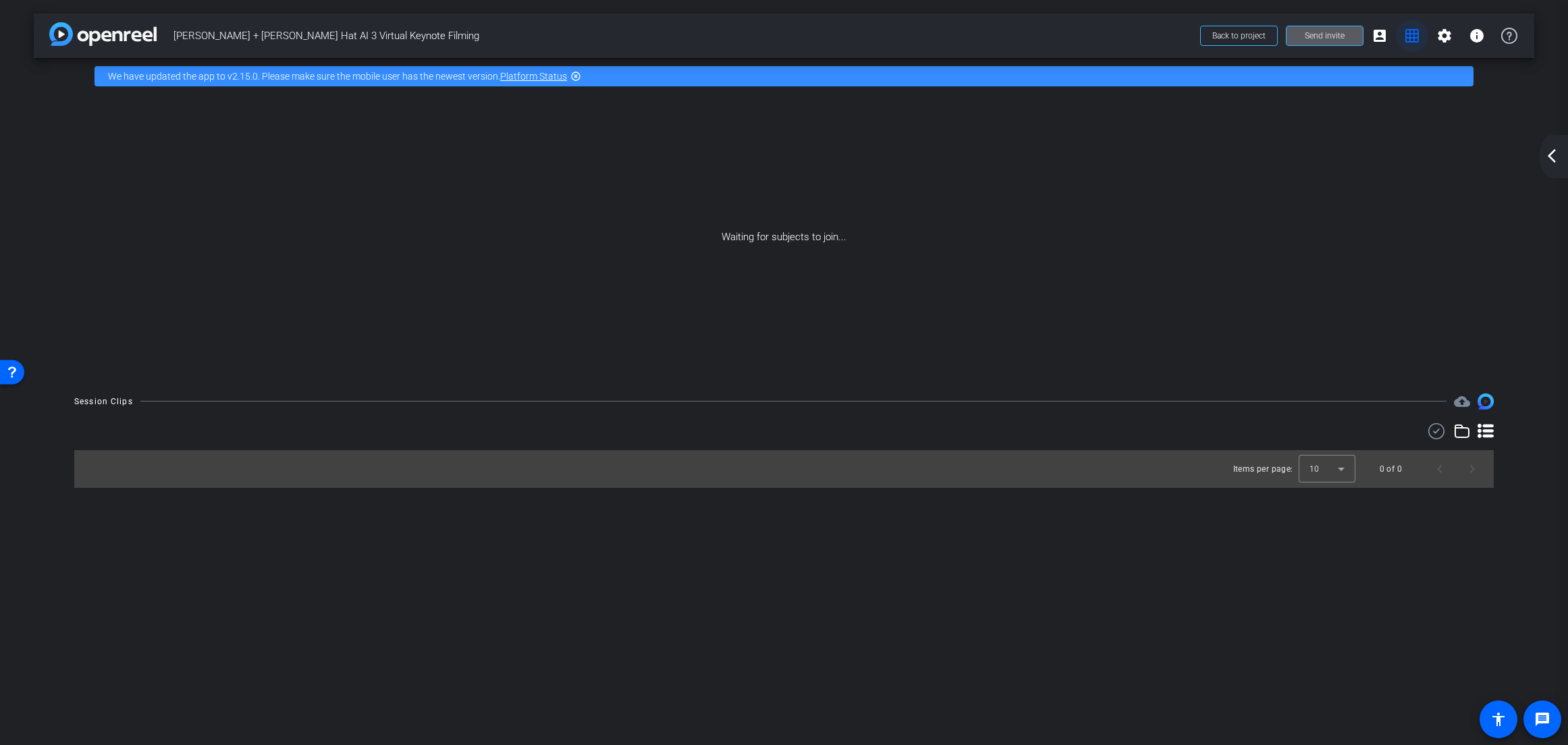
drag, startPoint x: 1393, startPoint y: 40, endPoint x: 1410, endPoint y: 38, distance: 17.1
click at [1395, 39] on span "Back to project Send invite account_box grid_on settings info" at bounding box center [1359, 36] width 333 height 27
click at [1410, 38] on mat-icon "grid_on" at bounding box center [1412, 36] width 16 height 16
click at [1545, 147] on div "arrow_back_ios_new arrow_forward_ios" at bounding box center [1553, 156] width 29 height 43
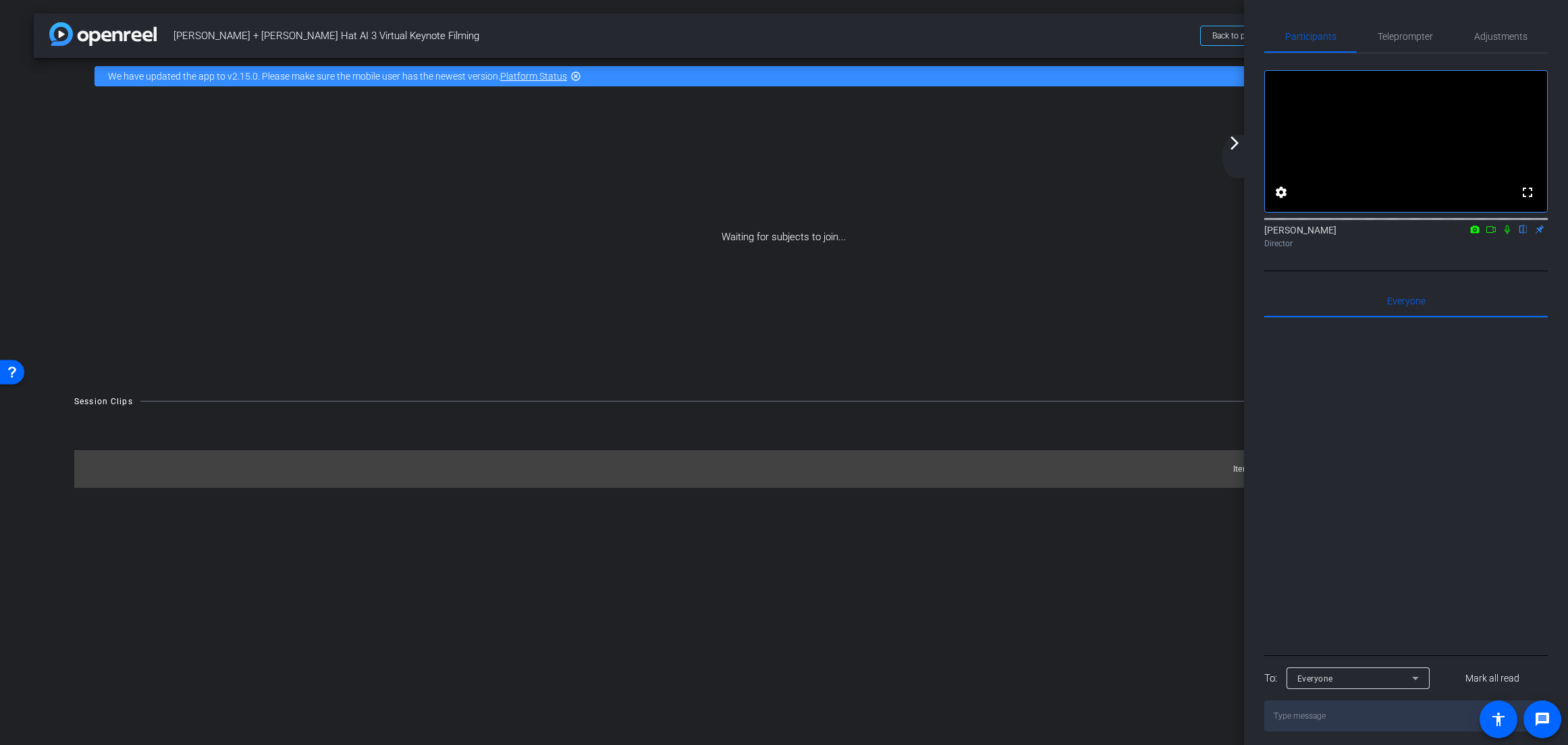
scroll to position [24, 0]
click at [1237, 141] on mat-icon "arrow_forward_ios" at bounding box center [1234, 142] width 16 height 16
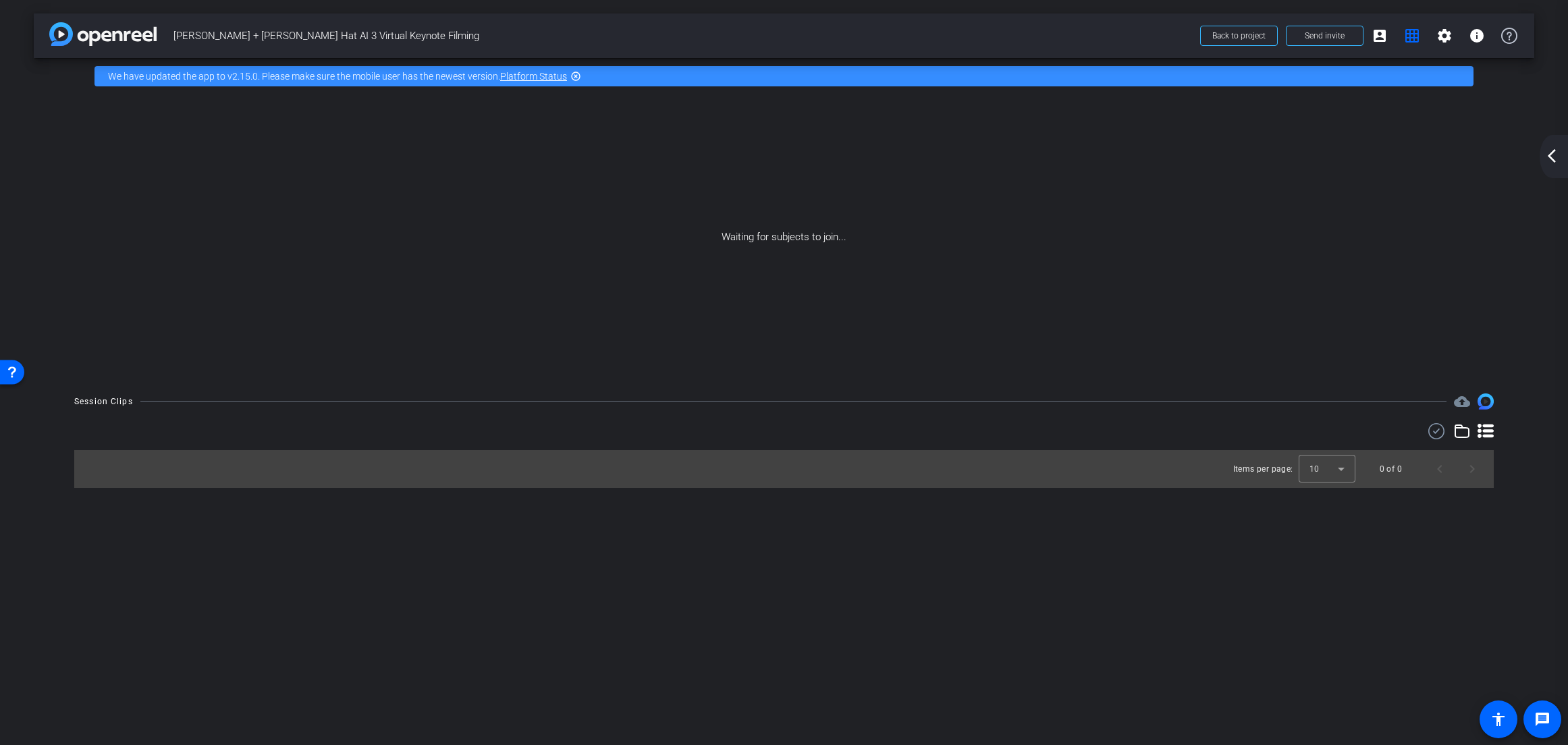
click at [4, 374] on div "Open Resource Center" at bounding box center [12, 372] width 24 height 24
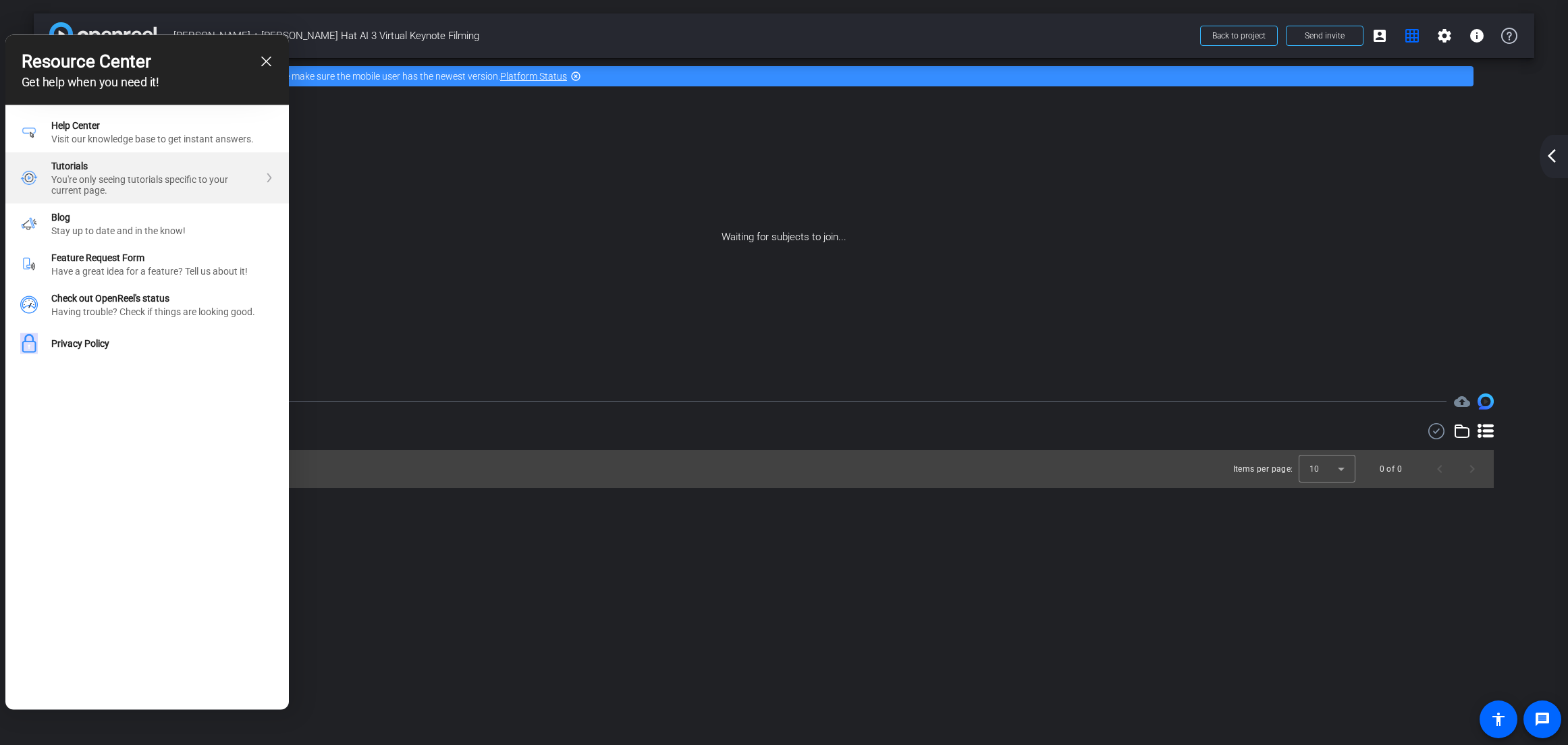
click at [167, 193] on div "You're only seeing tutorials specific to your current page." at bounding box center [155, 185] width 208 height 22
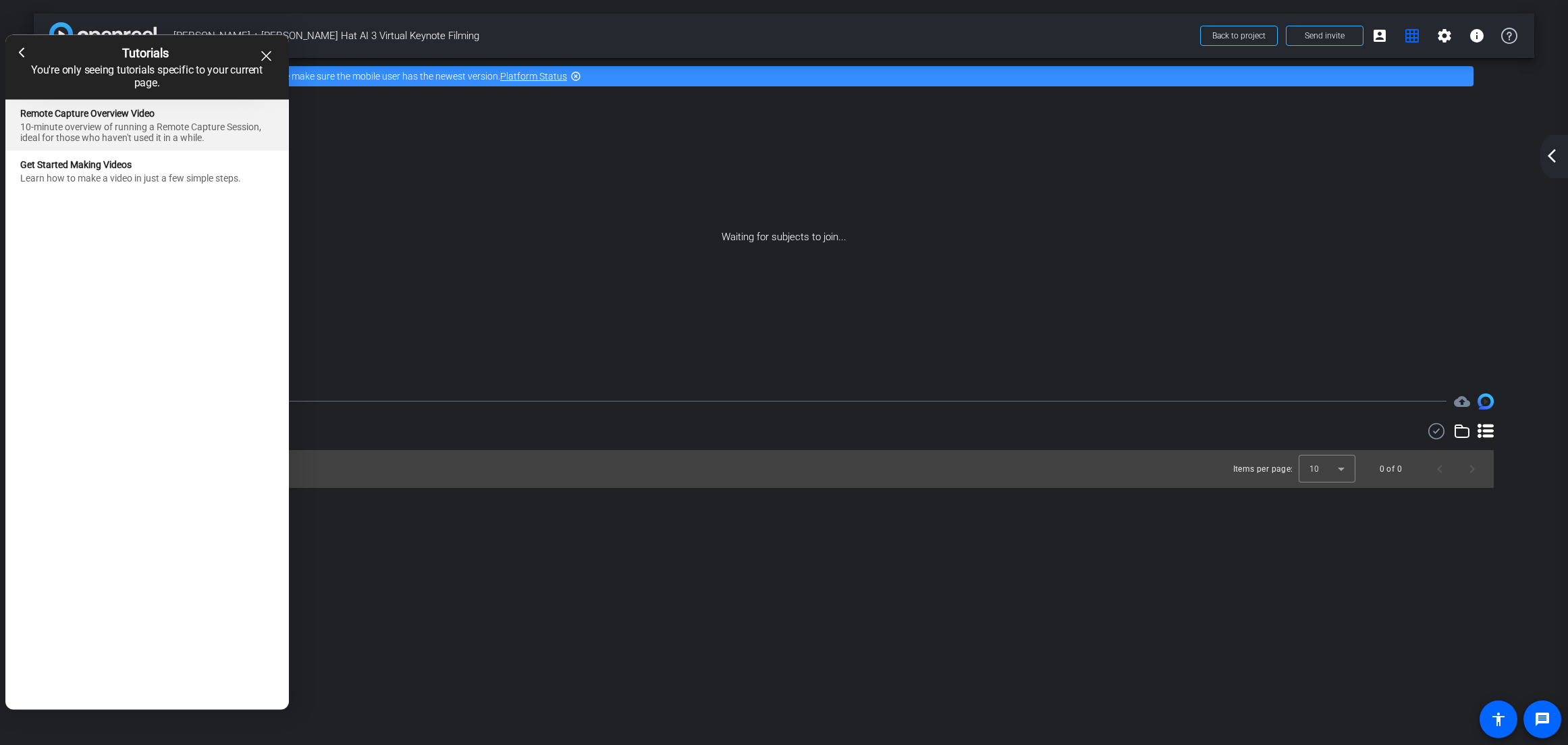
click at [93, 129] on div "10-minute overview of running a Remote Capture Session, ideal for those who hav…" at bounding box center [147, 132] width 254 height 22
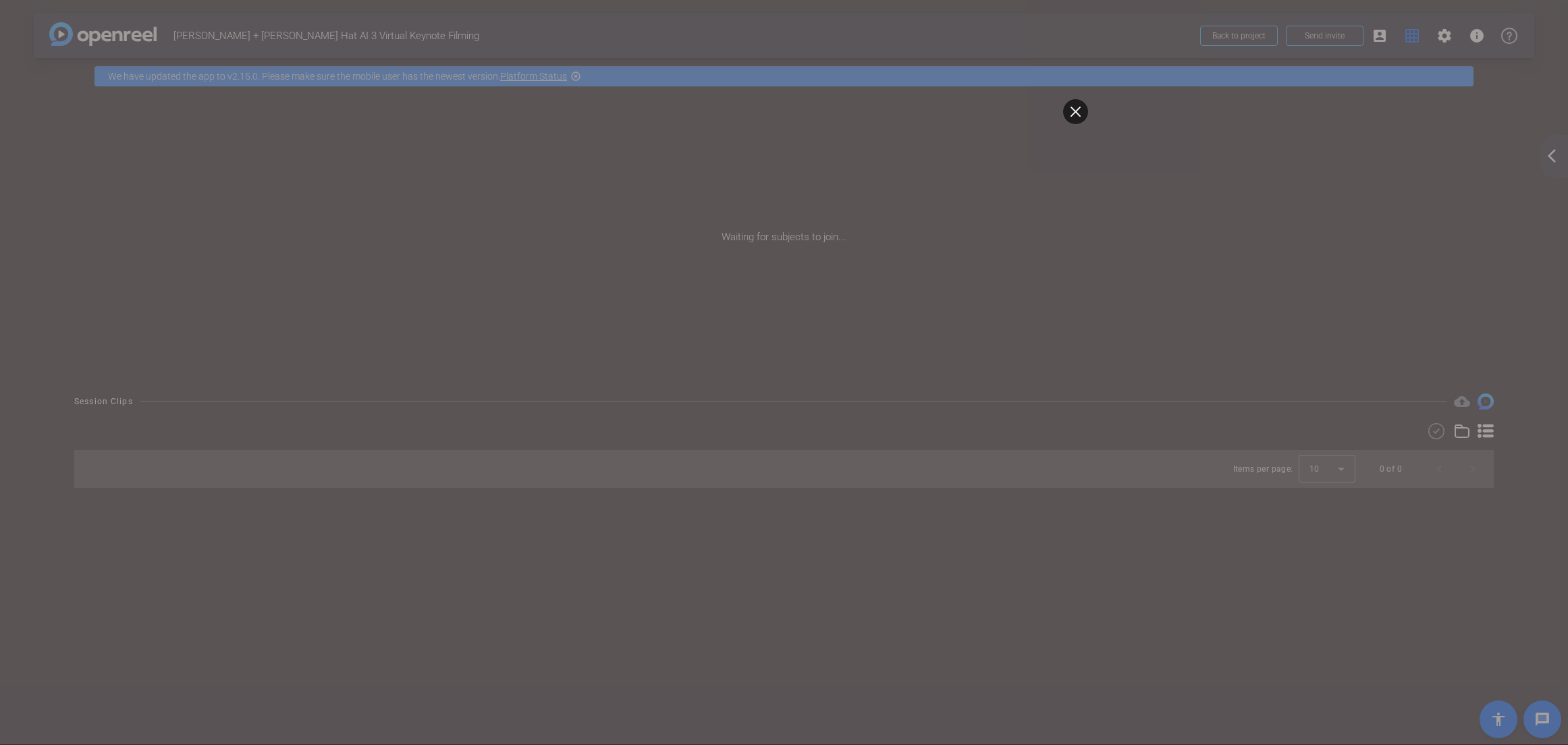
click at [403, 254] on div at bounding box center [784, 372] width 1568 height 745
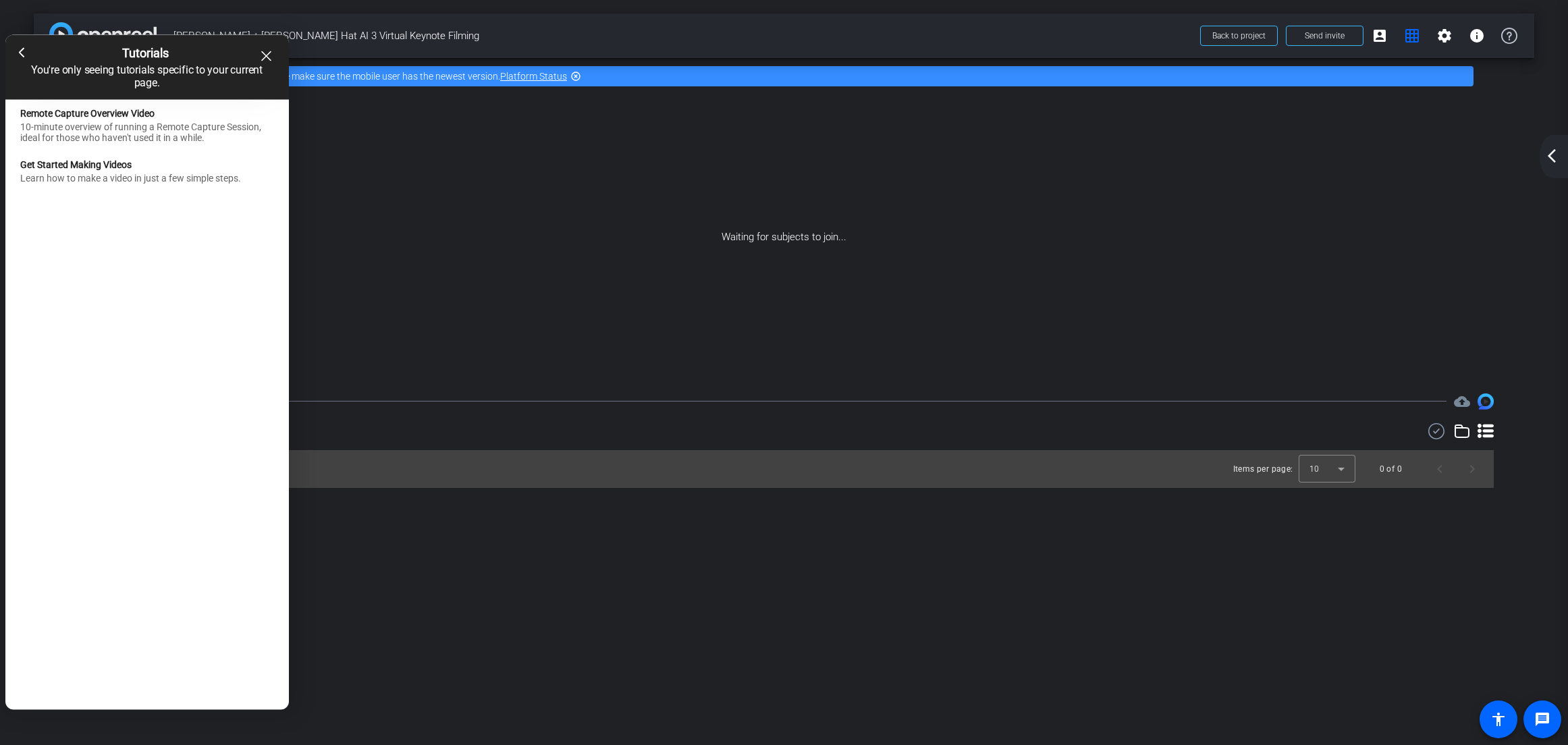
click at [261, 58] on icon "close resource center" at bounding box center [267, 56] width 10 height 10
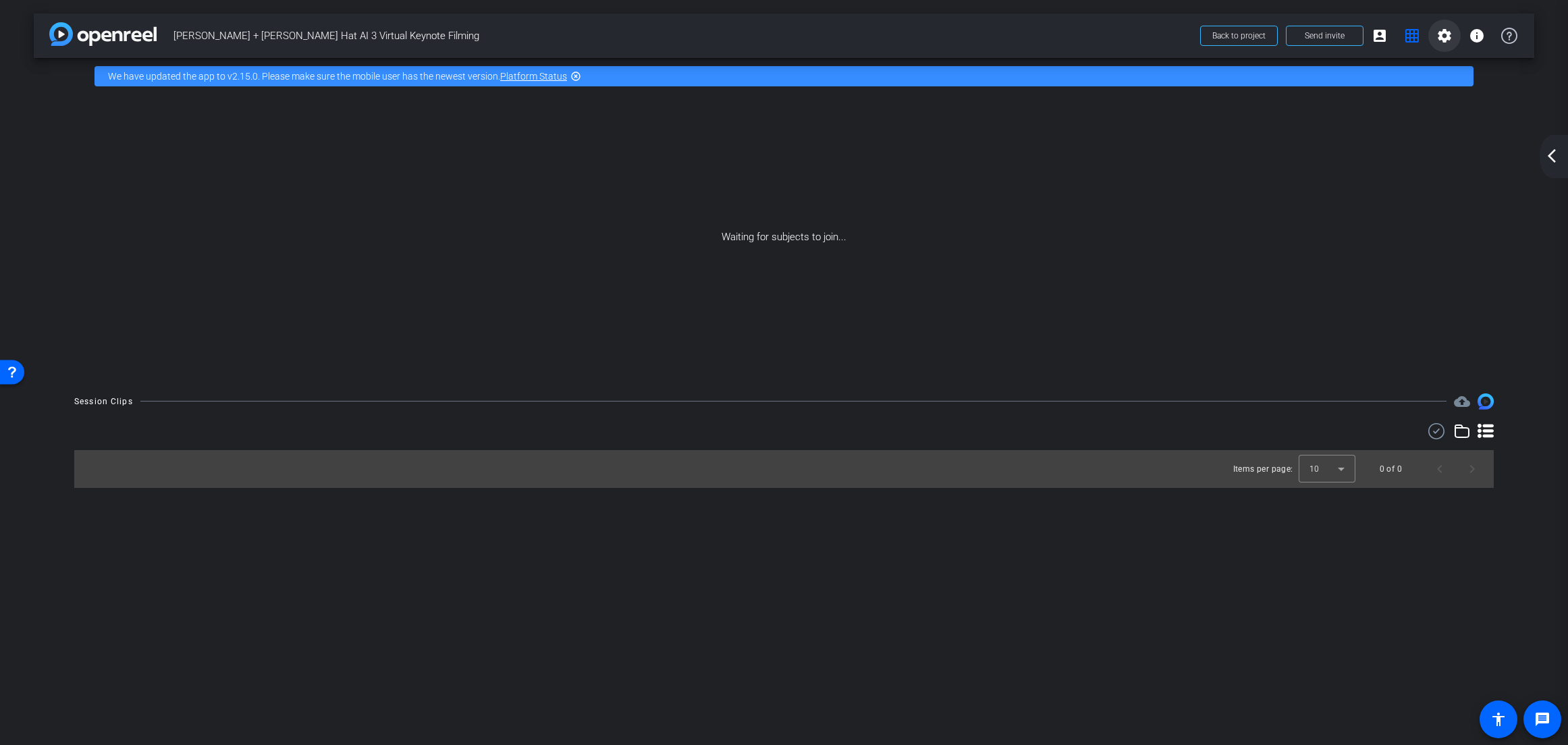
click at [1442, 43] on mat-icon "settings" at bounding box center [1444, 36] width 16 height 16
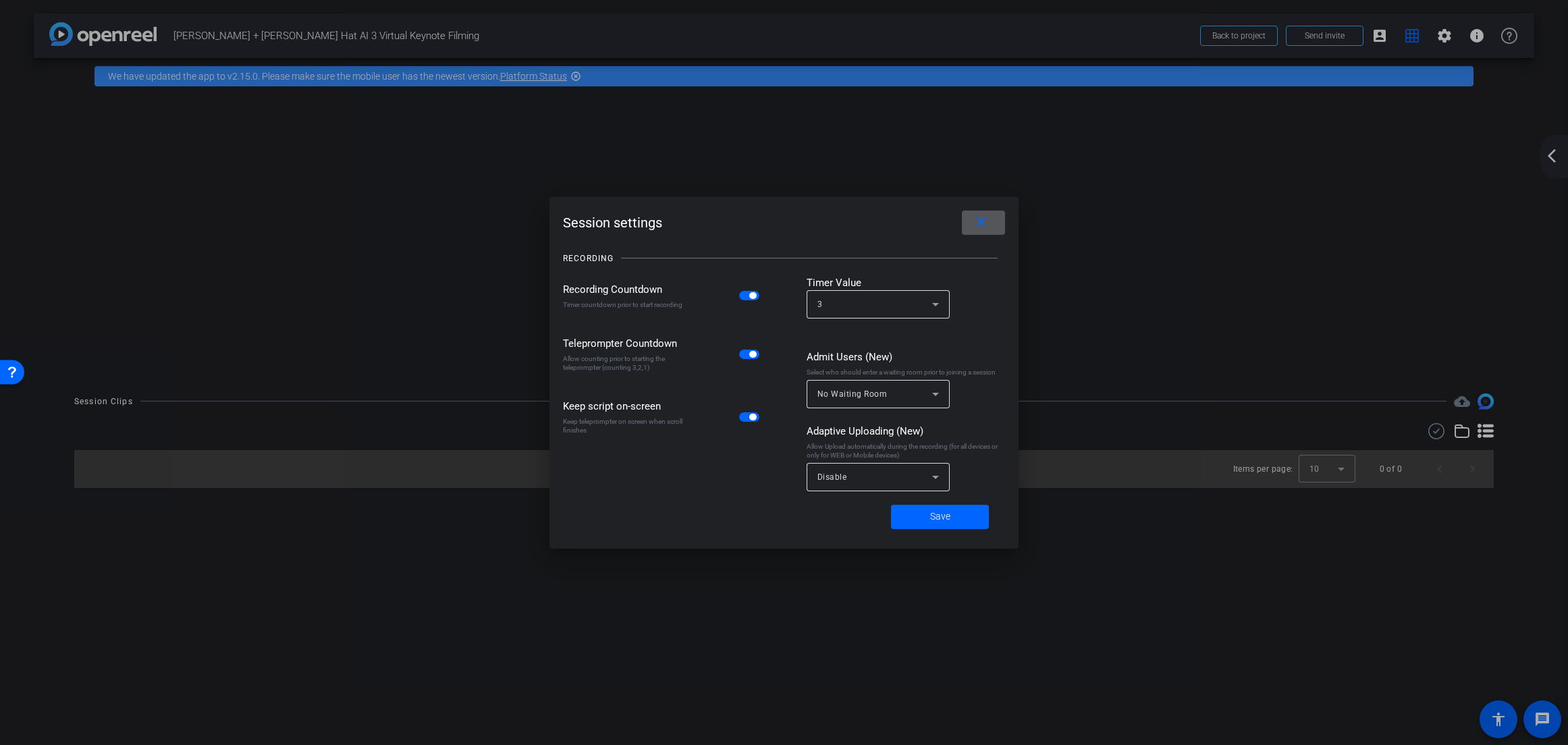
click at [1382, 35] on div at bounding box center [784, 372] width 1568 height 745
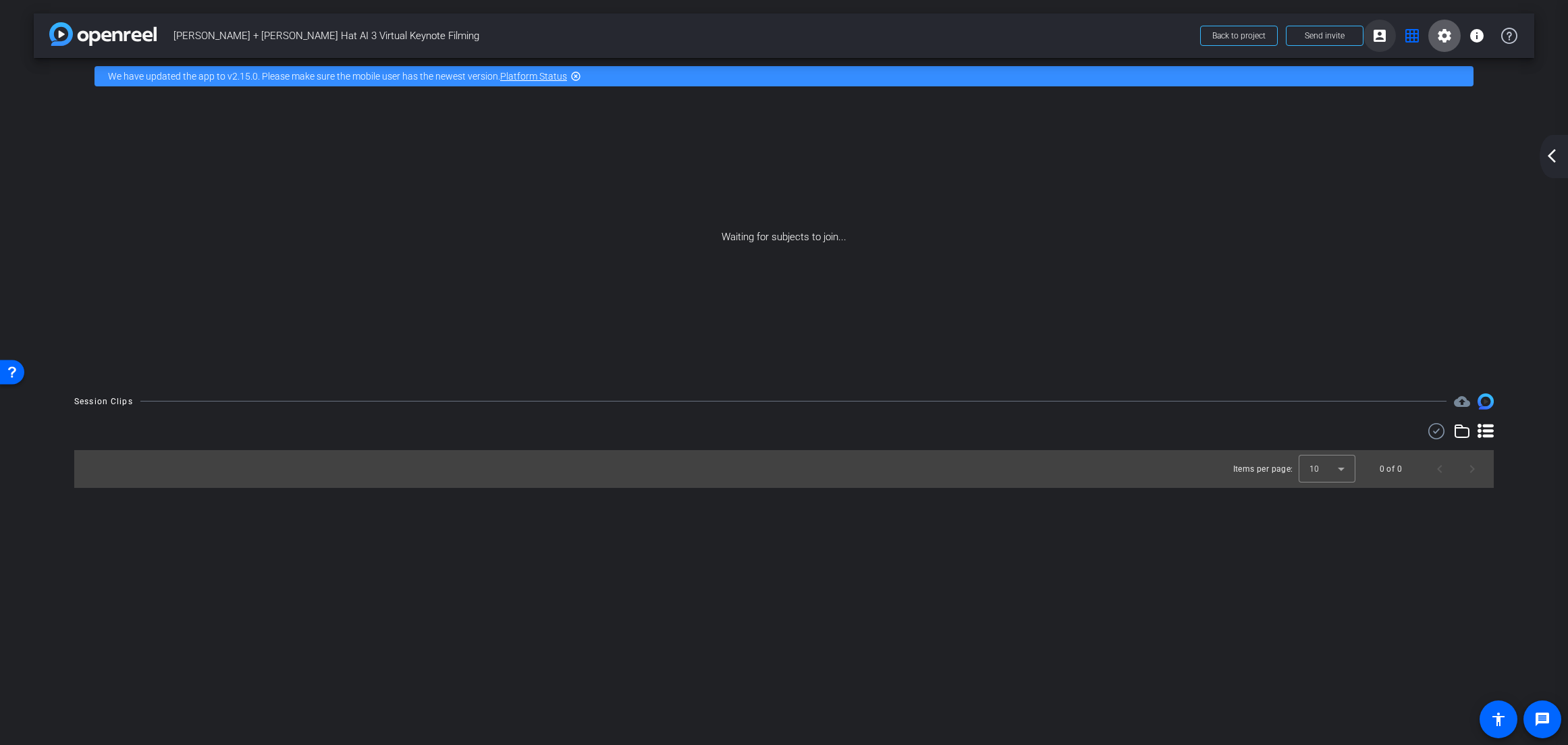
click at [1374, 36] on mat-icon "account_box" at bounding box center [1379, 36] width 16 height 16
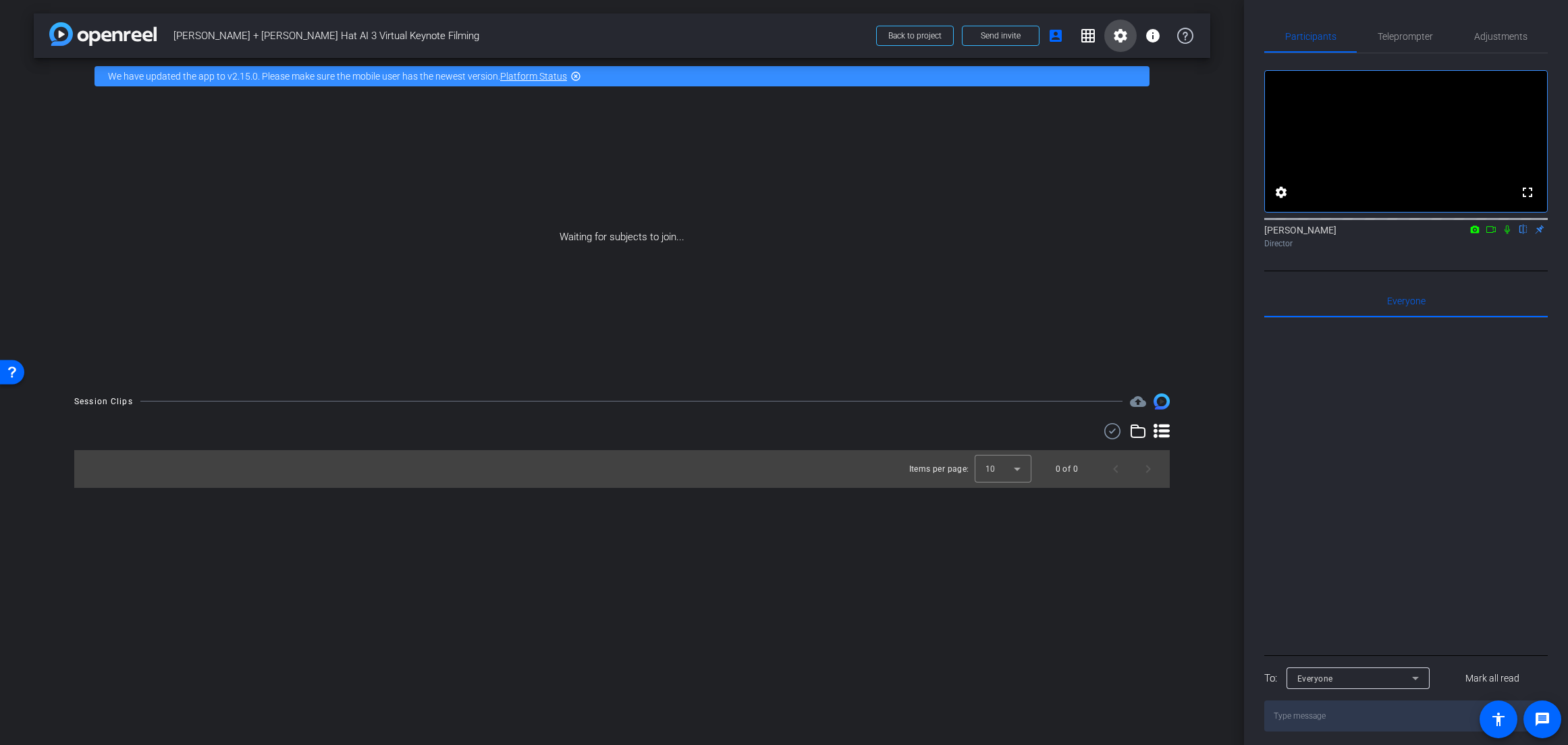
click at [1120, 40] on mat-icon "settings" at bounding box center [1120, 36] width 16 height 16
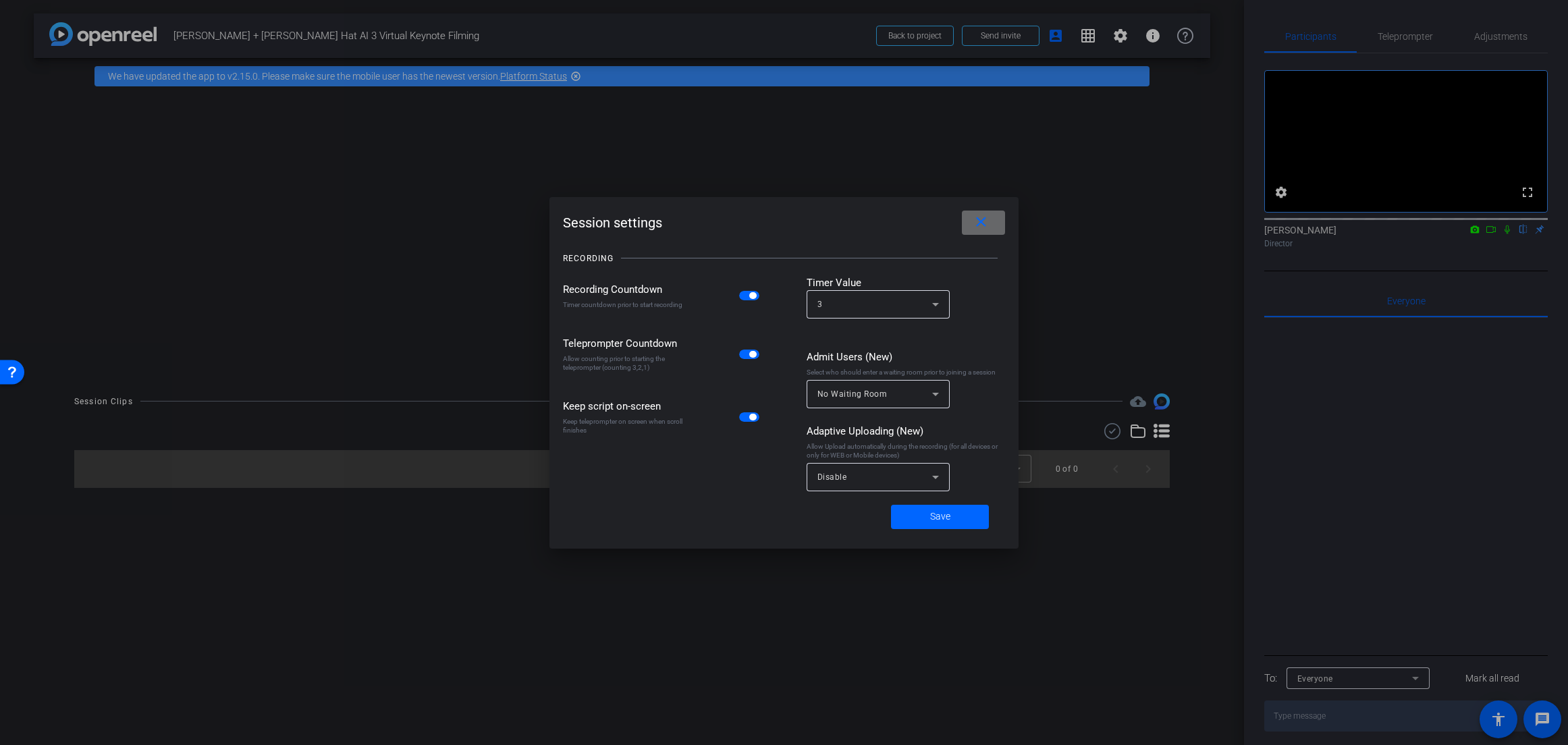
click at [982, 228] on mat-icon "close" at bounding box center [980, 221] width 16 height 16
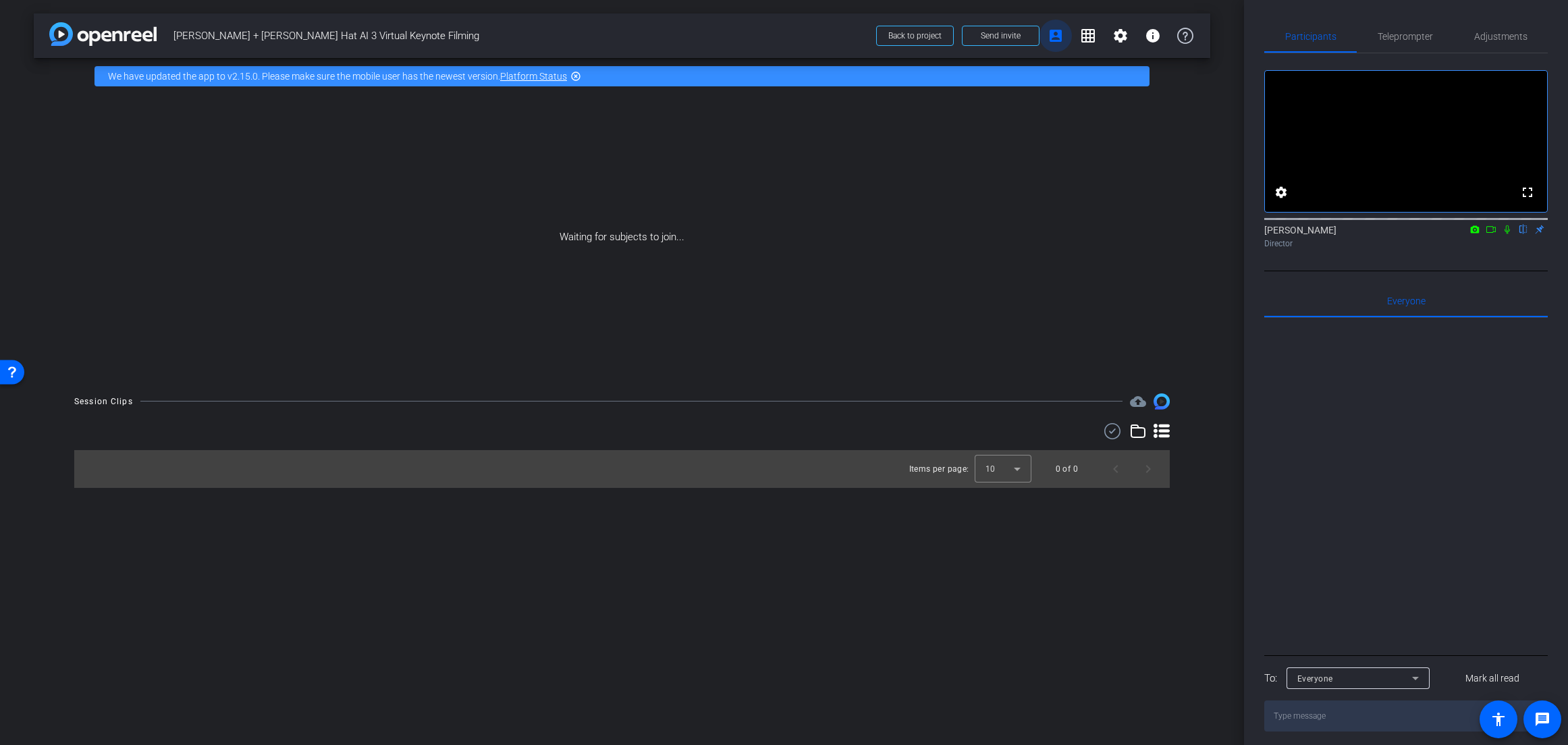
click at [1056, 43] on mat-icon "account_box" at bounding box center [1055, 36] width 16 height 16
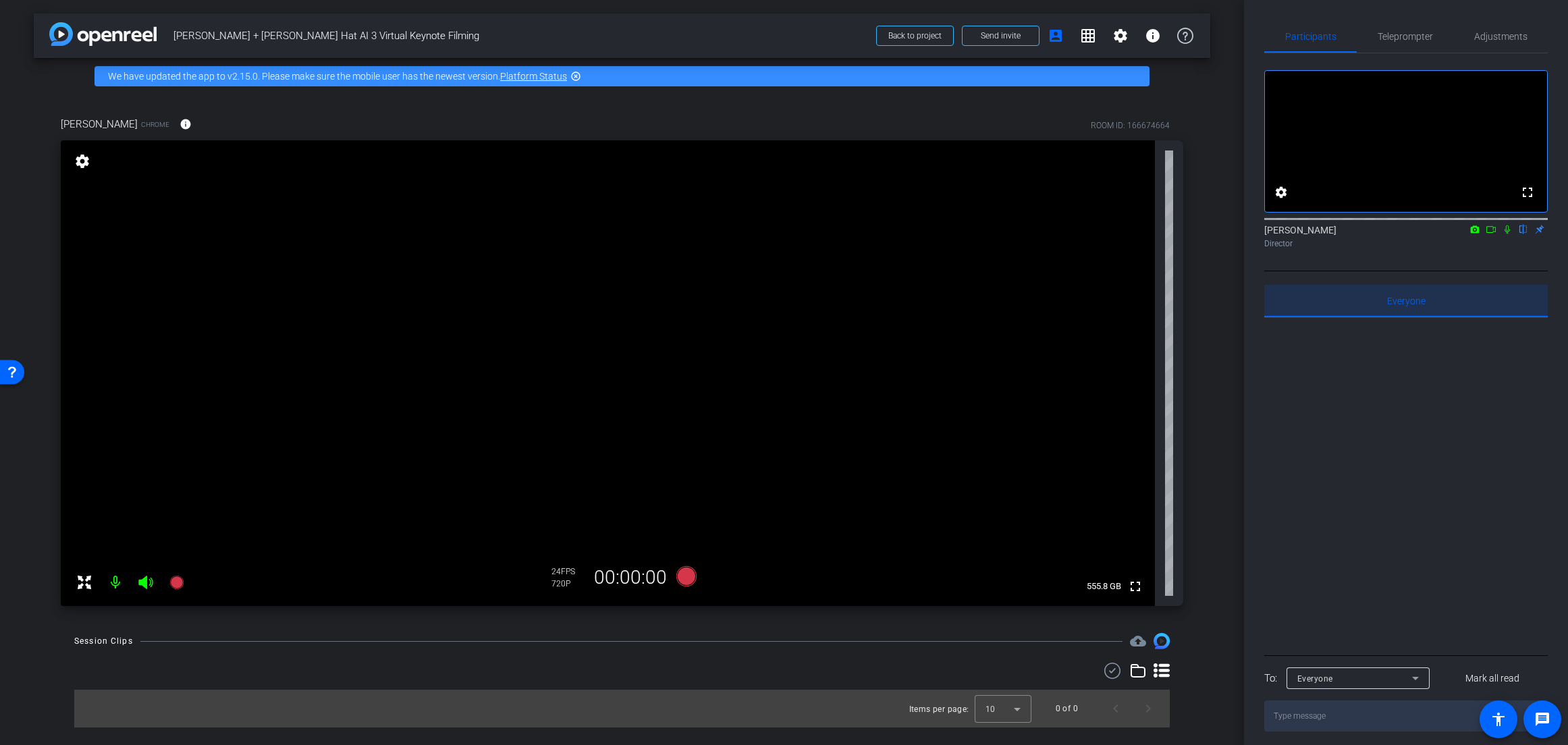
click at [1404, 306] on span "Everyone 0" at bounding box center [1406, 300] width 38 height 10
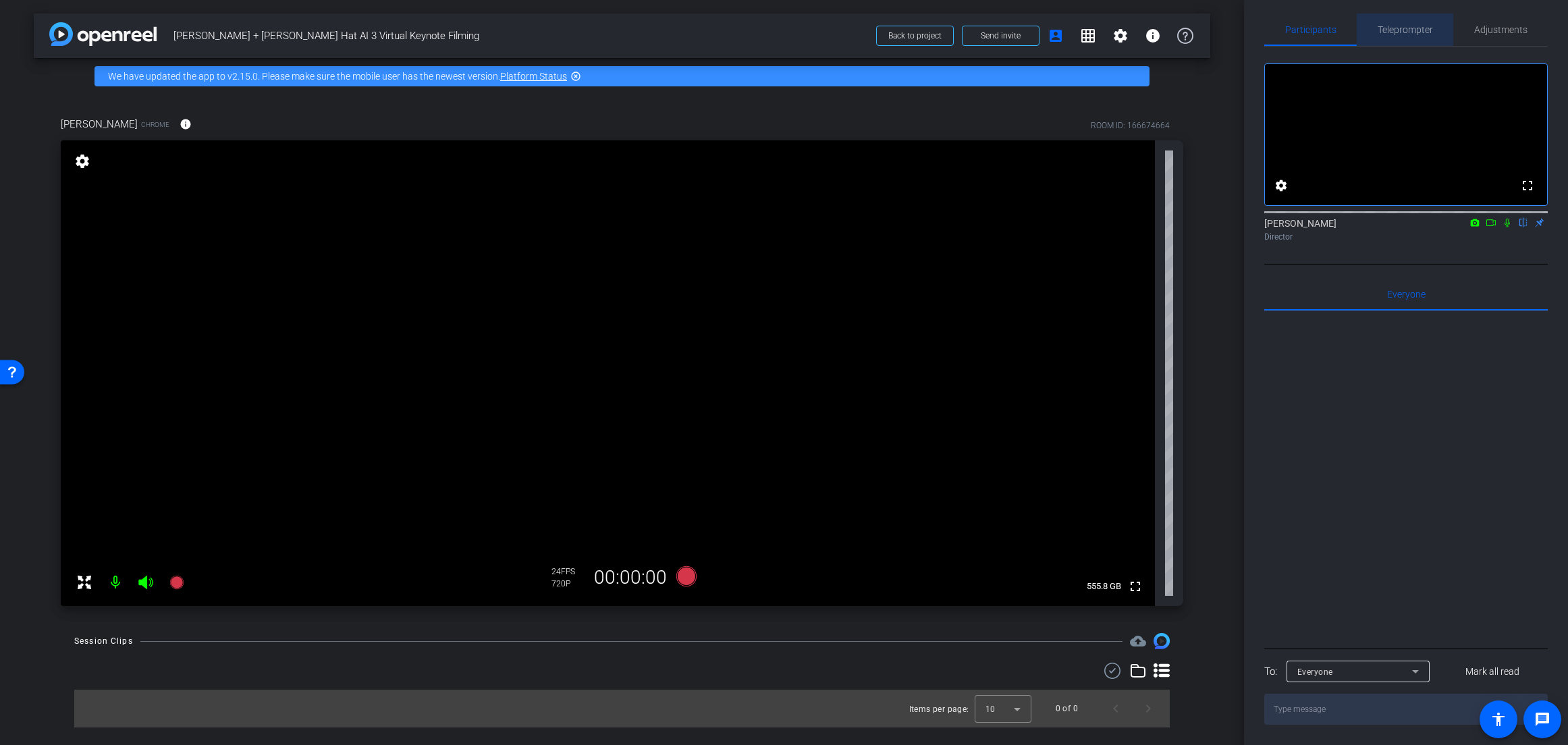
click at [1426, 25] on span "Teleprompter" at bounding box center [1405, 30] width 56 height 10
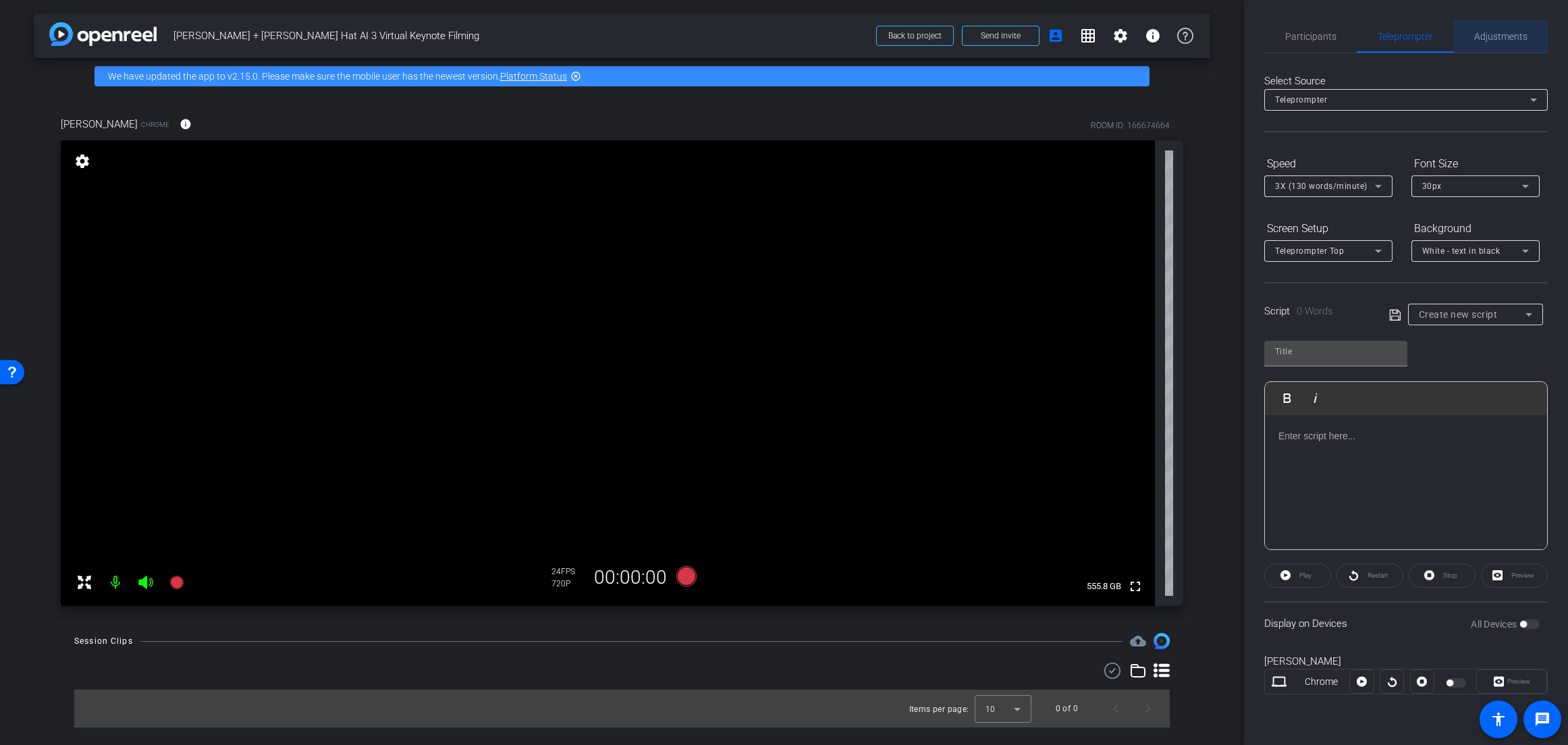
click at [1509, 26] on span "Adjustments" at bounding box center [1500, 36] width 53 height 32
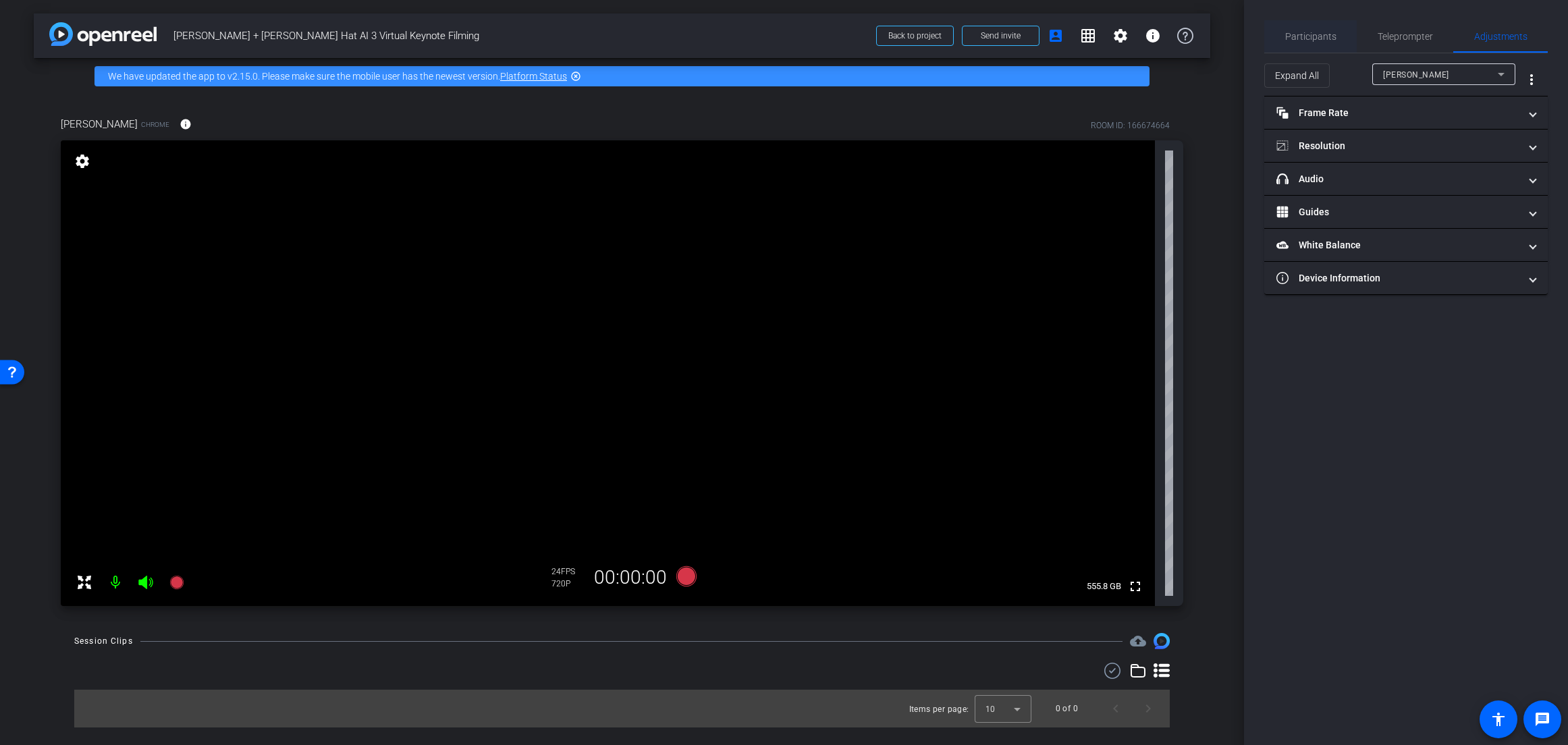
click at [1321, 33] on span "Participants" at bounding box center [1310, 36] width 51 height 10
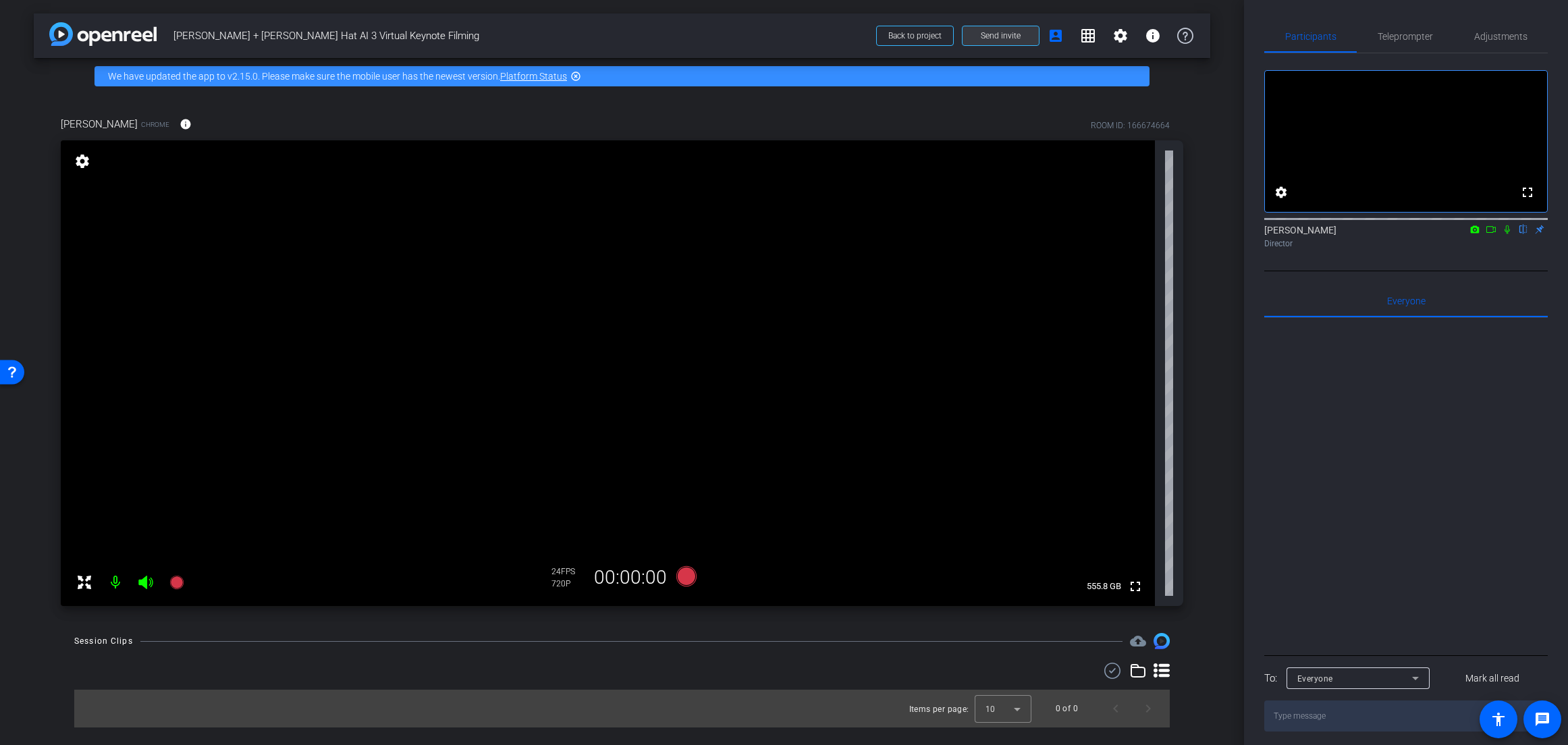
click at [1007, 30] on span "Send invite" at bounding box center [1000, 36] width 40 height 10
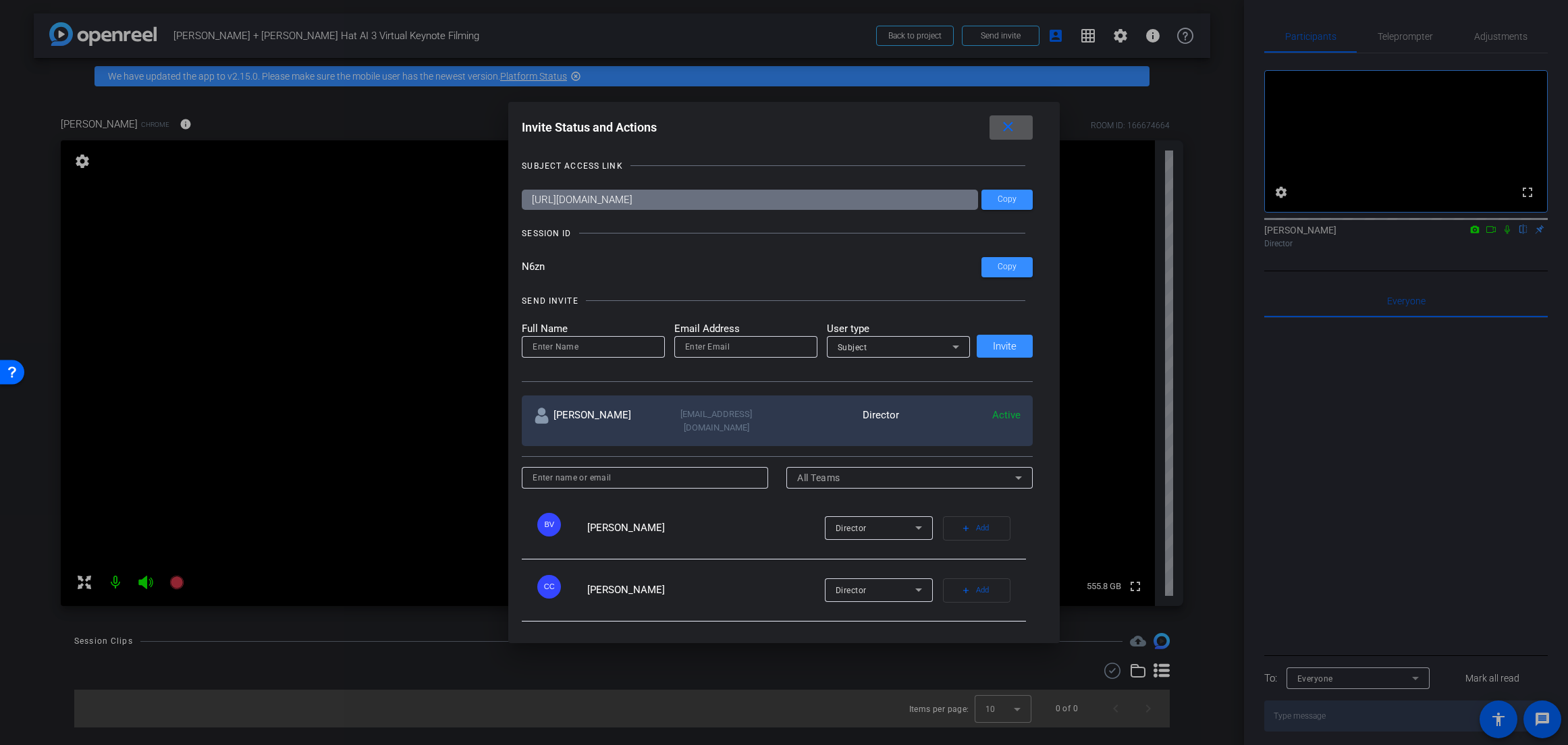
click at [885, 203] on input "https://capture.openreel.com/subject/MODE_OTP?otp=N6zn" at bounding box center [749, 199] width 456 height 20
click at [1012, 202] on span "Copy" at bounding box center [1007, 200] width 19 height 10
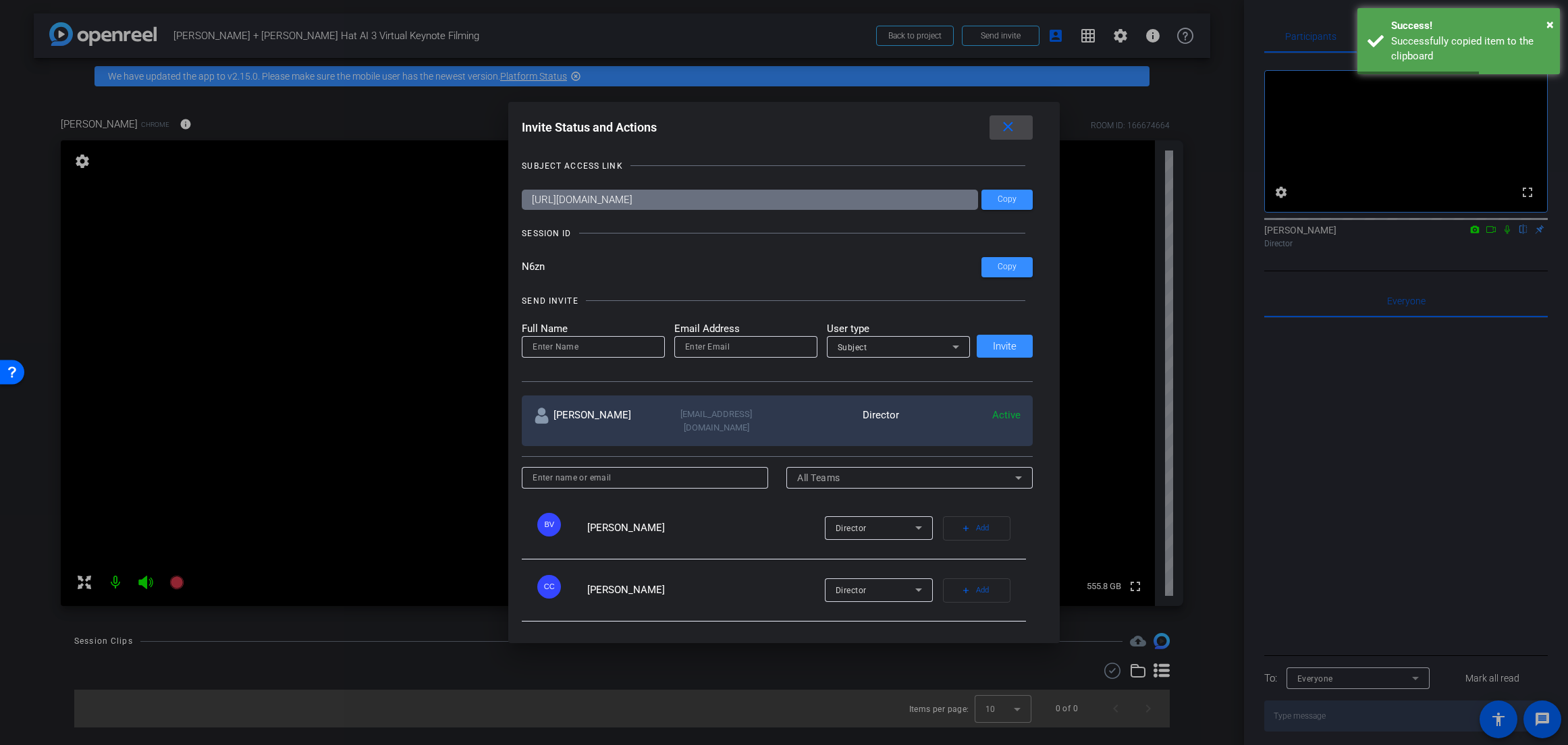
drag, startPoint x: 1013, startPoint y: 131, endPoint x: 1001, endPoint y: 169, distance: 39.8
click at [1013, 130] on mat-icon "close" at bounding box center [1007, 127] width 16 height 16
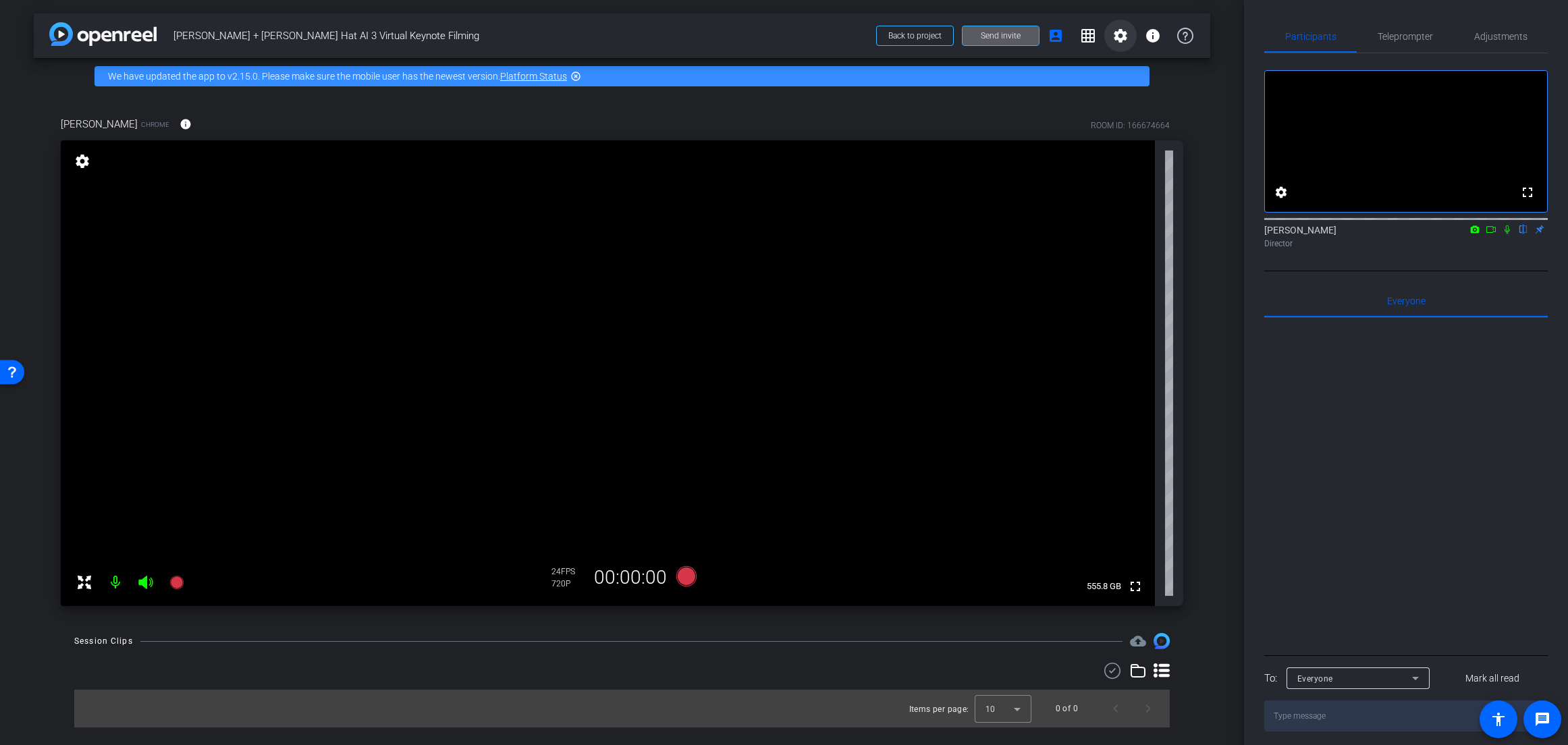
click at [1118, 41] on mat-icon "settings" at bounding box center [1120, 36] width 16 height 16
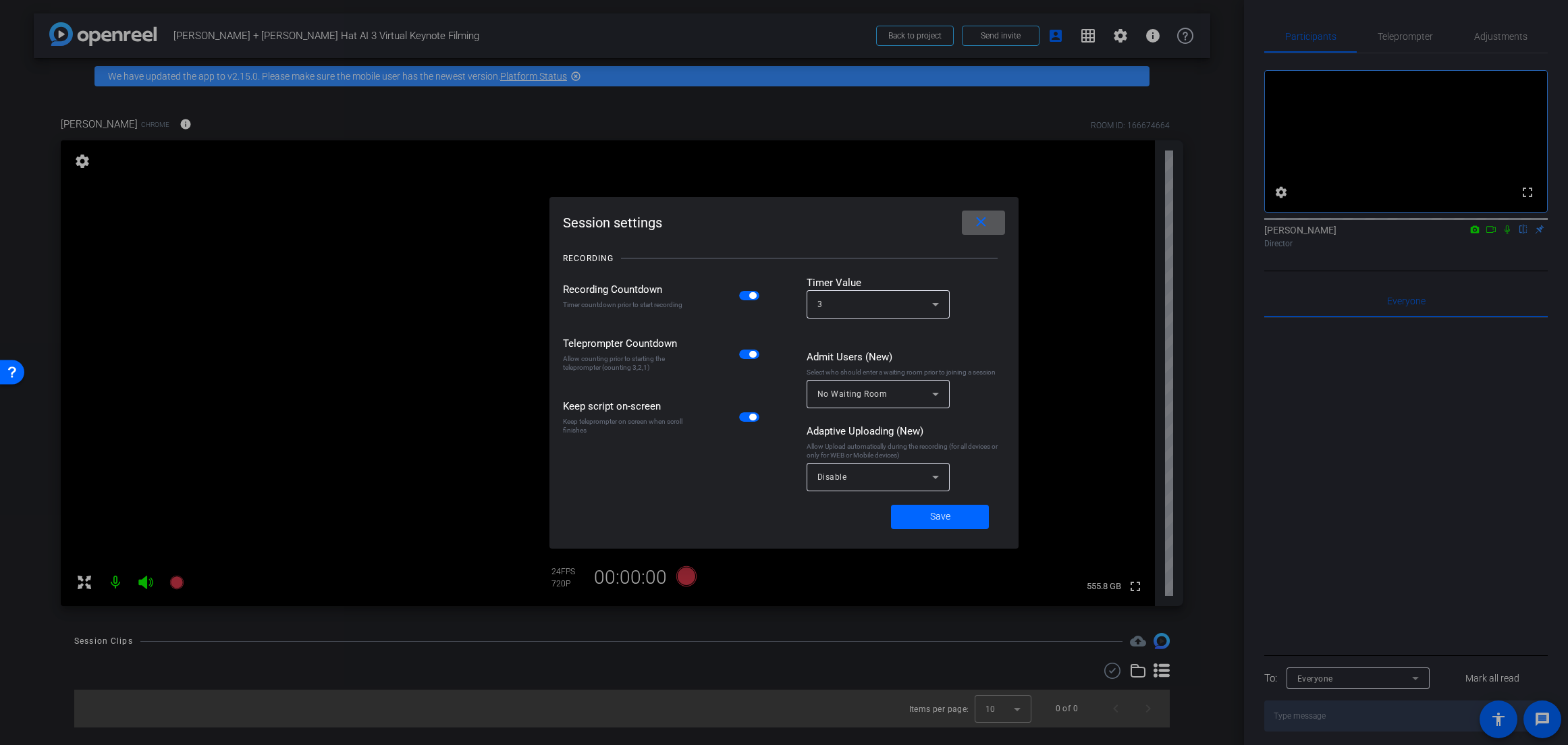
click at [988, 226] on mat-icon "close" at bounding box center [980, 221] width 16 height 16
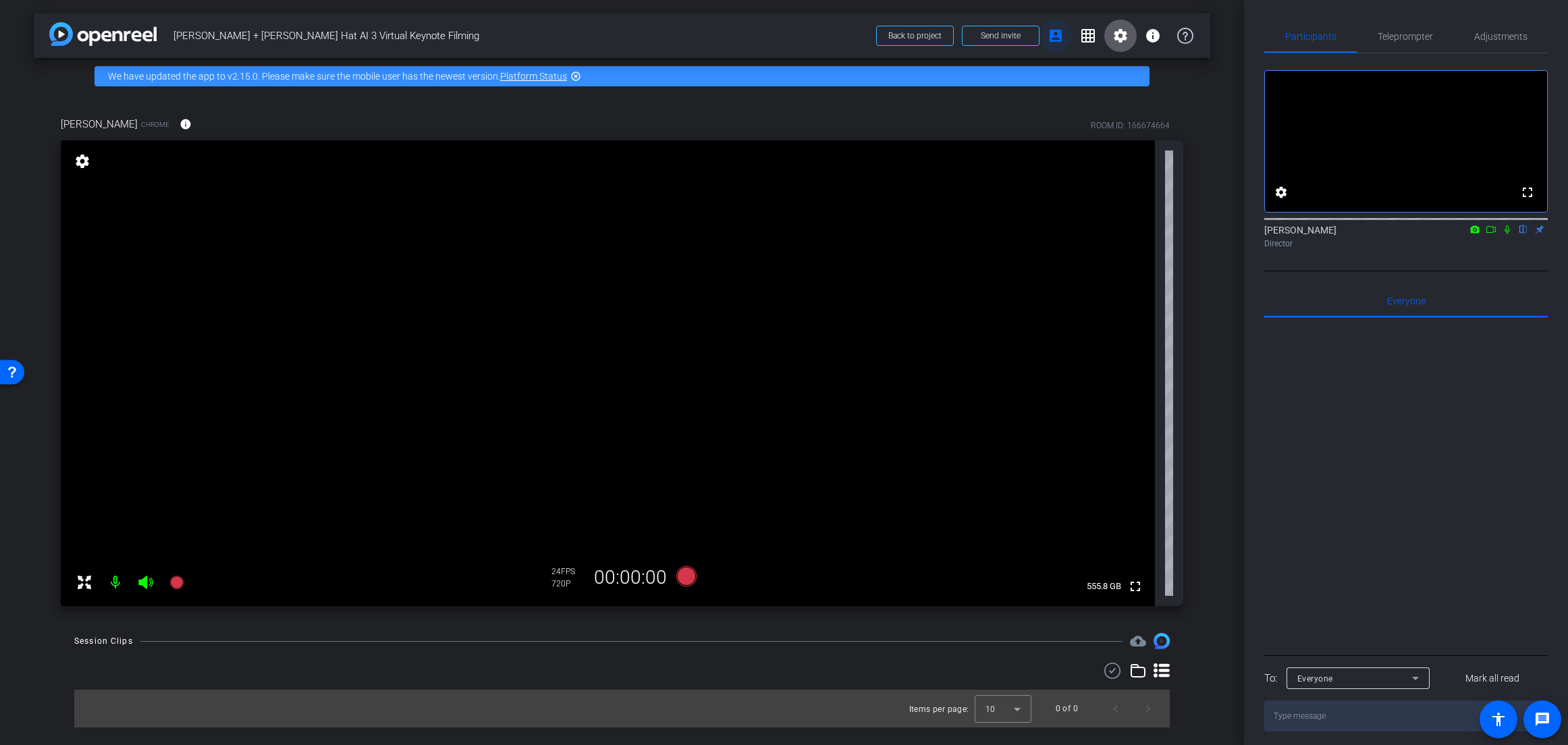
click at [1067, 41] on span at bounding box center [1055, 36] width 32 height 32
click at [1188, 39] on icon at bounding box center [1185, 36] width 16 height 16
click at [560, 579] on div "720P" at bounding box center [568, 583] width 34 height 10
